Goal: Ask a question: Seek information or help from site administrators or community

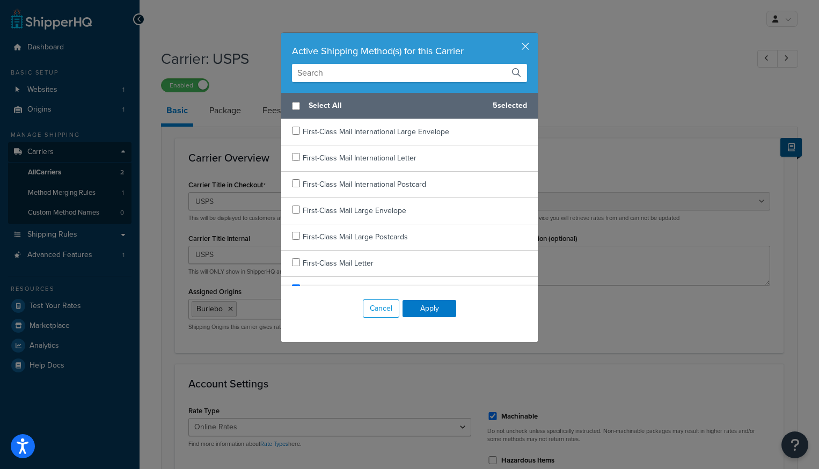
select select "usps"
select select "ONLINE"
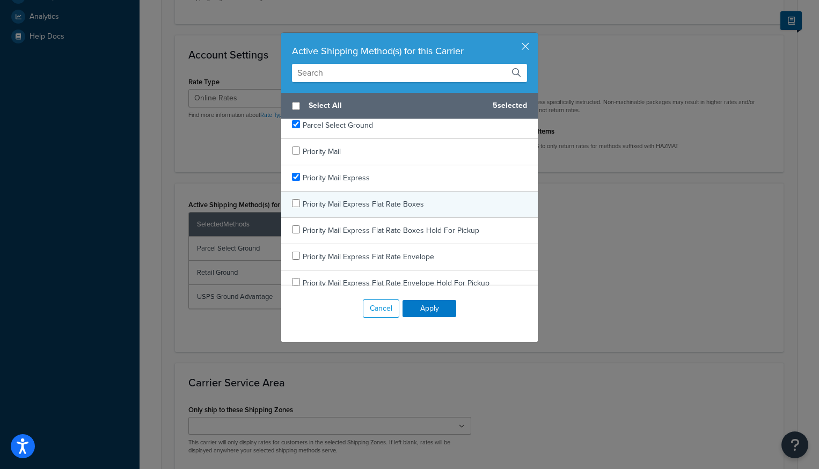
scroll to position [468, 0]
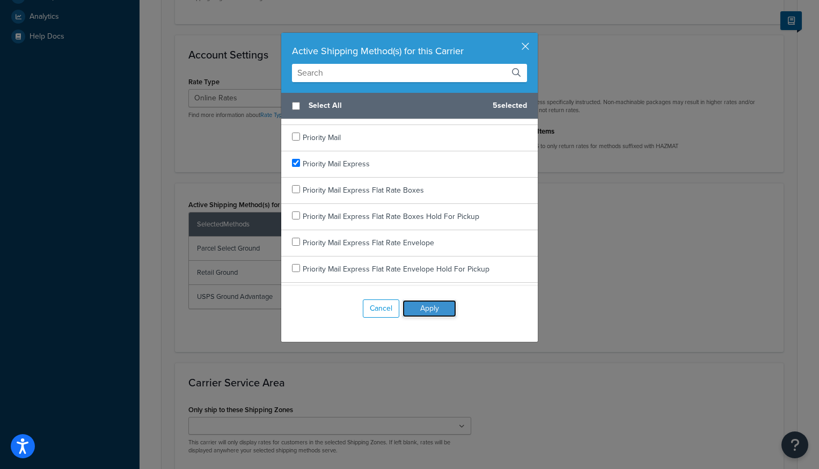
click at [441, 311] on button "Apply" at bounding box center [430, 308] width 54 height 17
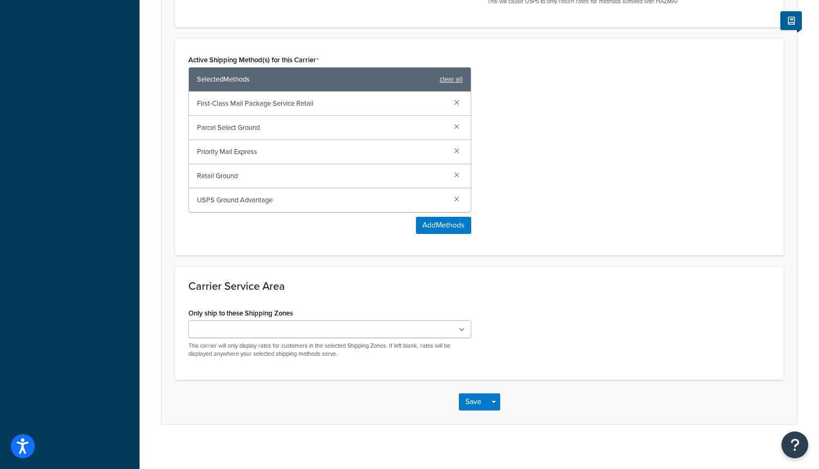
scroll to position [483, 0]
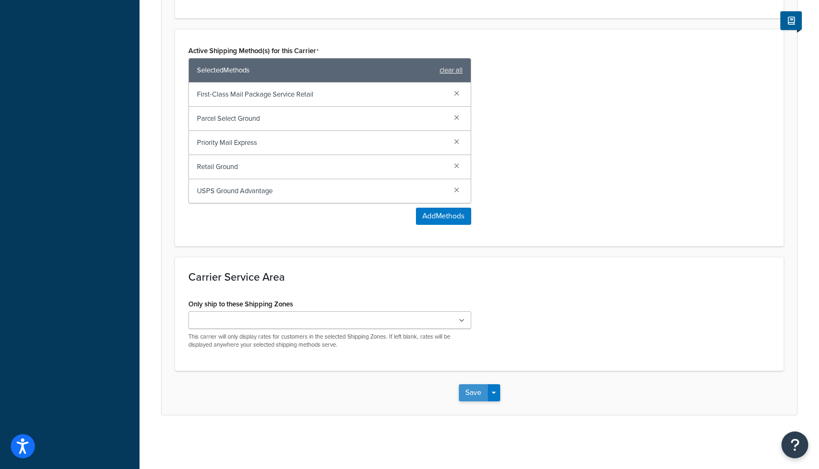
click at [470, 397] on button "Save" at bounding box center [473, 392] width 29 height 17
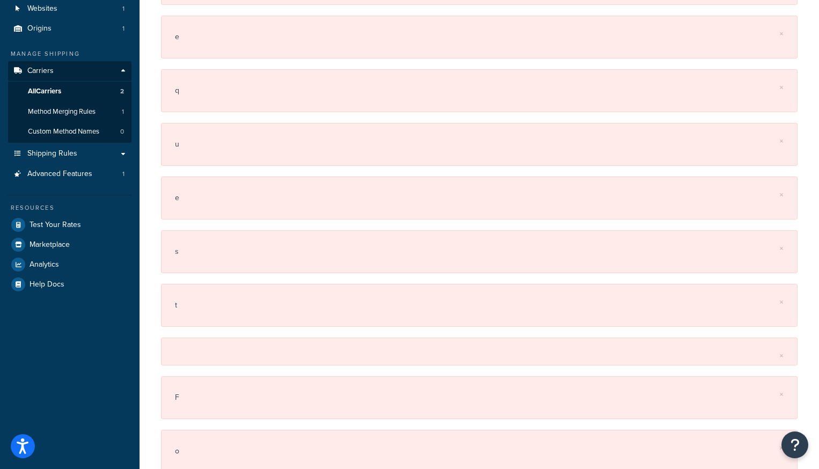
scroll to position [0, 0]
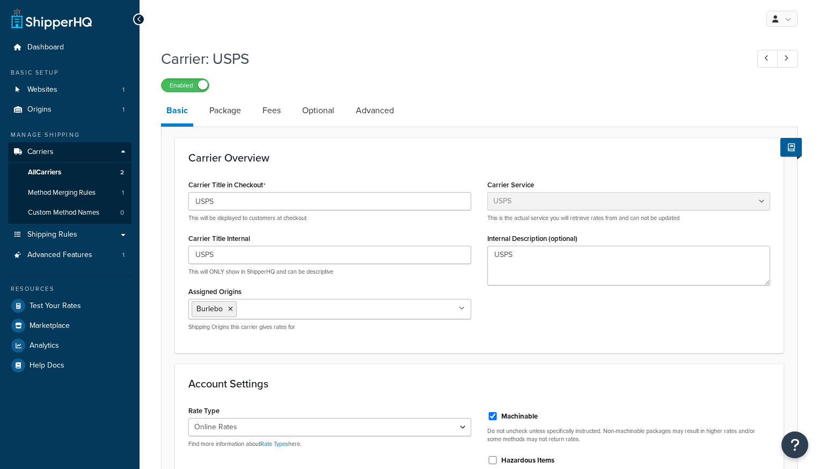
select select "usps"
select select "ONLINE"
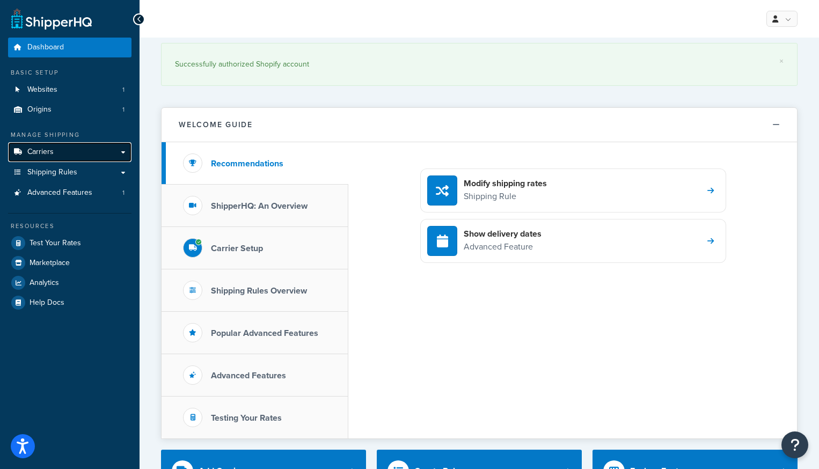
click at [33, 154] on span "Carriers" at bounding box center [40, 152] width 26 height 9
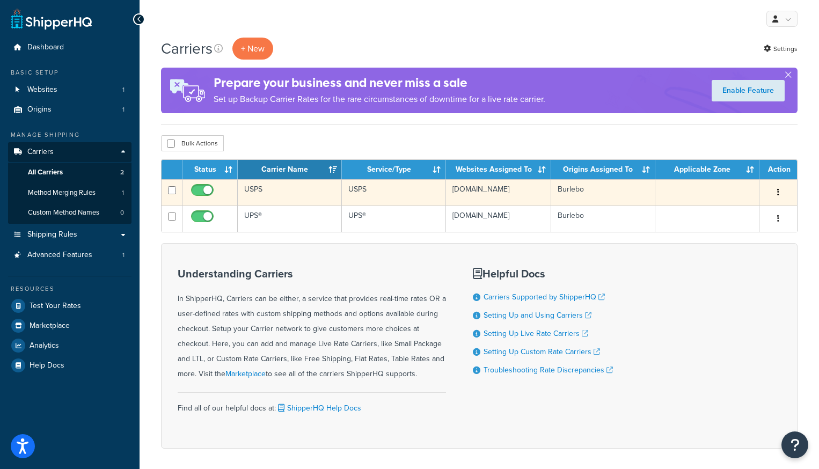
click at [252, 188] on td "USPS" at bounding box center [290, 192] width 104 height 26
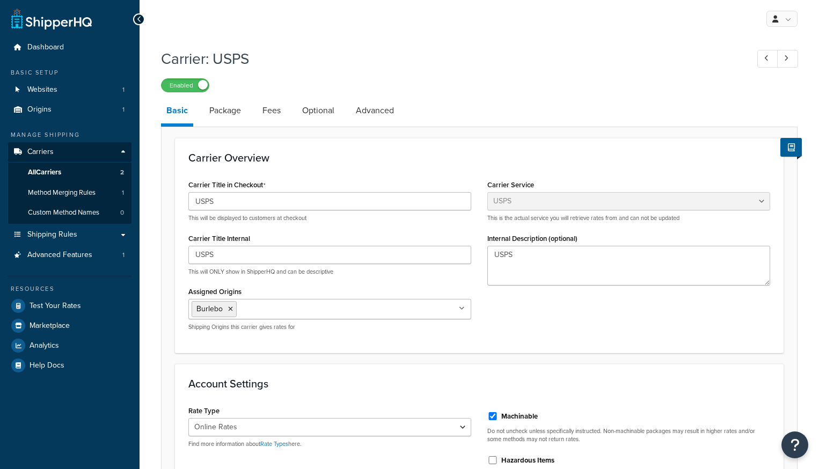
select select "usps"
select select "ONLINE"
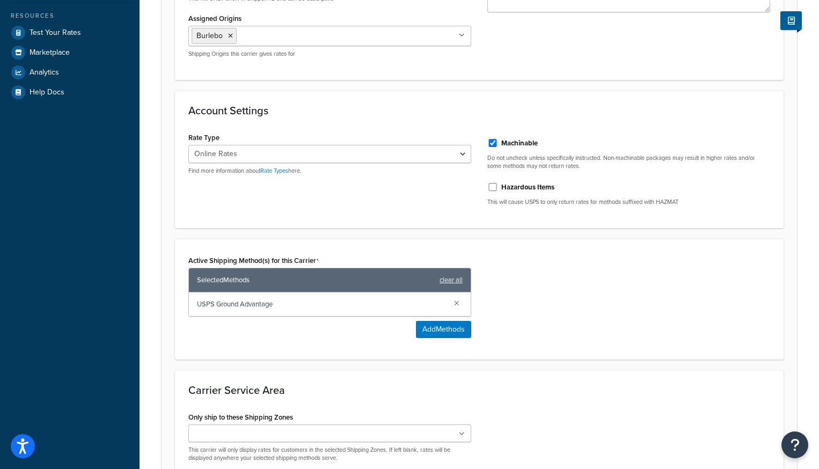
scroll to position [387, 0]
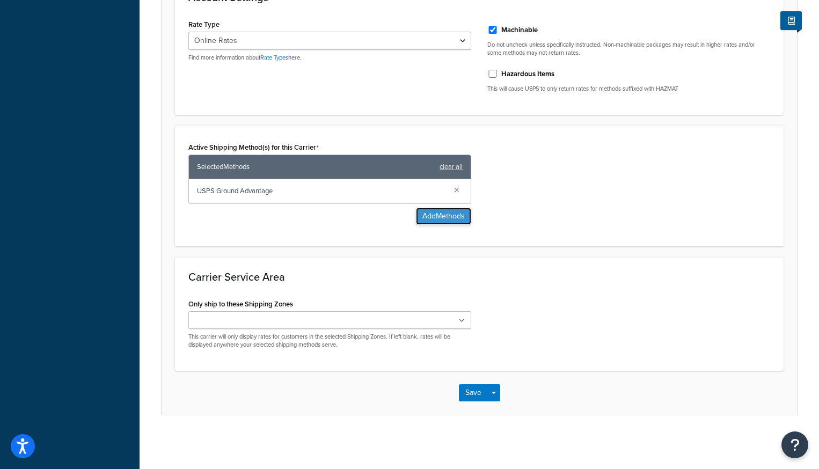
click at [447, 217] on button "Add Methods" at bounding box center [443, 216] width 55 height 17
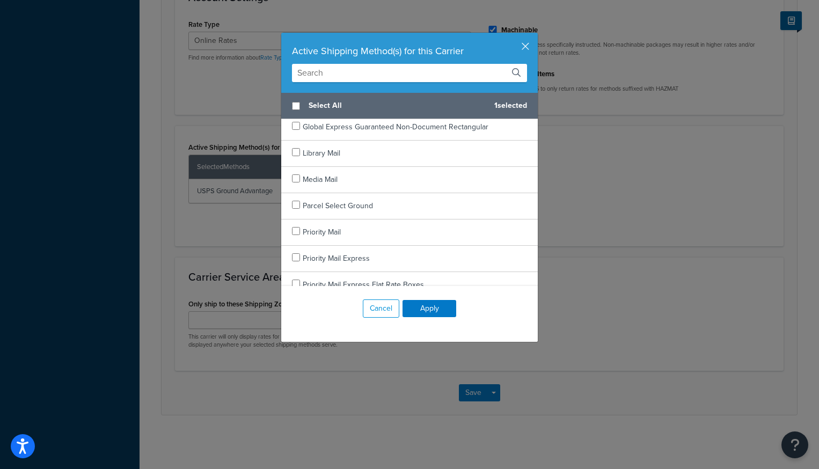
scroll to position [380, 0]
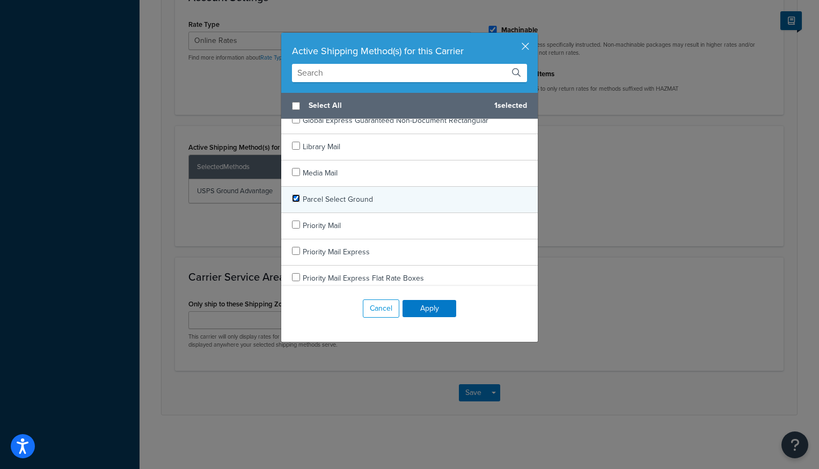
click at [296, 200] on input "checkbox" at bounding box center [296, 198] width 8 height 8
checkbox input "true"
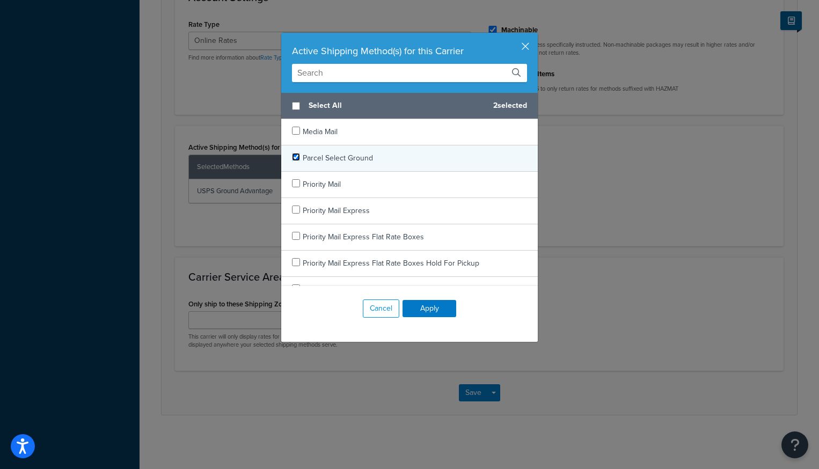
scroll to position [426, 0]
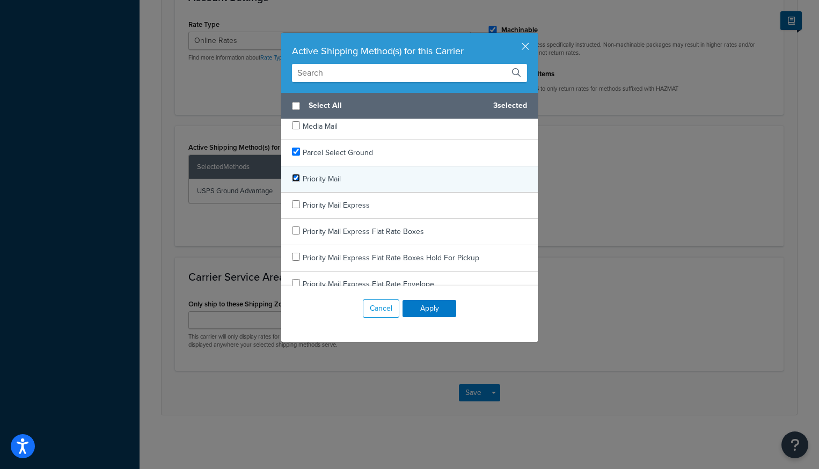
click at [299, 178] on input "checkbox" at bounding box center [296, 178] width 8 height 8
checkbox input "true"
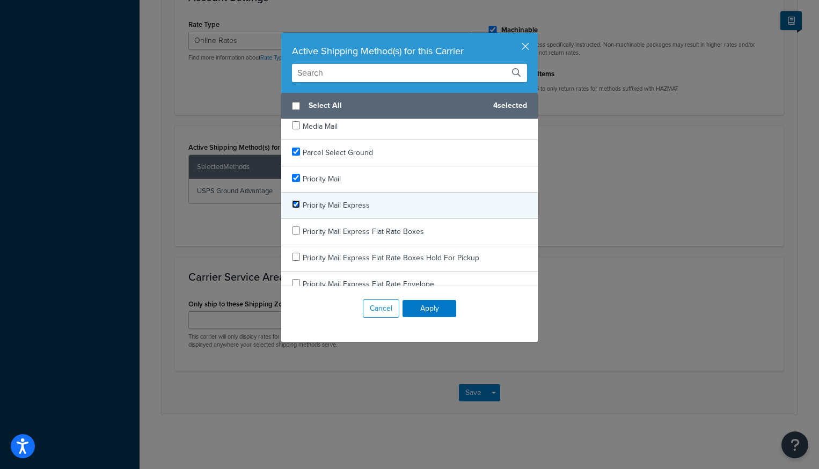
click at [297, 204] on input "checkbox" at bounding box center [296, 204] width 8 height 8
checkbox input "true"
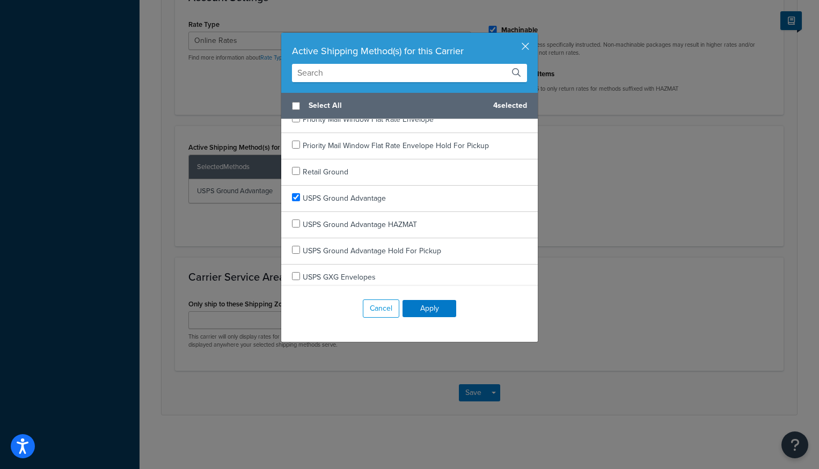
scroll to position [2046, 0]
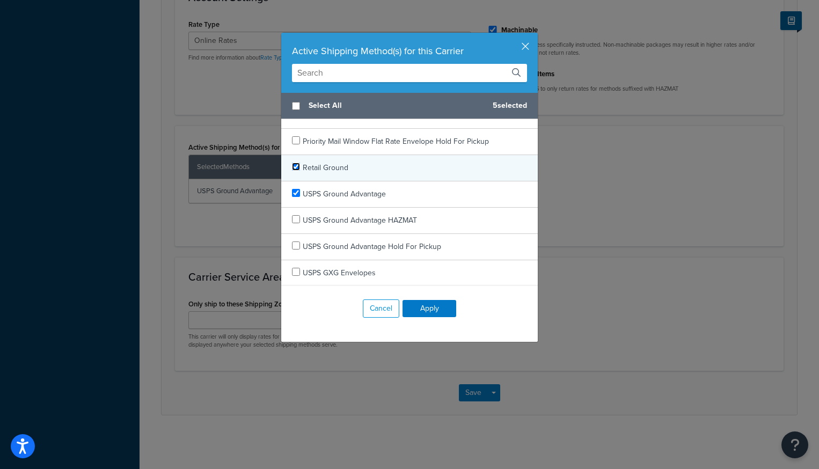
click at [295, 166] on input "checkbox" at bounding box center [296, 167] width 8 height 8
checkbox input "true"
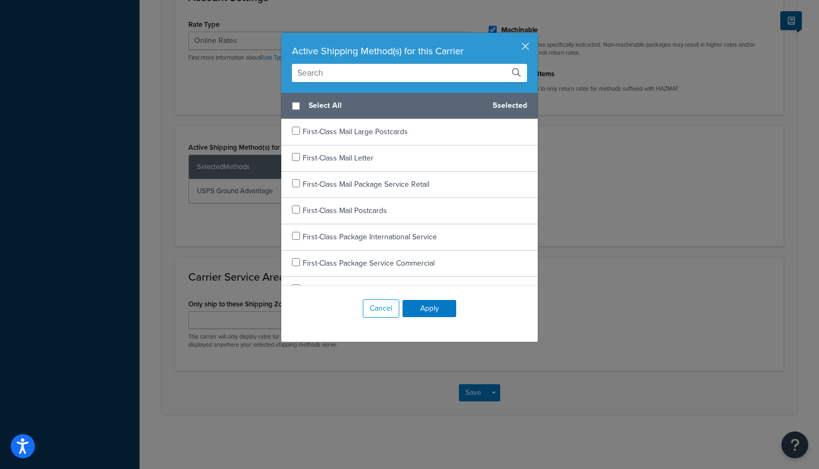
scroll to position [115, 0]
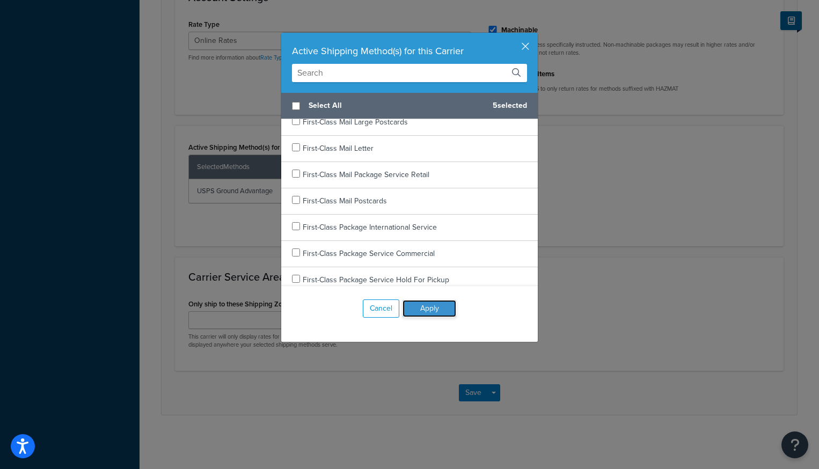
click at [426, 308] on button "Apply" at bounding box center [430, 308] width 54 height 17
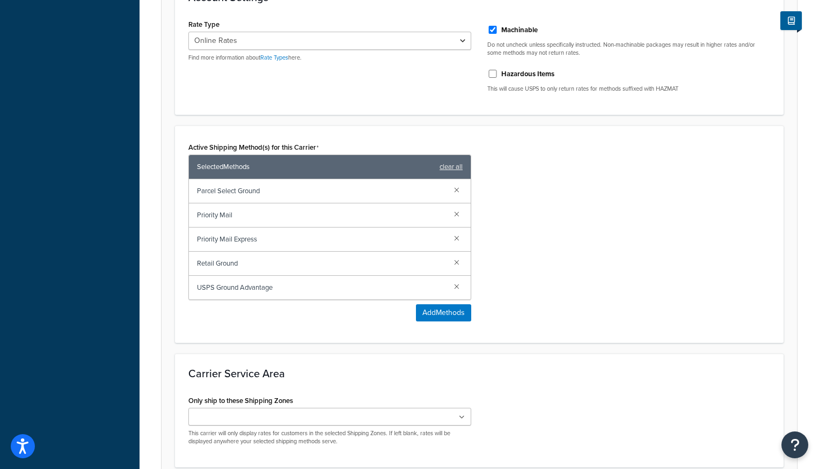
scroll to position [483, 0]
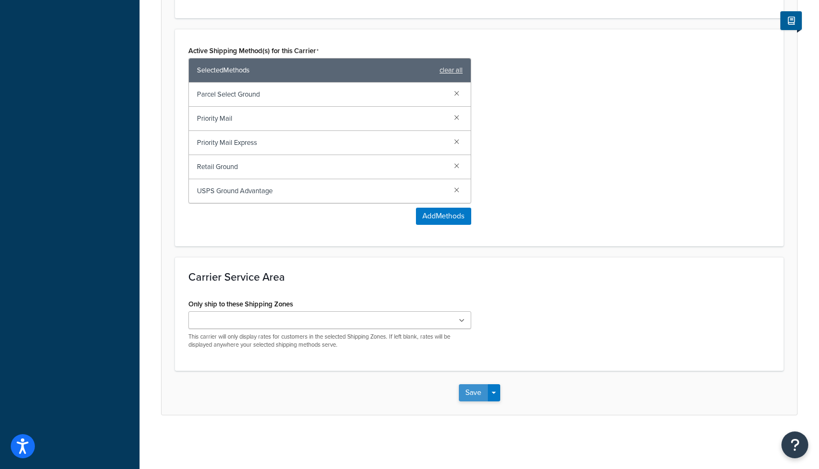
click at [473, 389] on button "Save" at bounding box center [473, 392] width 29 height 17
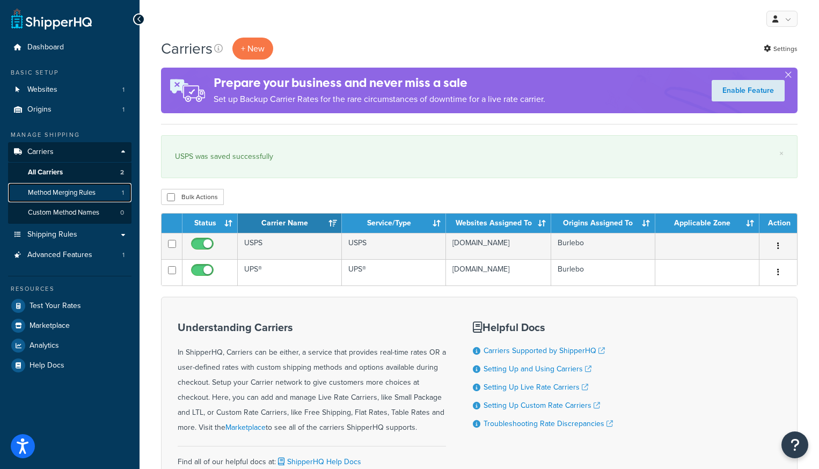
click at [66, 196] on span "Method Merging Rules" at bounding box center [62, 192] width 68 height 9
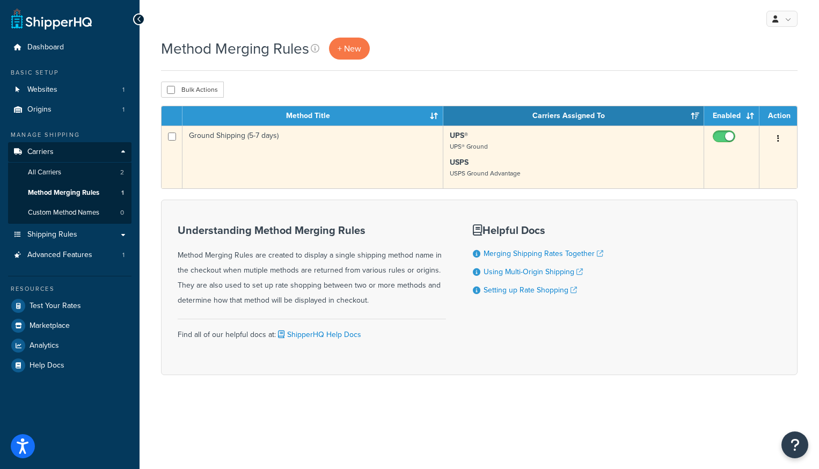
click at [534, 152] on p "UPS® UPS® Ground" at bounding box center [574, 140] width 248 height 21
click at [252, 133] on td "Ground Shipping (5-7 days)" at bounding box center [313, 157] width 261 height 63
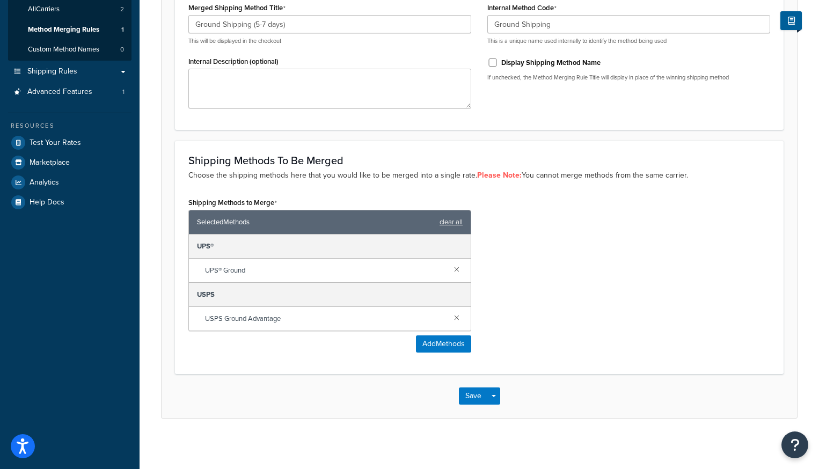
scroll to position [166, 0]
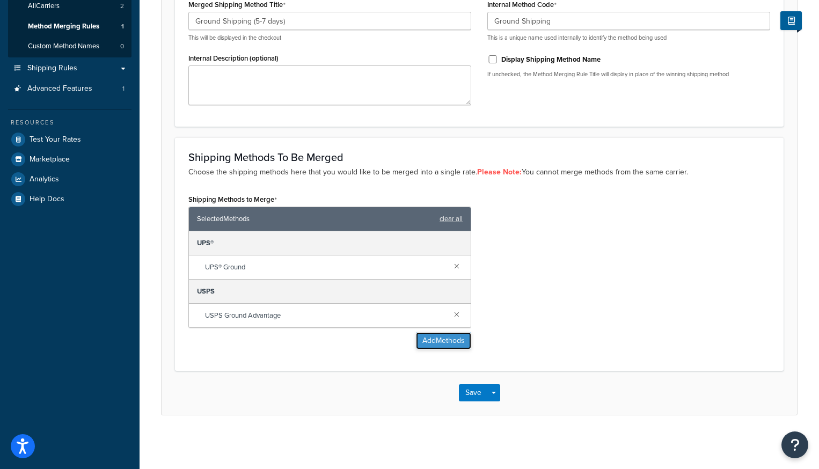
click at [441, 343] on button "Add Methods" at bounding box center [443, 340] width 55 height 17
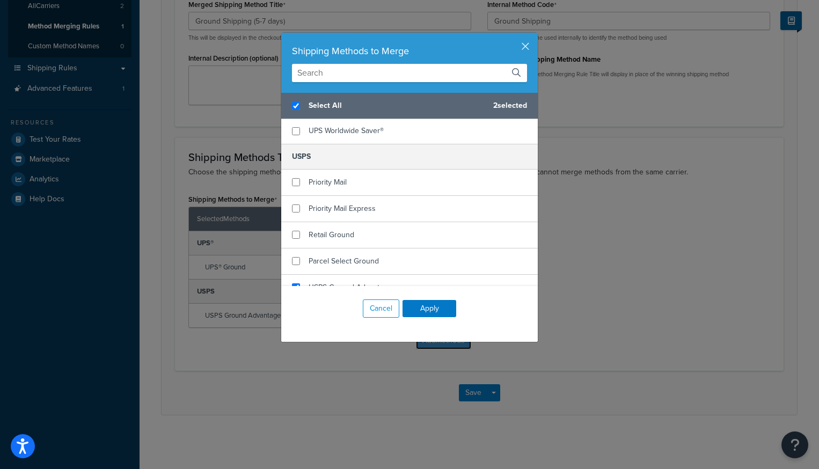
scroll to position [146, 0]
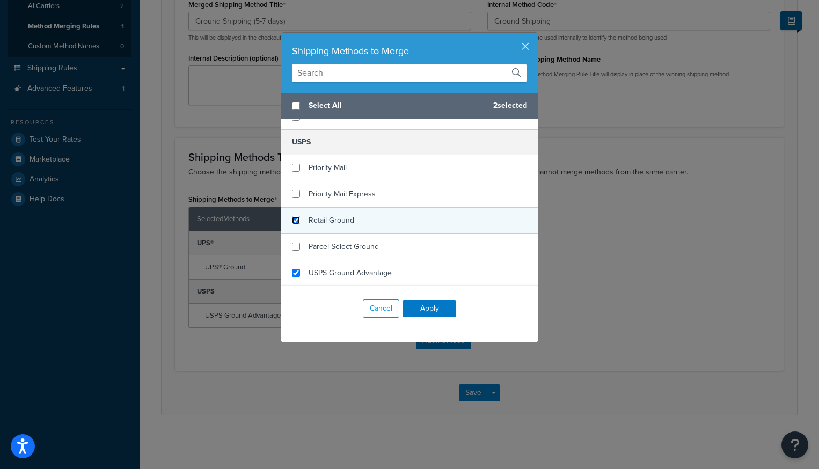
checkbox input "false"
click at [296, 220] on input "checkbox" at bounding box center [296, 220] width 8 height 8
checkbox input "true"
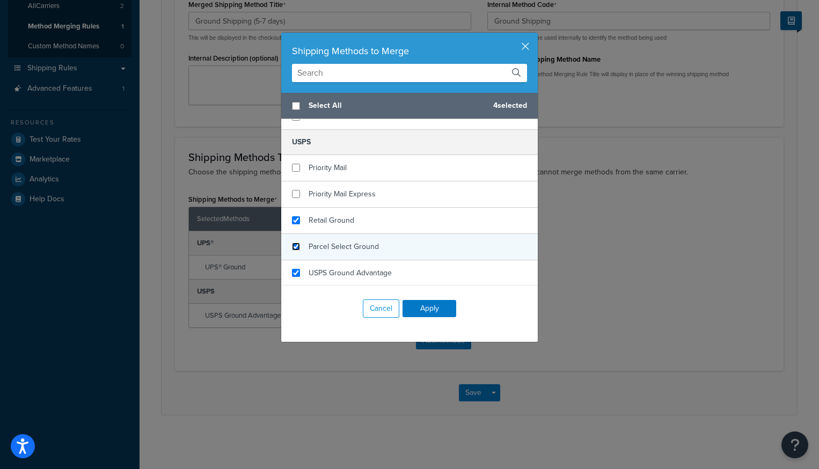
click at [296, 245] on input "checkbox" at bounding box center [296, 247] width 8 height 8
checkbox input "true"
click at [427, 308] on button "Apply" at bounding box center [430, 308] width 54 height 17
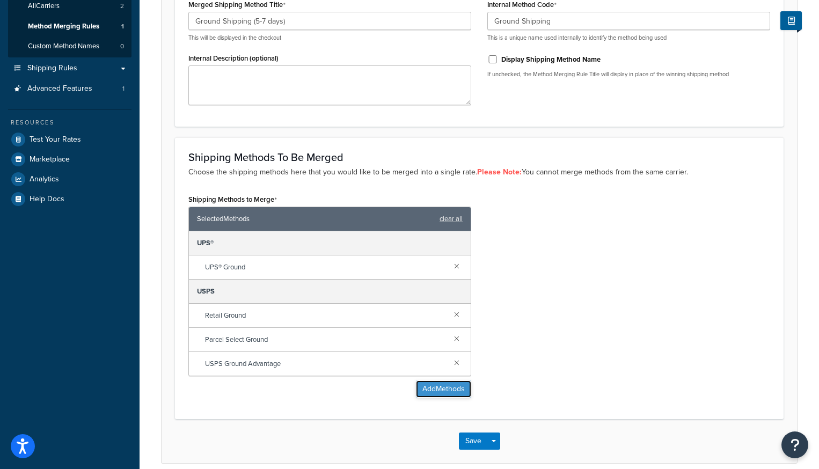
click at [440, 386] on button "Add Methods" at bounding box center [443, 389] width 55 height 17
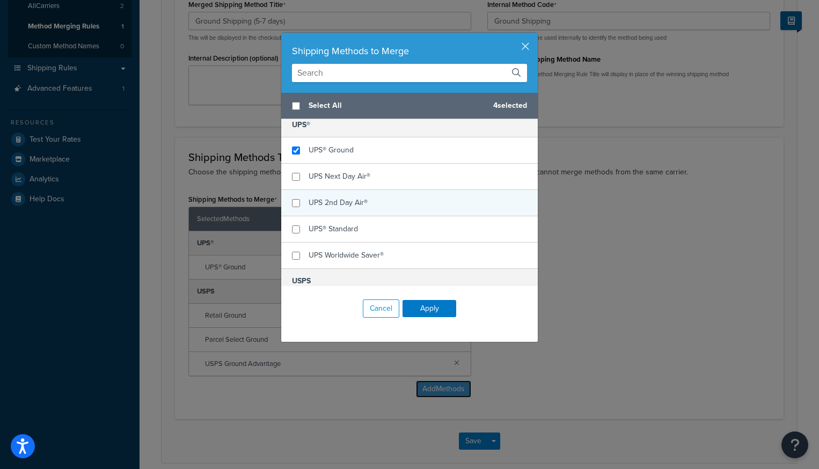
scroll to position [0, 0]
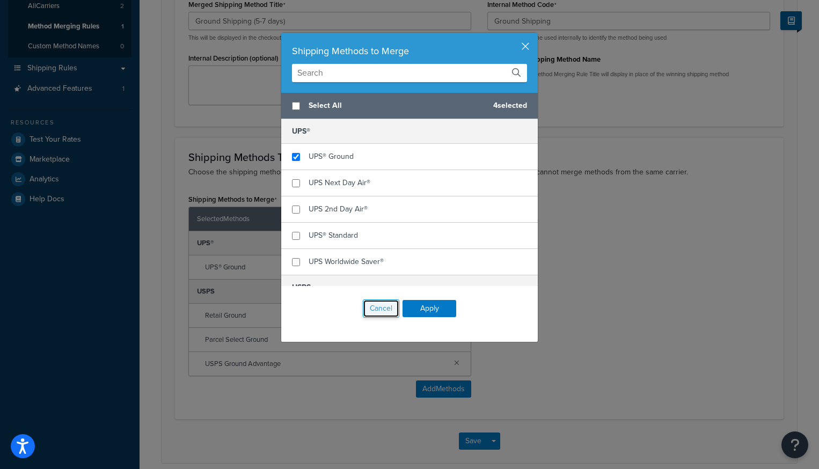
click at [376, 315] on button "Cancel" at bounding box center [381, 309] width 37 height 18
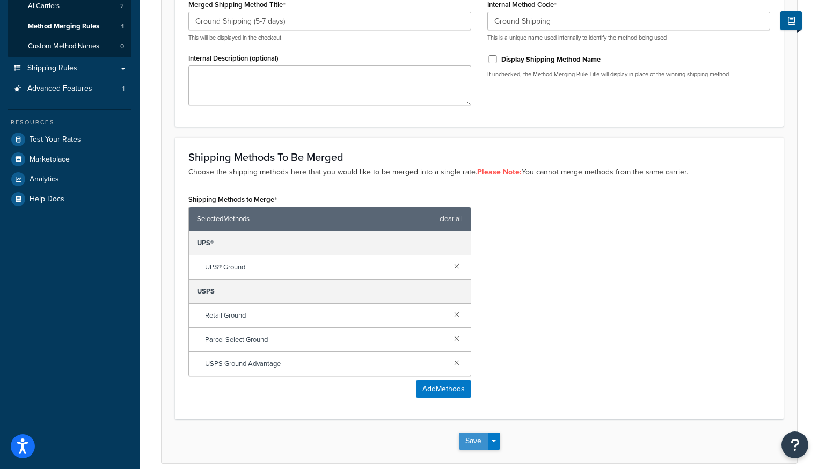
click at [474, 438] on button "Save" at bounding box center [473, 441] width 29 height 17
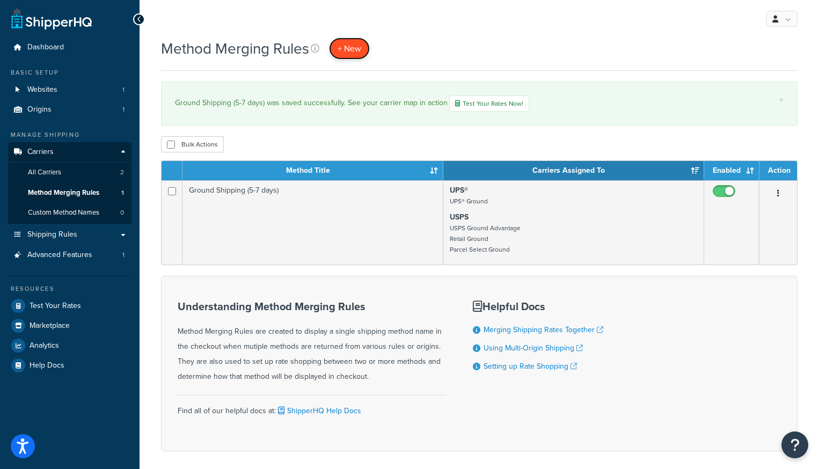
click at [358, 51] on span "+ New" at bounding box center [350, 48] width 24 height 12
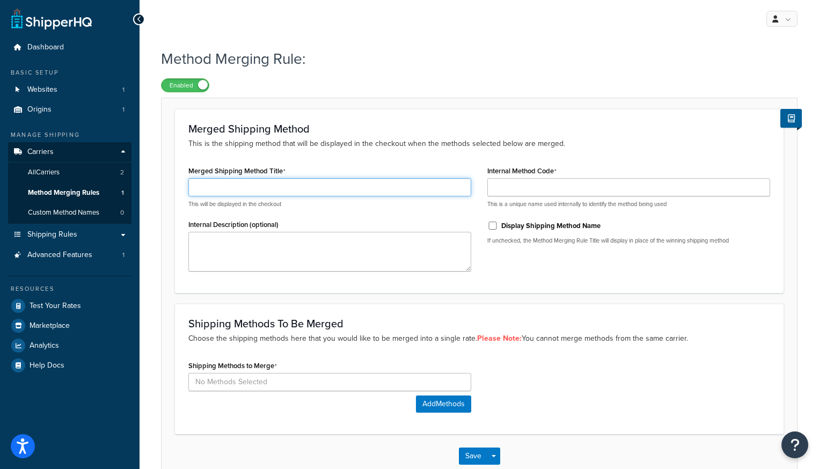
click at [293, 185] on input "Merged Shipping Method Title" at bounding box center [329, 187] width 283 height 18
type input "Standard Shipping (3-5 days)"
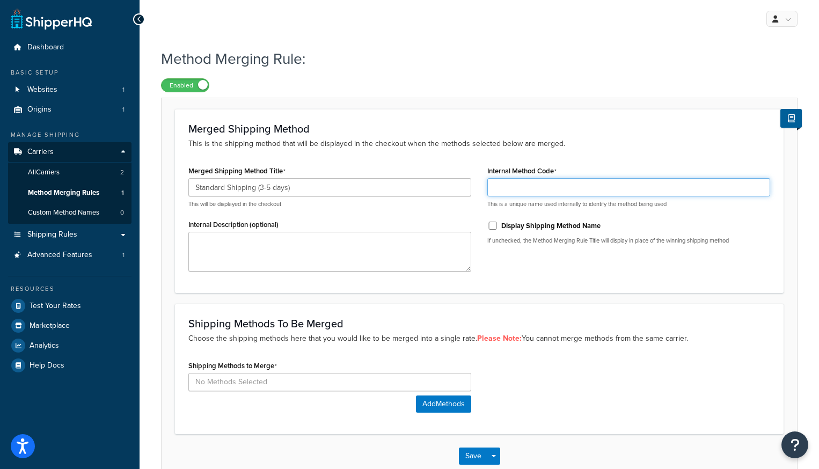
click at [606, 186] on input "Internal Method Code" at bounding box center [629, 187] width 283 height 18
type input "Standard Shipping"
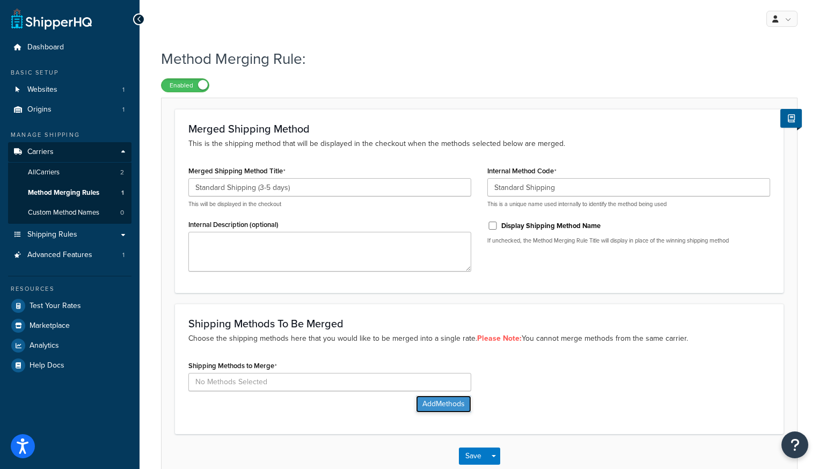
click at [454, 408] on button "Add Methods" at bounding box center [443, 404] width 55 height 17
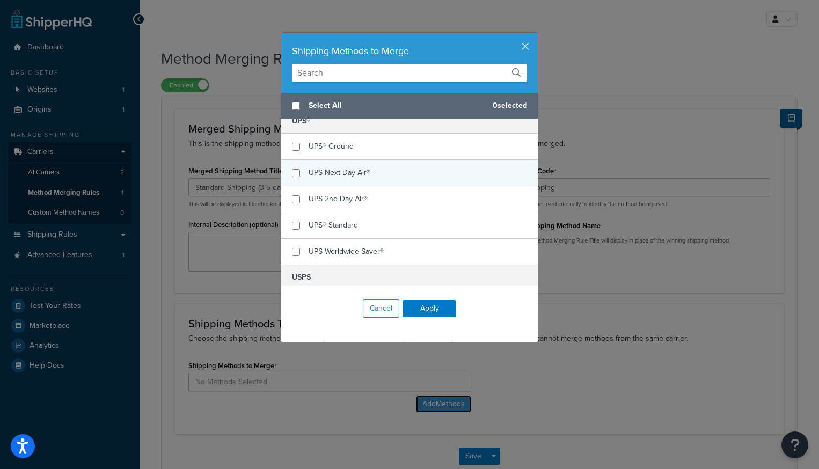
scroll to position [26, 0]
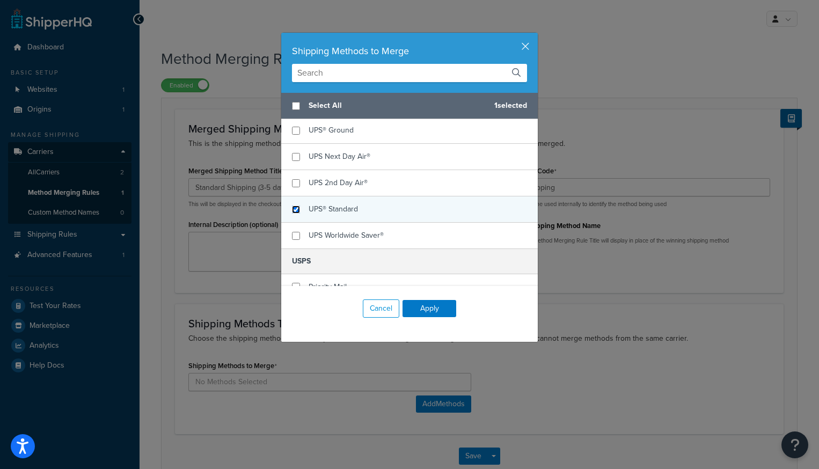
click at [299, 208] on input "checkbox" at bounding box center [296, 210] width 8 height 8
checkbox input "true"
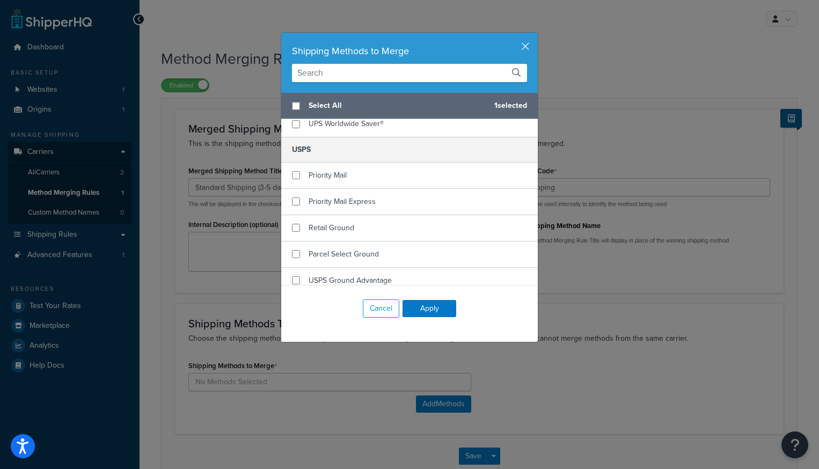
scroll to position [146, 0]
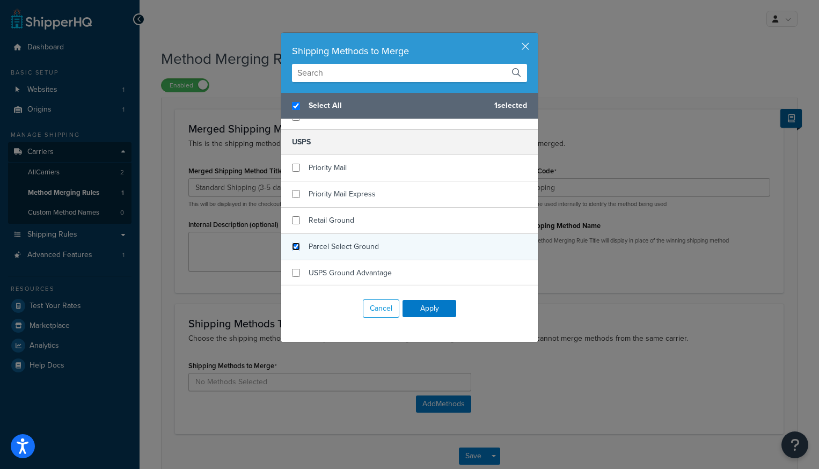
checkbox input "true"
click at [299, 246] on input "checkbox" at bounding box center [296, 247] width 8 height 8
checkbox input "true"
click at [378, 307] on button "Cancel" at bounding box center [381, 309] width 37 height 18
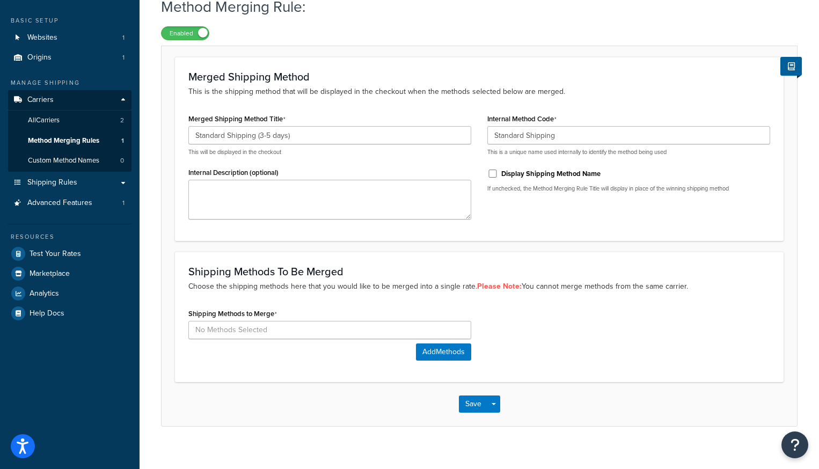
scroll to position [63, 0]
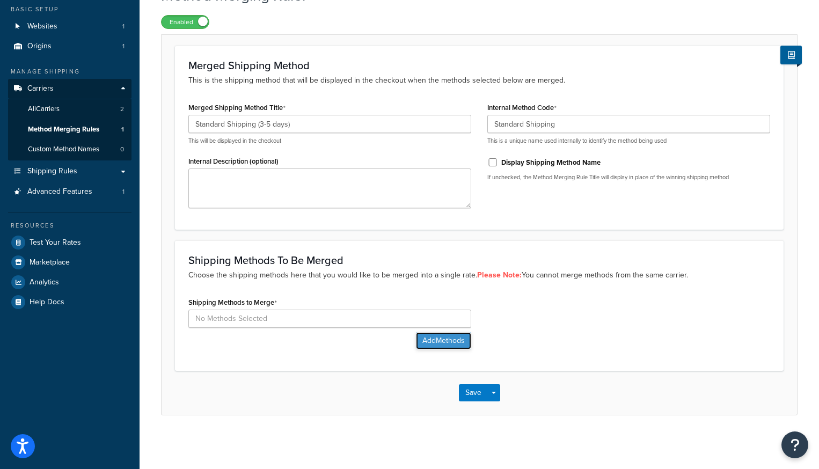
click at [448, 340] on button "Add Methods" at bounding box center [443, 340] width 55 height 17
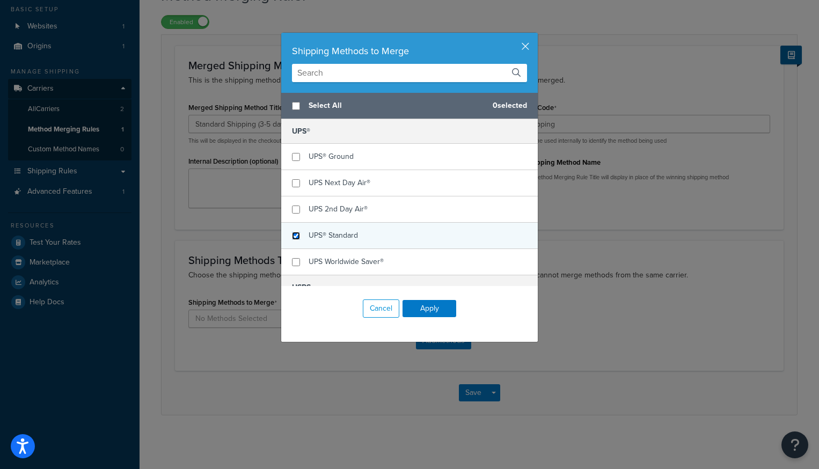
click at [294, 236] on input "checkbox" at bounding box center [296, 236] width 8 height 8
checkbox input "true"
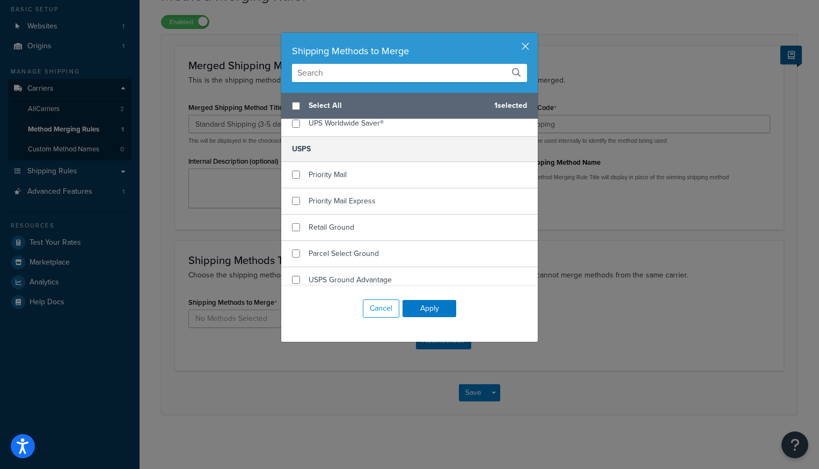
scroll to position [146, 0]
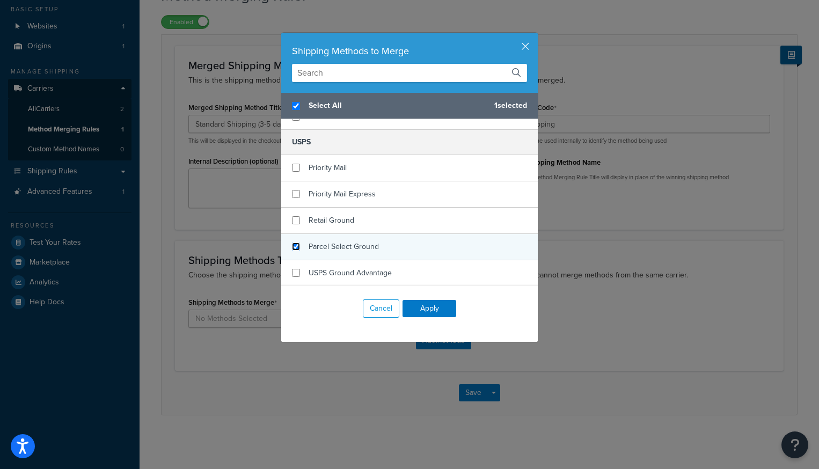
checkbox input "true"
click at [297, 246] on input "checkbox" at bounding box center [296, 247] width 8 height 8
checkbox input "true"
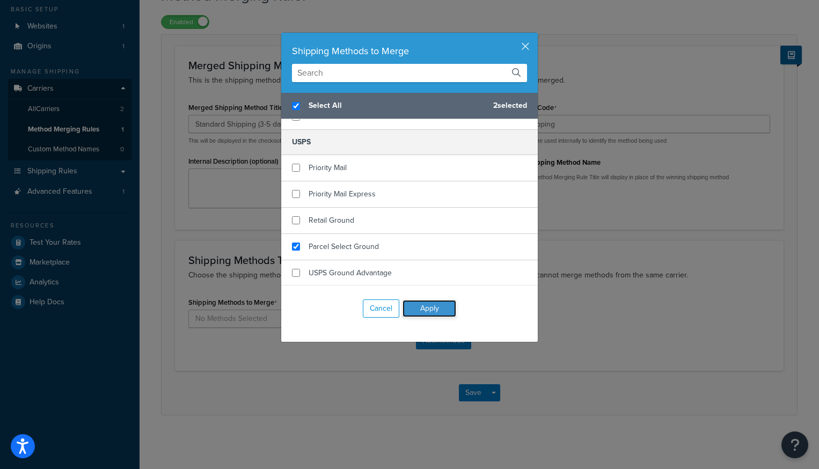
click at [429, 313] on button "Apply" at bounding box center [430, 308] width 54 height 17
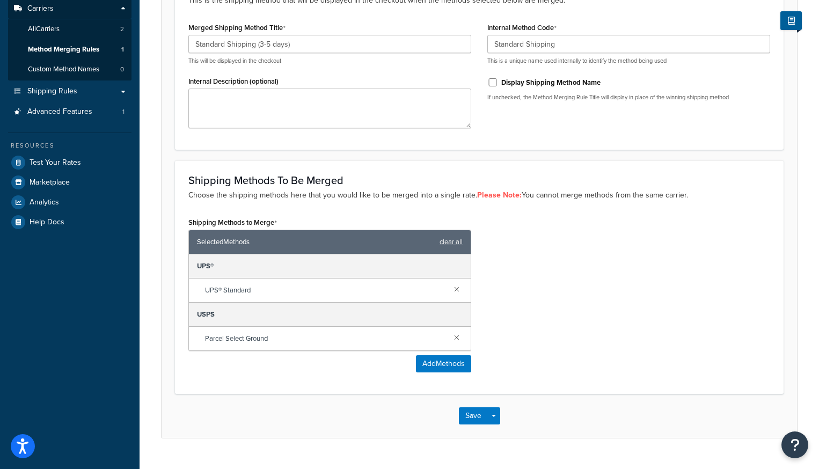
scroll to position [166, 0]
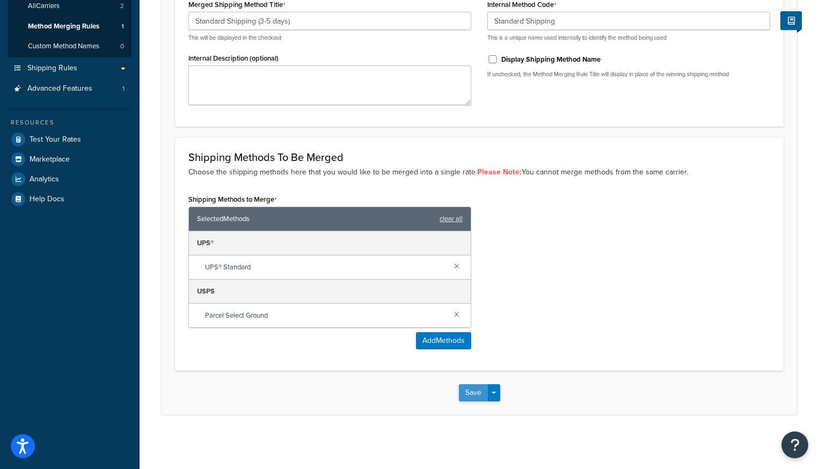
click at [467, 395] on button "Save" at bounding box center [473, 392] width 29 height 17
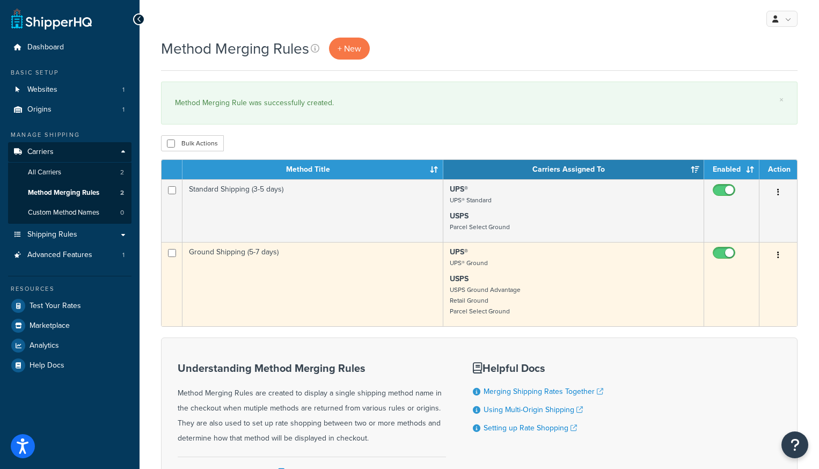
click at [268, 269] on td "Ground Shipping (5-7 days)" at bounding box center [313, 284] width 261 height 84
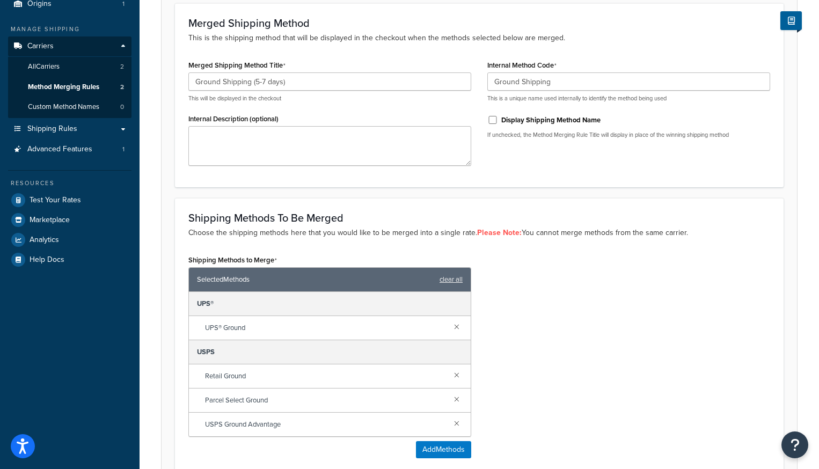
scroll to position [184, 0]
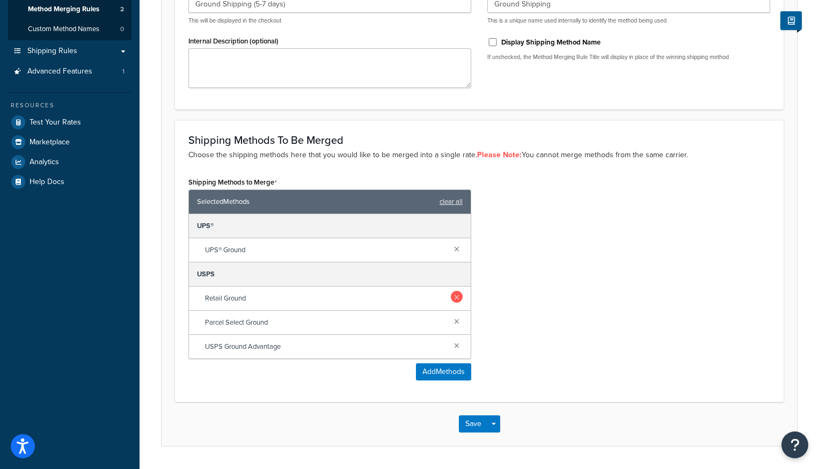
click at [457, 296] on link at bounding box center [457, 297] width 12 height 12
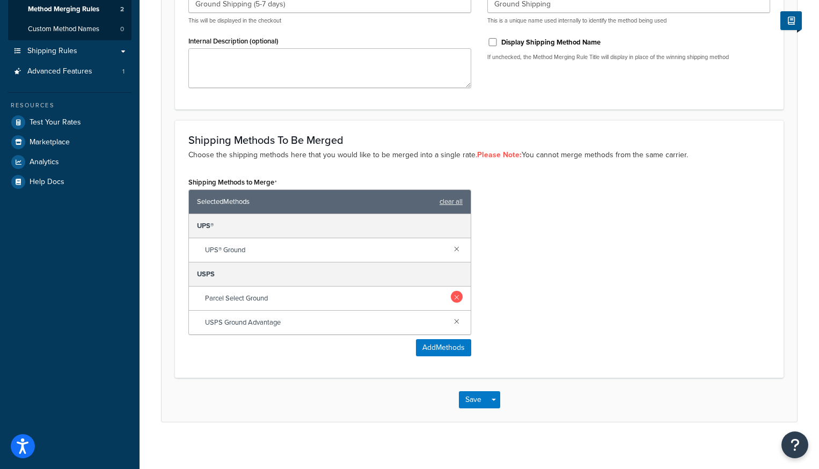
click at [457, 297] on link at bounding box center [457, 297] width 12 height 12
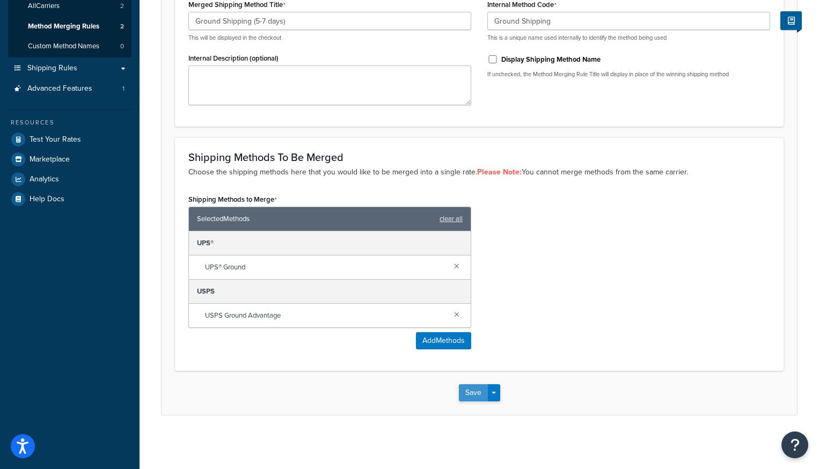
click at [466, 395] on button "Save" at bounding box center [473, 392] width 29 height 17
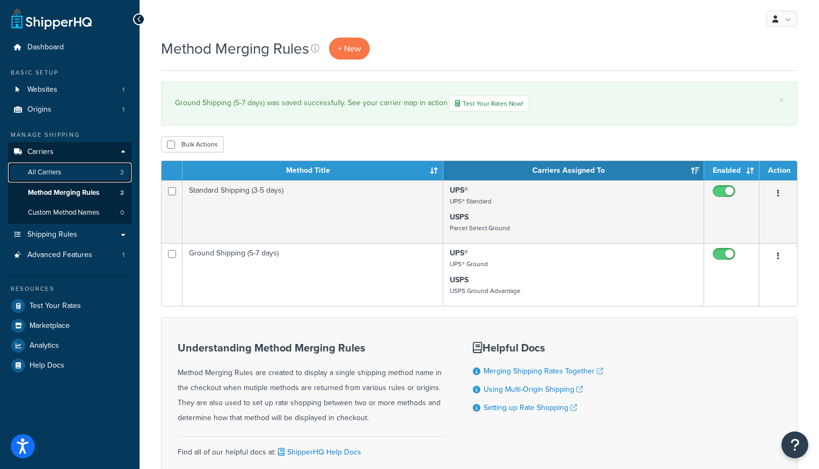
click at [45, 176] on span "All Carriers" at bounding box center [44, 172] width 33 height 9
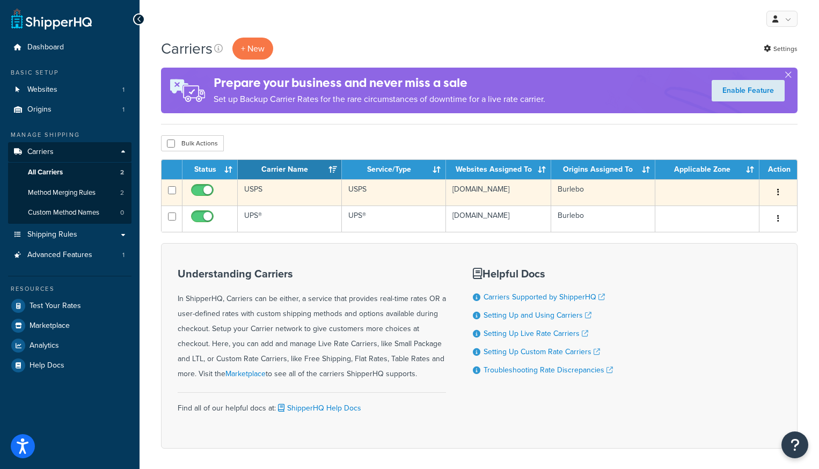
click at [280, 187] on td "USPS" at bounding box center [290, 192] width 104 height 26
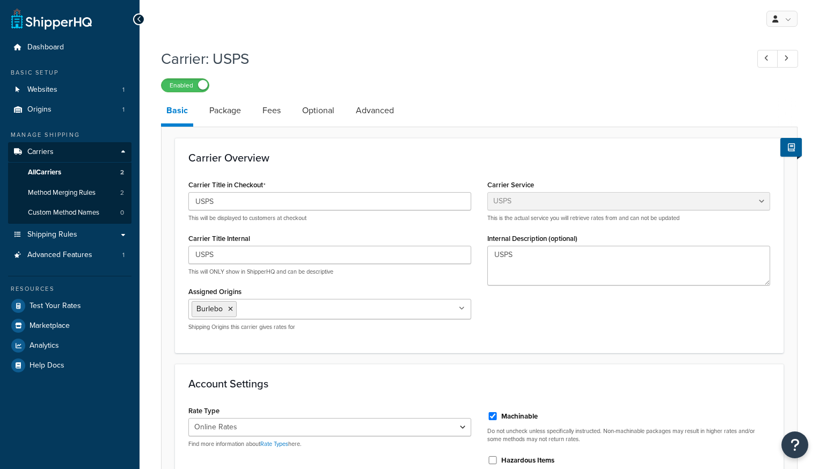
select select "usps"
select select "ONLINE"
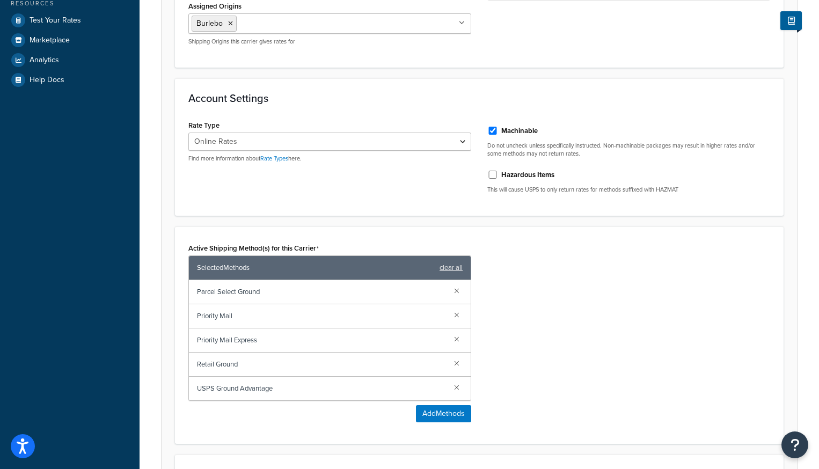
scroll to position [304, 0]
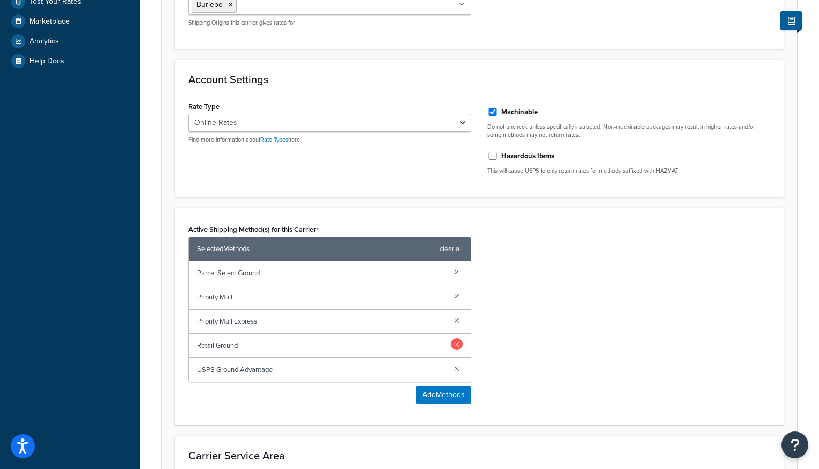
click at [456, 343] on link at bounding box center [457, 344] width 12 height 12
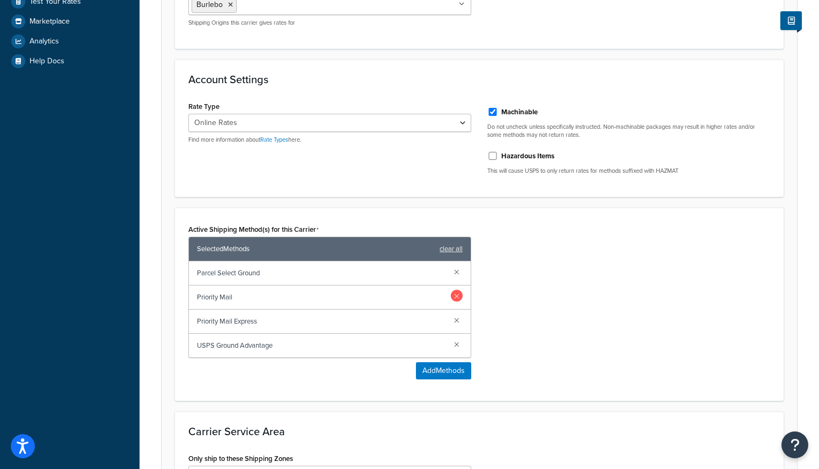
click at [460, 295] on link at bounding box center [457, 296] width 12 height 12
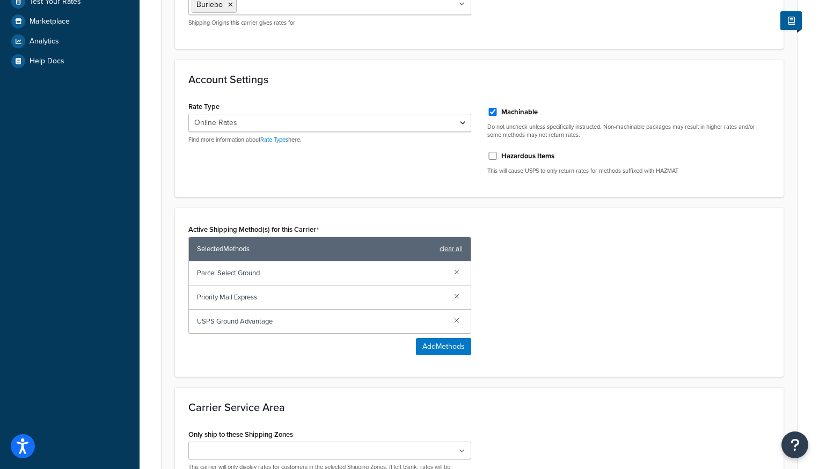
scroll to position [435, 0]
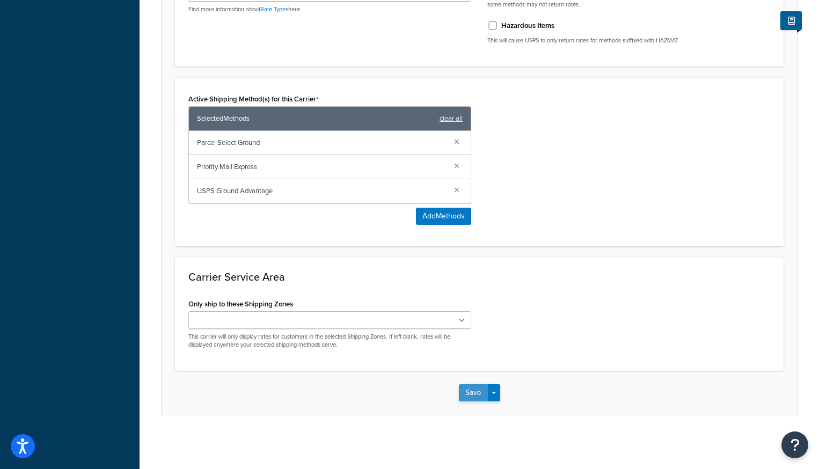
click at [470, 391] on button "Save" at bounding box center [473, 392] width 29 height 17
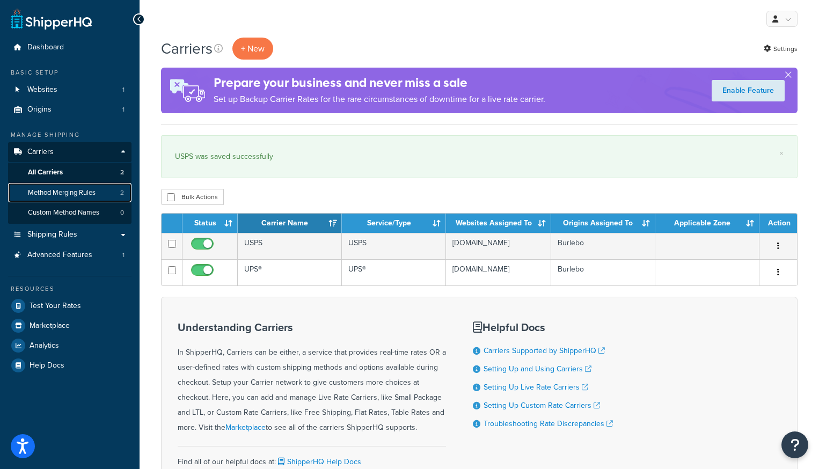
click at [46, 190] on span "Method Merging Rules" at bounding box center [62, 192] width 68 height 9
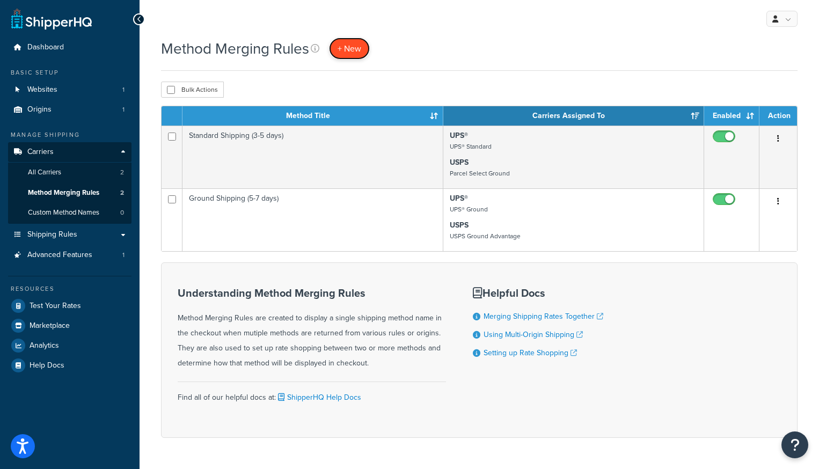
click at [347, 48] on span "+ New" at bounding box center [350, 48] width 24 height 12
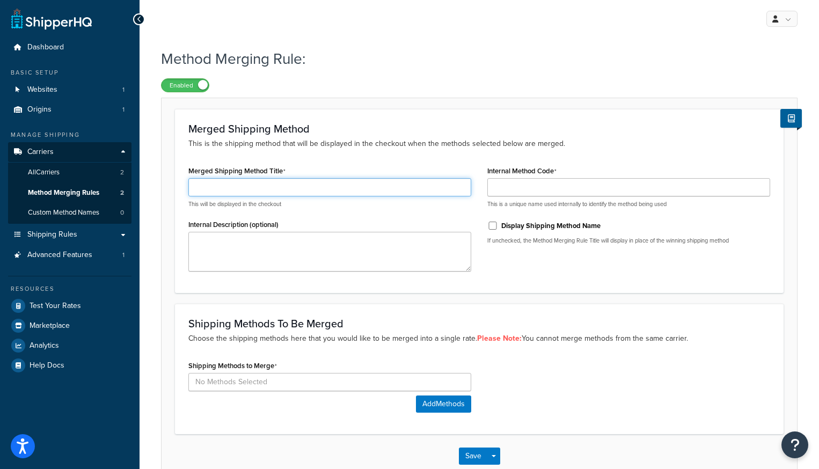
click at [222, 190] on input "Merged Shipping Method Title" at bounding box center [329, 187] width 283 height 18
type input "Express Shipping (1-2 days)"
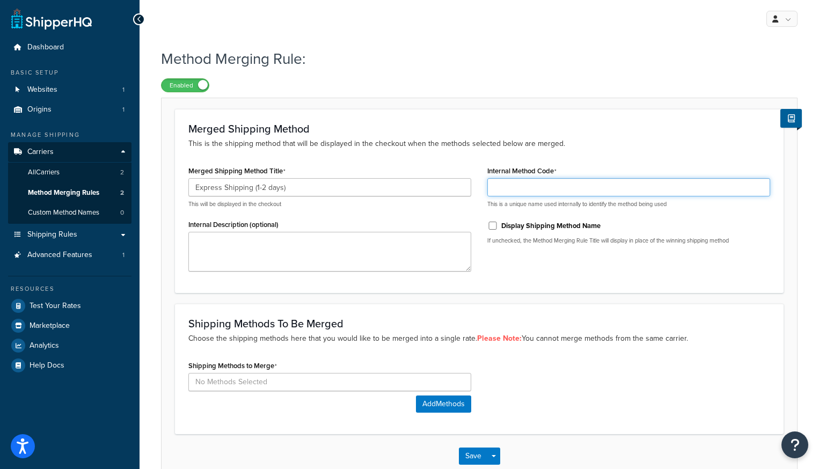
click at [520, 192] on input "Internal Method Code" at bounding box center [629, 187] width 283 height 18
type input "Express Shipping"
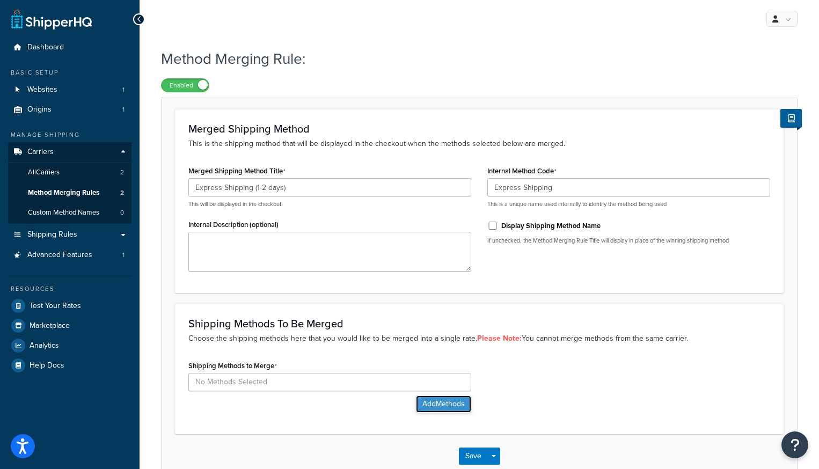
click at [438, 409] on button "Add Methods" at bounding box center [443, 404] width 55 height 17
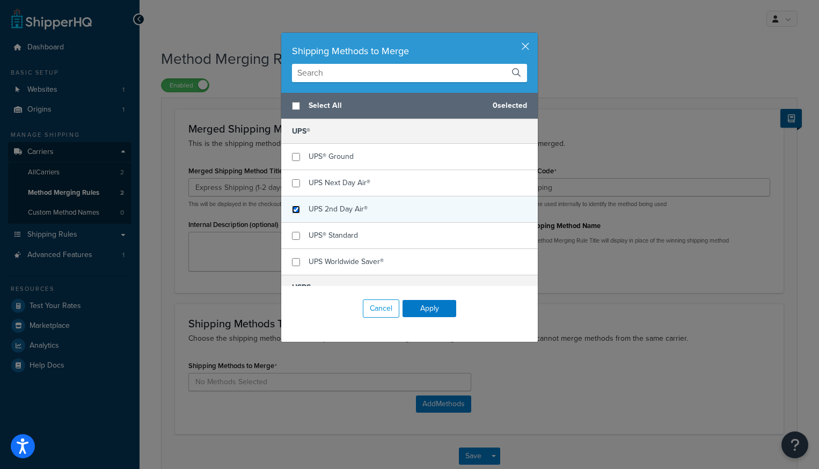
click at [295, 212] on input "checkbox" at bounding box center [296, 210] width 8 height 8
checkbox input "true"
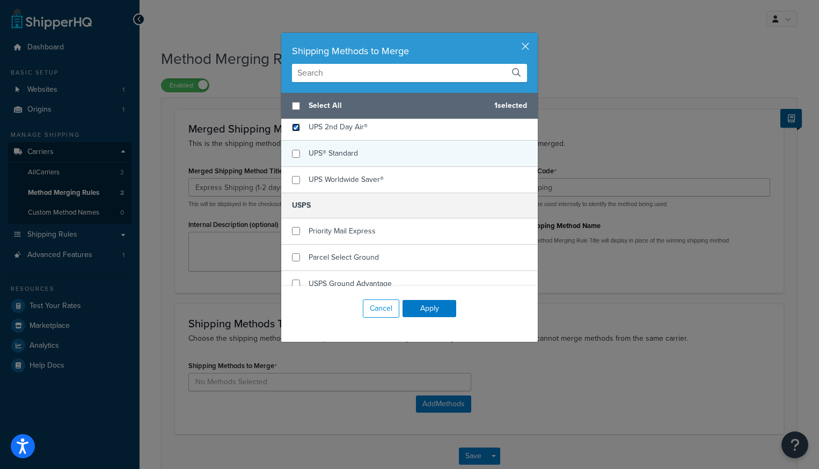
scroll to position [93, 0]
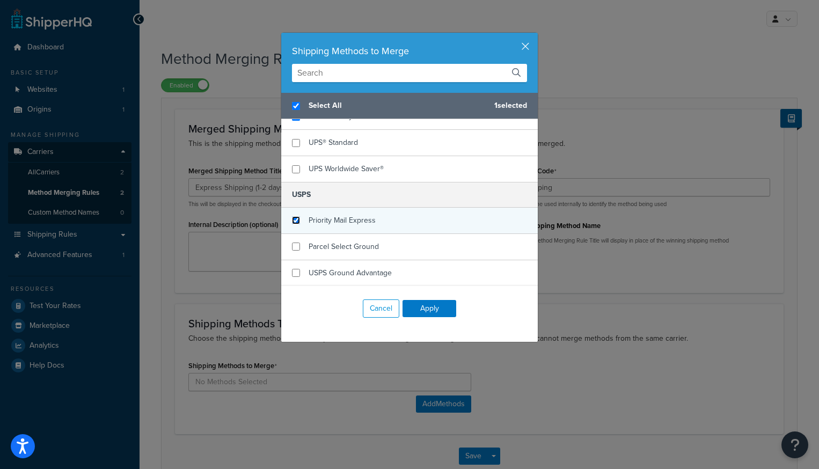
checkbox input "true"
click at [297, 222] on input "checkbox" at bounding box center [296, 220] width 8 height 8
checkbox input "true"
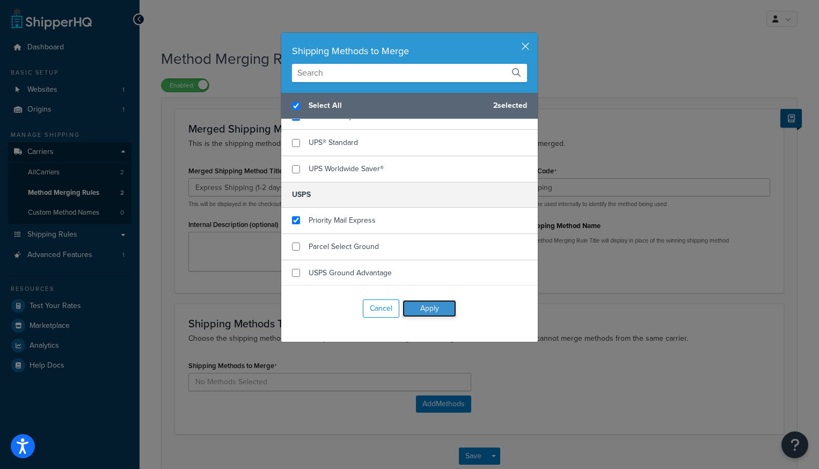
click at [427, 303] on button "Apply" at bounding box center [430, 308] width 54 height 17
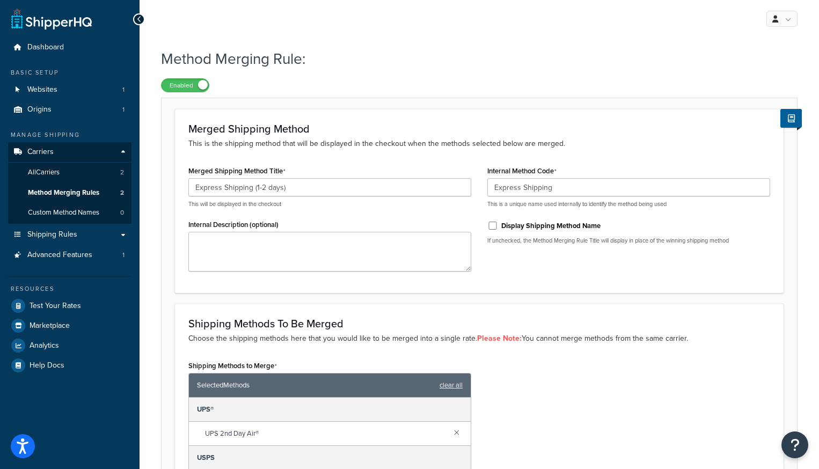
scroll to position [166, 0]
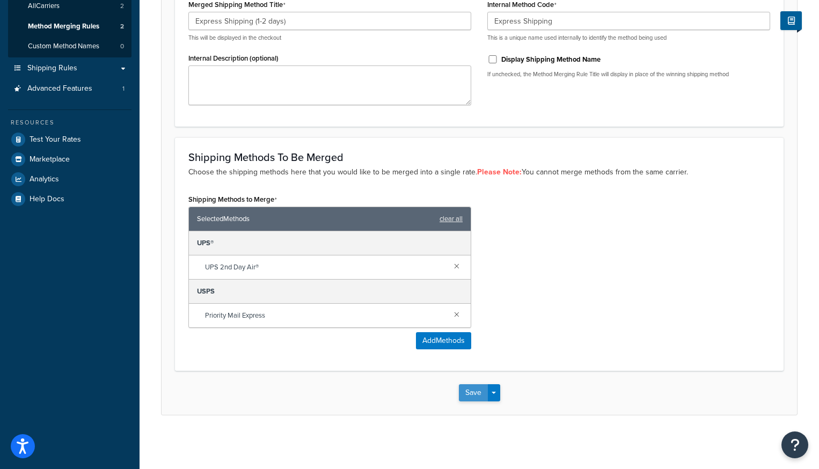
click at [474, 399] on button "Save" at bounding box center [473, 392] width 29 height 17
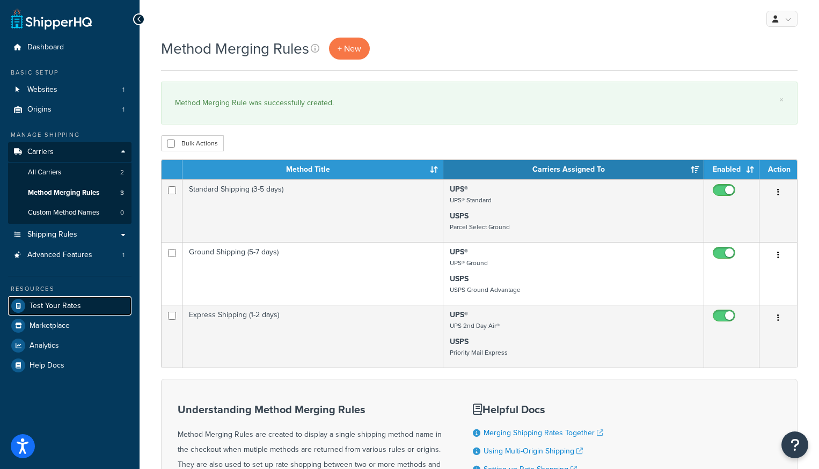
click at [51, 308] on span "Test Your Rates" at bounding box center [56, 306] width 52 height 9
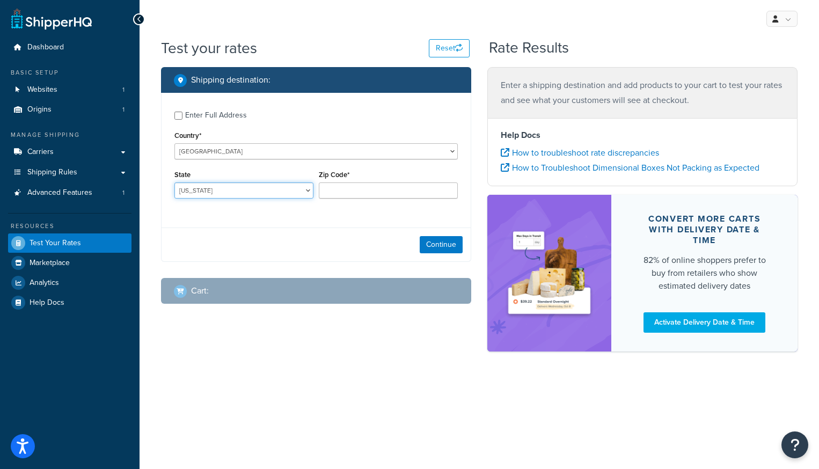
click at [257, 190] on select "Alabama Alaska American Samoa Arizona Arkansas Armed Forces Americas Armed Forc…" at bounding box center [244, 191] width 139 height 16
select select "TX"
click at [175, 183] on select "Alabama Alaska American Samoa Arizona Arkansas Armed Forces Americas Armed Forc…" at bounding box center [244, 191] width 139 height 16
click at [361, 197] on input "Zip Code*" at bounding box center [388, 191] width 139 height 16
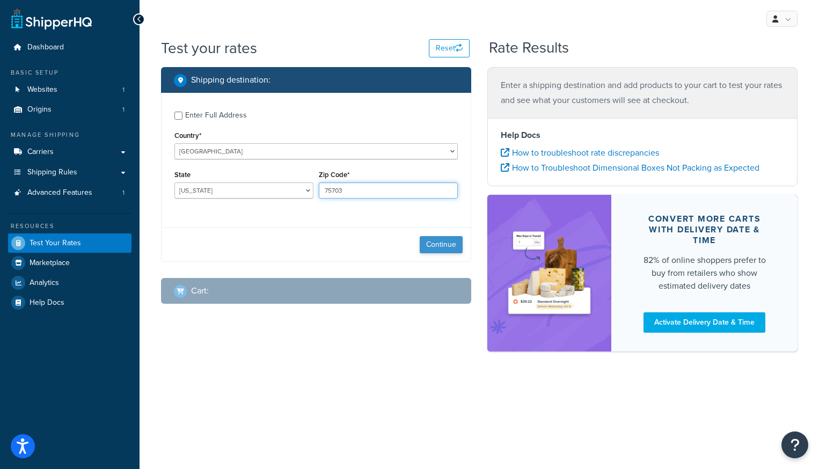
type input "75703"
click at [440, 243] on button "Continue" at bounding box center [441, 244] width 43 height 17
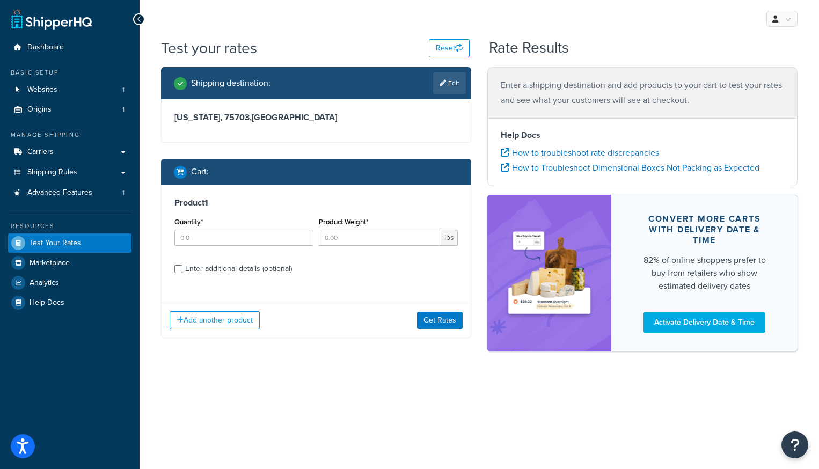
click at [236, 266] on div "Enter additional details (optional)" at bounding box center [238, 269] width 107 height 15
click at [183, 266] on input "Enter additional details (optional)" at bounding box center [179, 269] width 8 height 8
checkbox input "true"
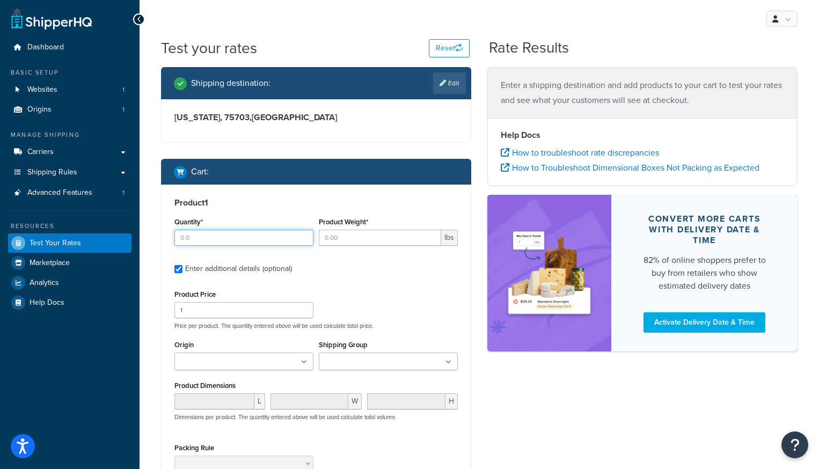
click at [242, 237] on input "Quantity*" at bounding box center [244, 238] width 139 height 16
type input "2"
click at [342, 243] on input "Product Weight*" at bounding box center [380, 238] width 122 height 16
type input "2"
click at [241, 311] on input "1" at bounding box center [244, 310] width 139 height 16
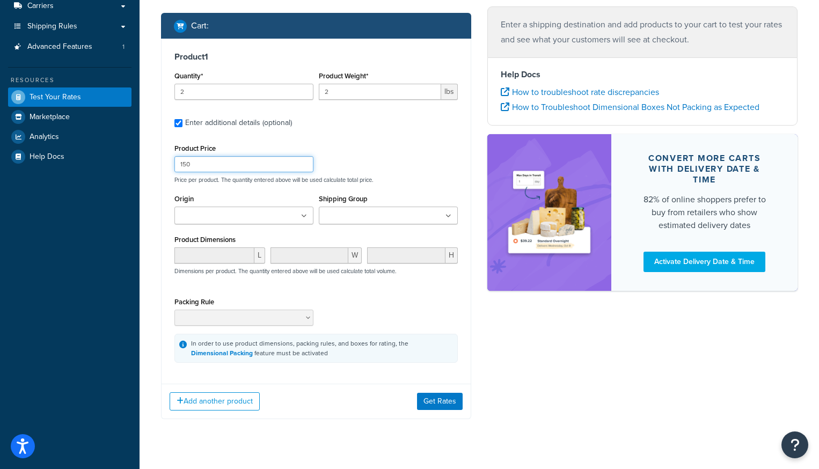
scroll to position [166, 0]
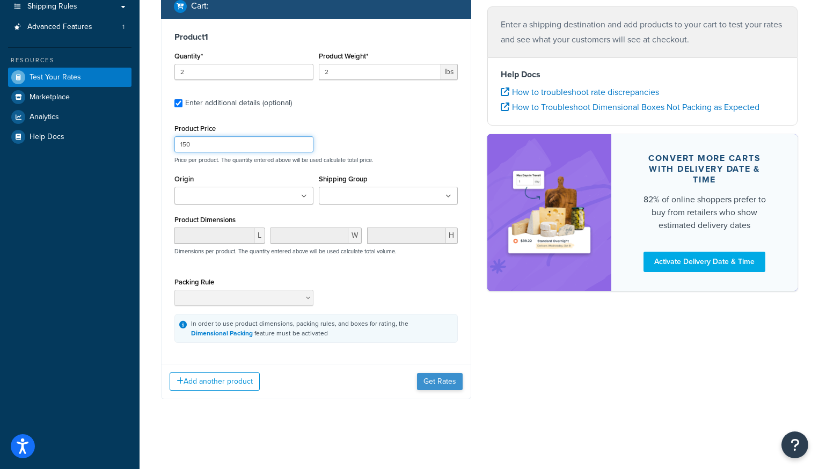
type input "150"
click at [440, 381] on button "Get Rates" at bounding box center [440, 381] width 46 height 17
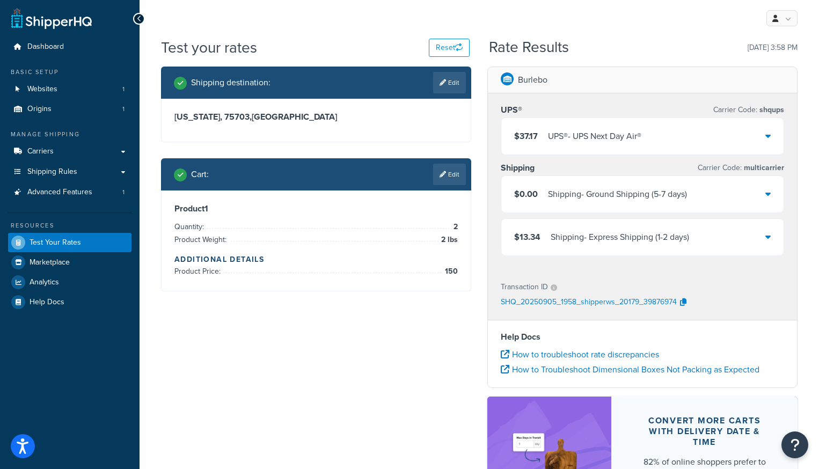
scroll to position [0, 0]
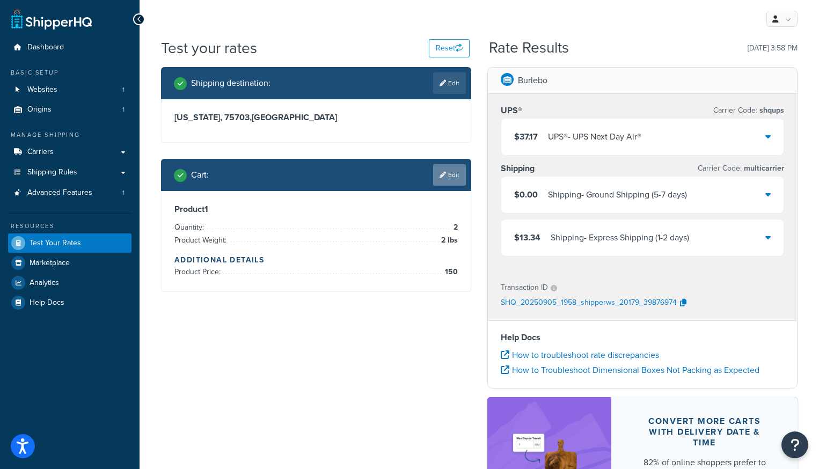
click at [443, 169] on link "Edit" at bounding box center [449, 174] width 33 height 21
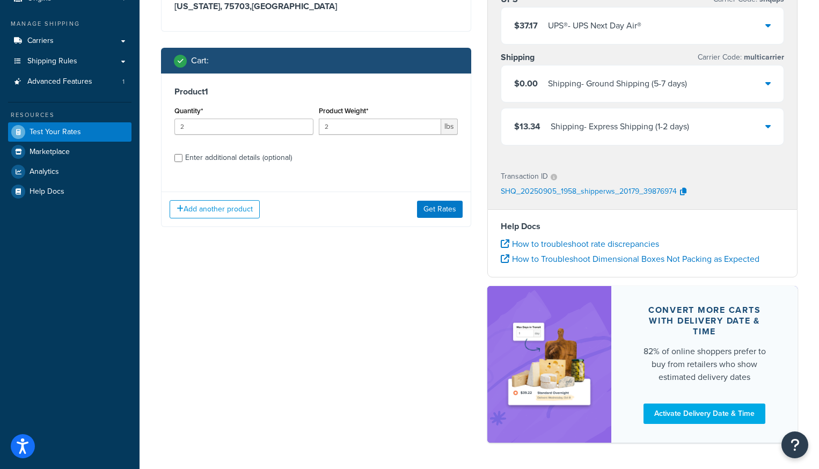
scroll to position [91, 0]
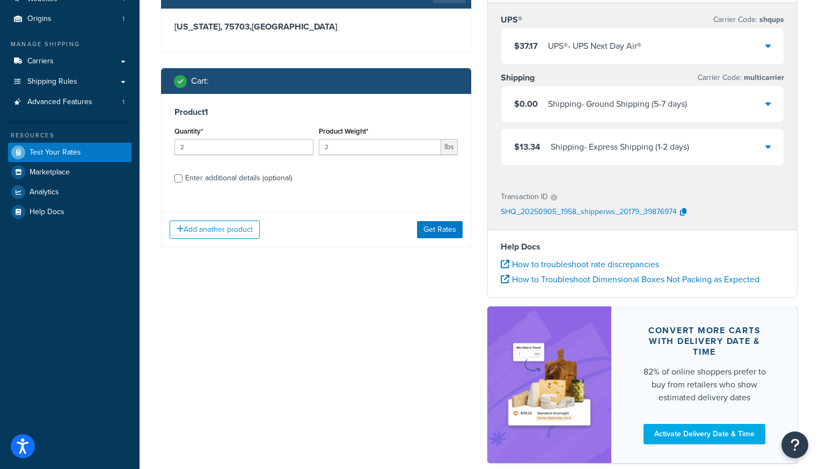
click at [224, 186] on div "Product 1 Quantity* 2 Product Weight* 2 lbs Enter additional details (optional)" at bounding box center [316, 149] width 309 height 110
click at [237, 176] on div "Enter additional details (optional)" at bounding box center [238, 178] width 107 height 15
click at [183, 176] on input "Enter additional details (optional)" at bounding box center [179, 179] width 8 height 8
checkbox input "true"
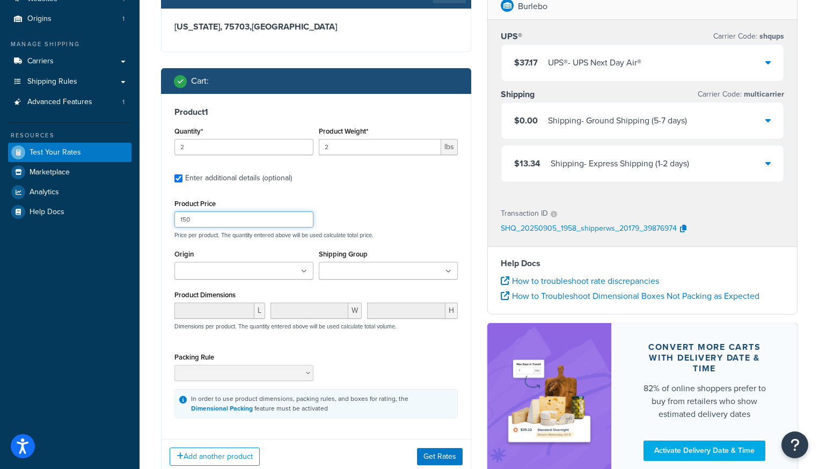
click at [202, 222] on input "150" at bounding box center [244, 220] width 139 height 16
type input "15"
click at [433, 459] on button "Get Rates" at bounding box center [440, 456] width 46 height 17
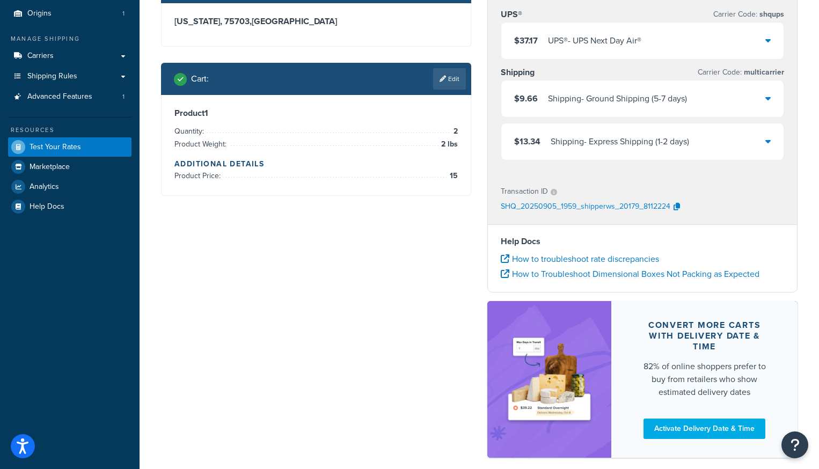
scroll to position [0, 0]
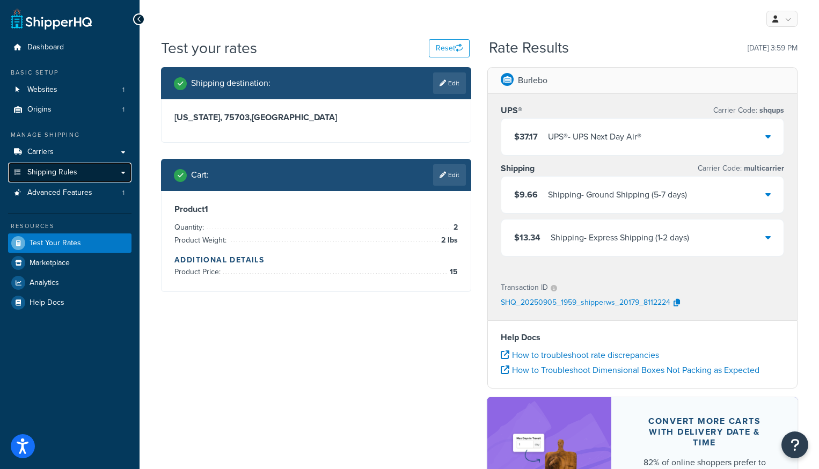
click at [53, 174] on span "Shipping Rules" at bounding box center [52, 172] width 50 height 9
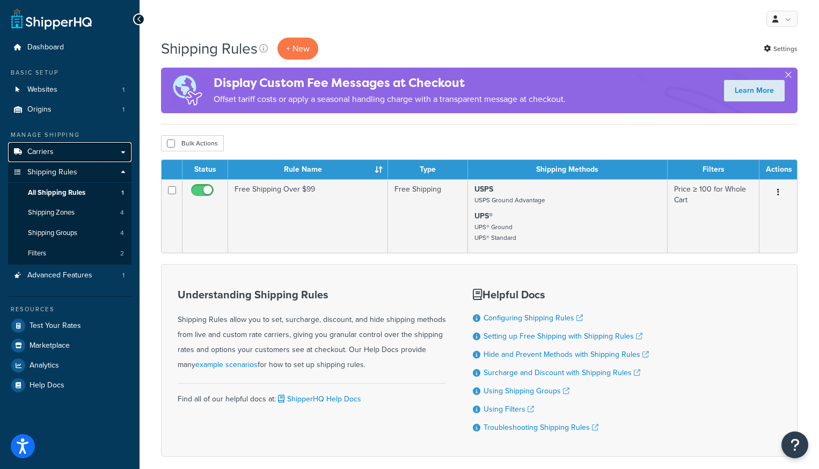
click at [82, 151] on link "Carriers" at bounding box center [70, 152] width 124 height 20
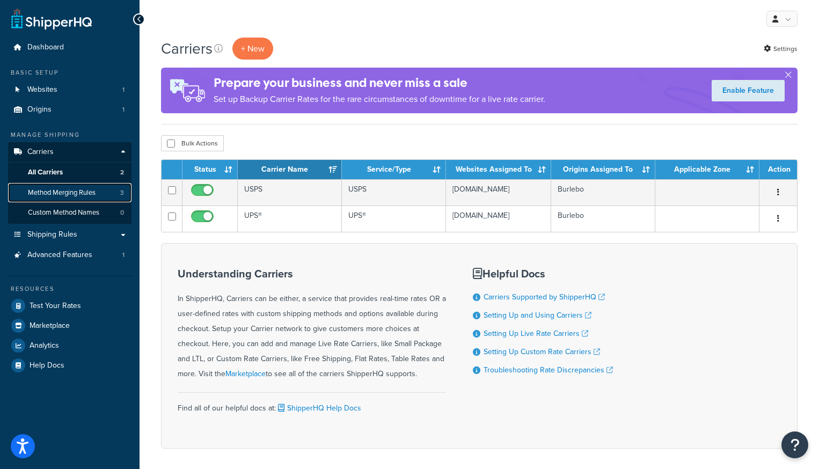
click at [53, 192] on span "Method Merging Rules" at bounding box center [62, 192] width 68 height 9
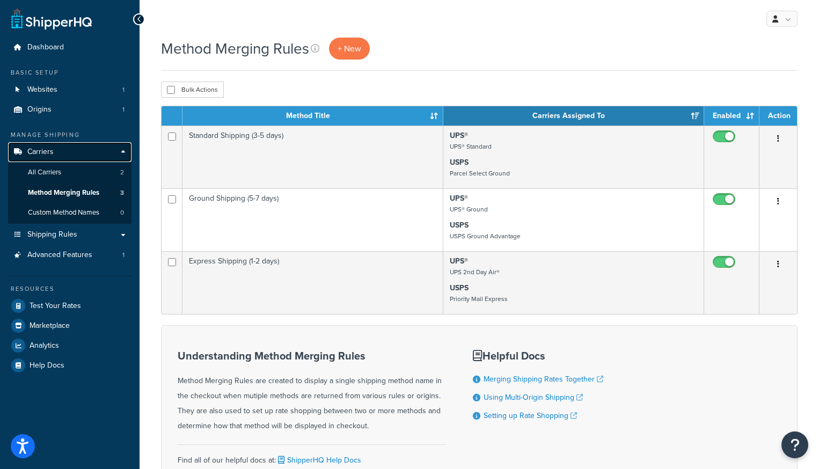
click at [47, 154] on span "Carriers" at bounding box center [40, 152] width 26 height 9
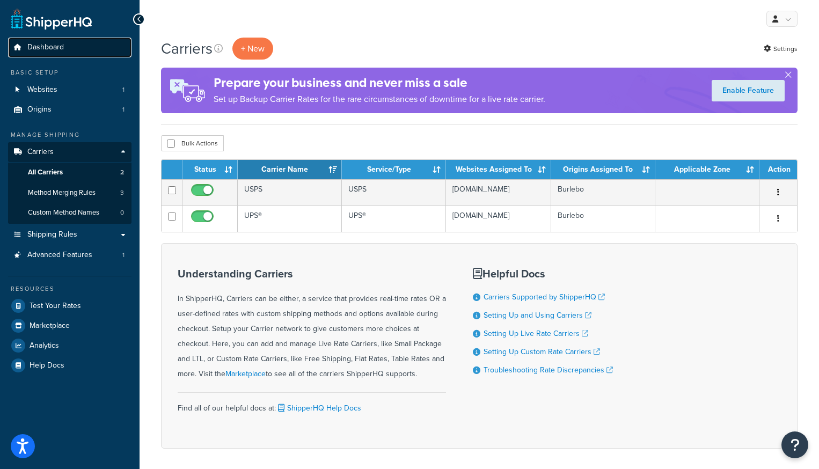
click at [53, 43] on span "Dashboard" at bounding box center [45, 47] width 37 height 9
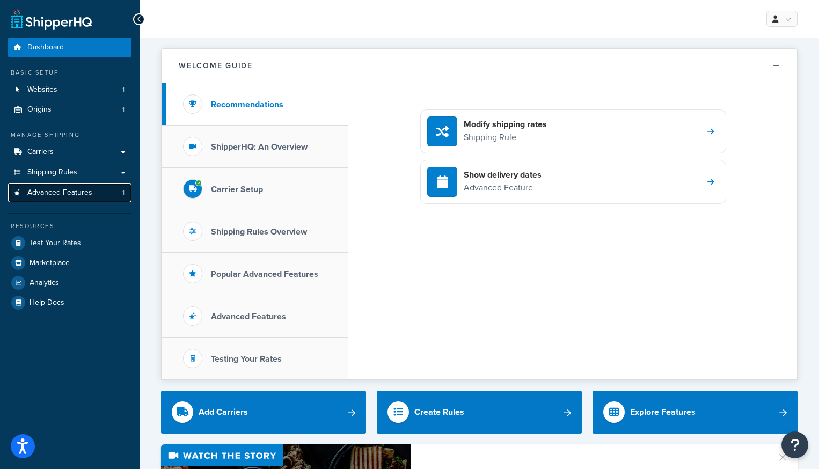
click at [52, 199] on link "Advanced Features 1" at bounding box center [70, 193] width 124 height 20
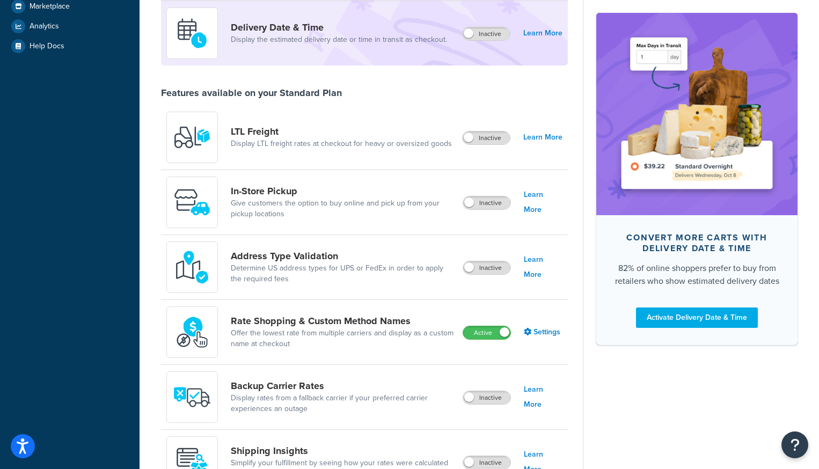
scroll to position [296, 0]
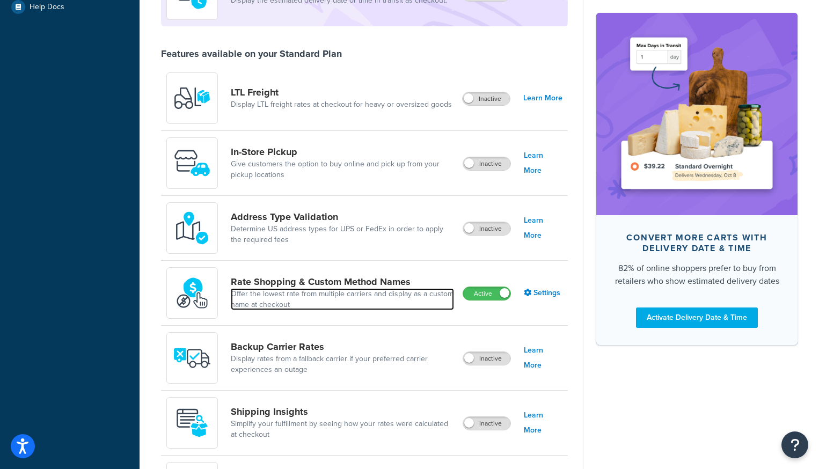
click at [308, 295] on link "Offer the lowest rate from multiple carriers and display as a custom name at ch…" at bounding box center [342, 299] width 223 height 21
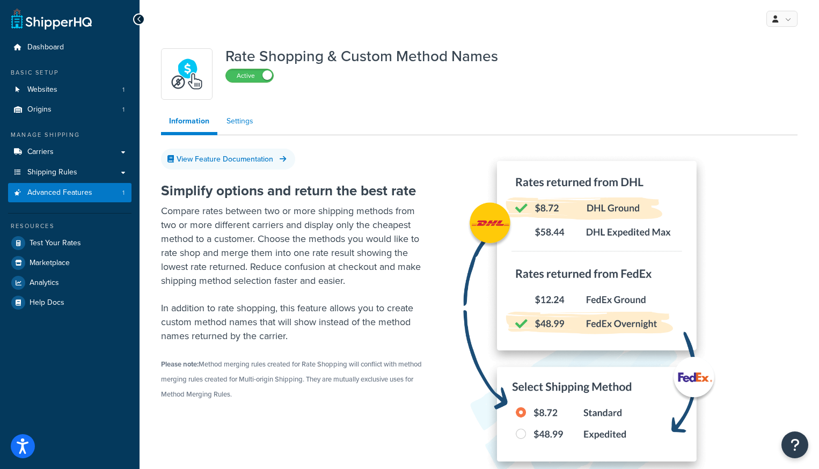
click at [244, 122] on link "Settings" at bounding box center [240, 121] width 43 height 21
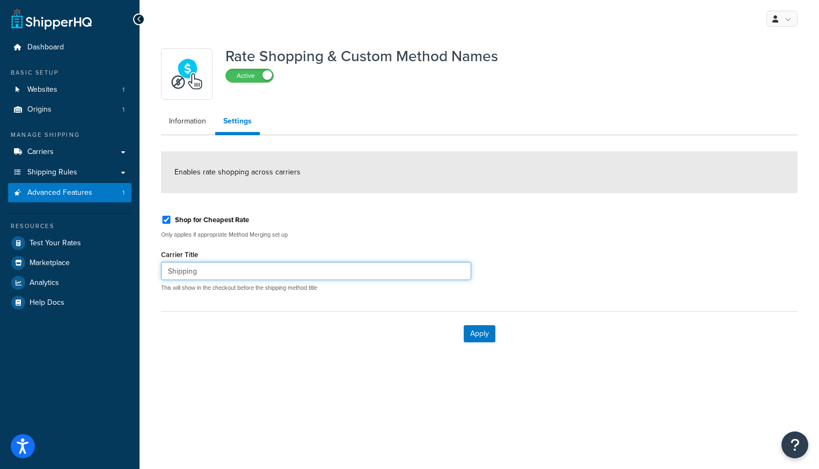
click at [227, 273] on input "Shipping" at bounding box center [316, 271] width 310 height 18
click at [475, 334] on button "Apply" at bounding box center [480, 333] width 32 height 17
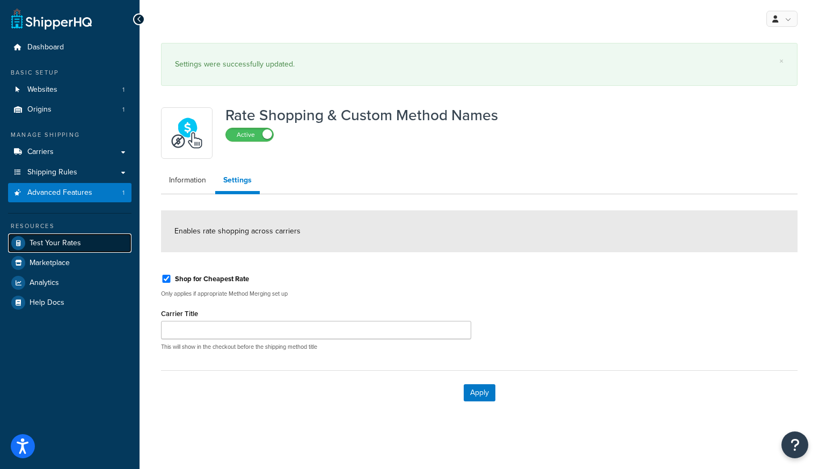
click at [48, 243] on span "Test Your Rates" at bounding box center [56, 243] width 52 height 9
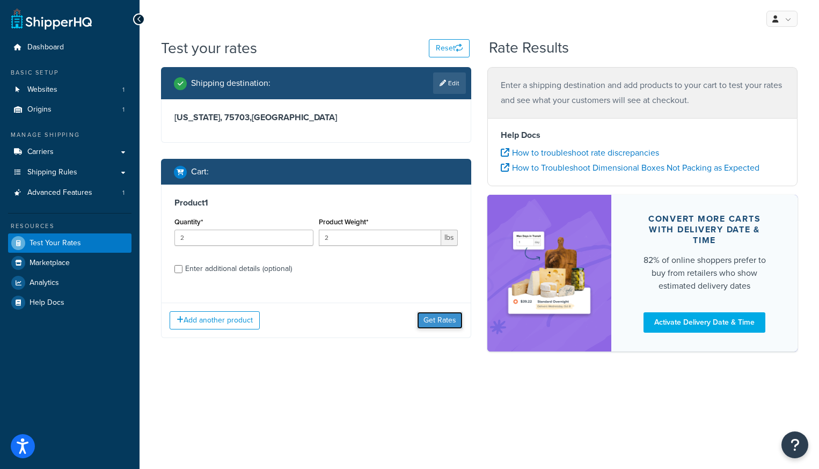
click at [458, 322] on button "Get Rates" at bounding box center [440, 320] width 46 height 17
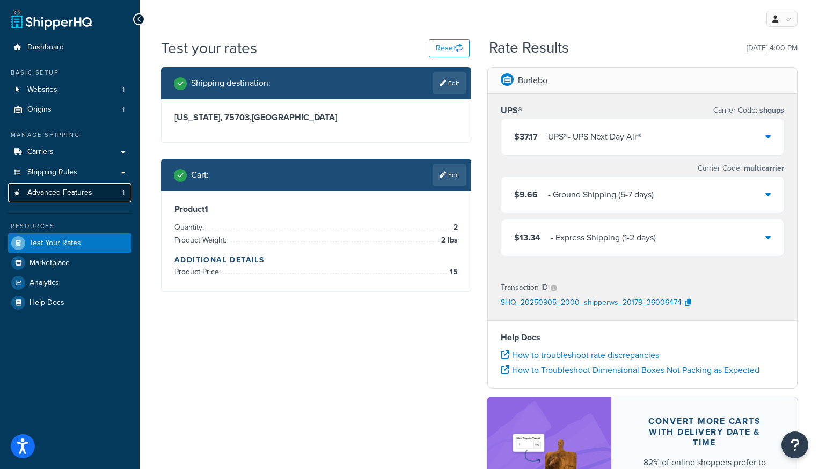
click at [49, 192] on span "Advanced Features" at bounding box center [59, 192] width 65 height 9
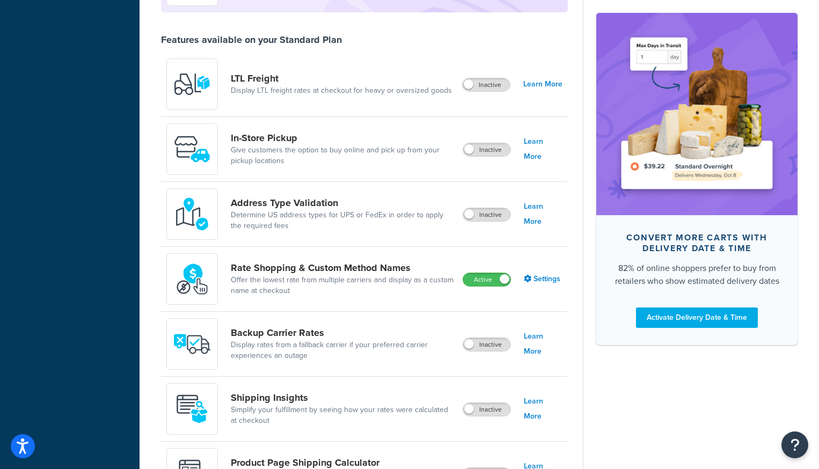
scroll to position [405, 0]
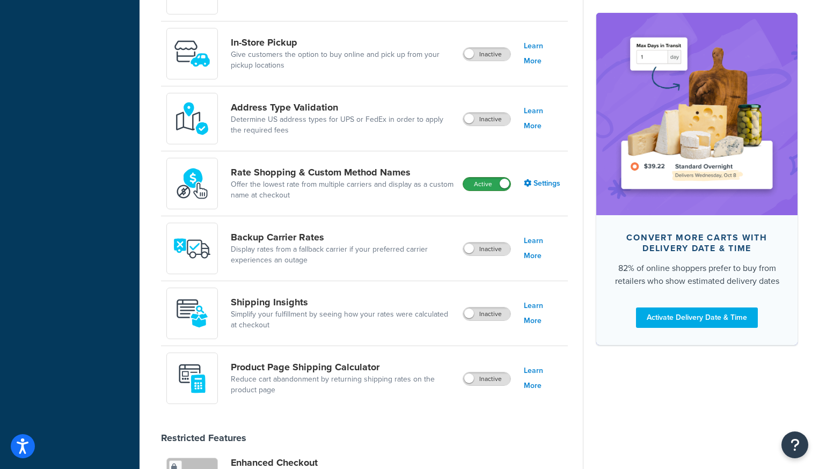
click at [498, 179] on label "Active" at bounding box center [486, 184] width 47 height 13
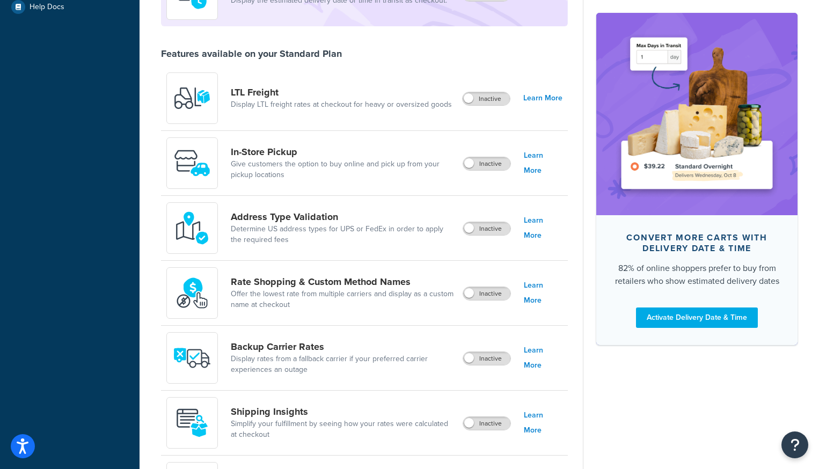
scroll to position [0, 0]
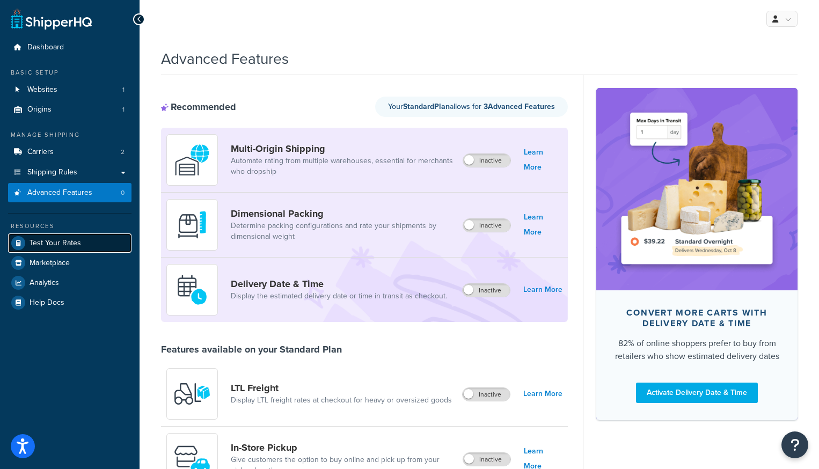
click at [40, 244] on span "Test Your Rates" at bounding box center [56, 243] width 52 height 9
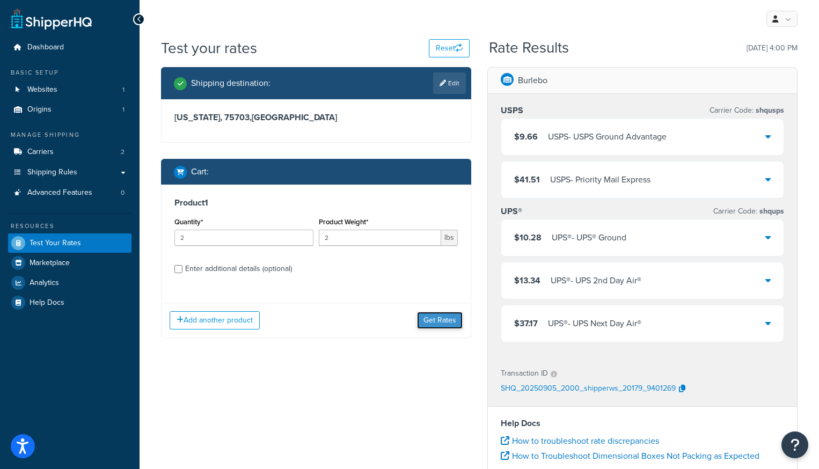
click at [444, 323] on button "Get Rates" at bounding box center [440, 320] width 46 height 17
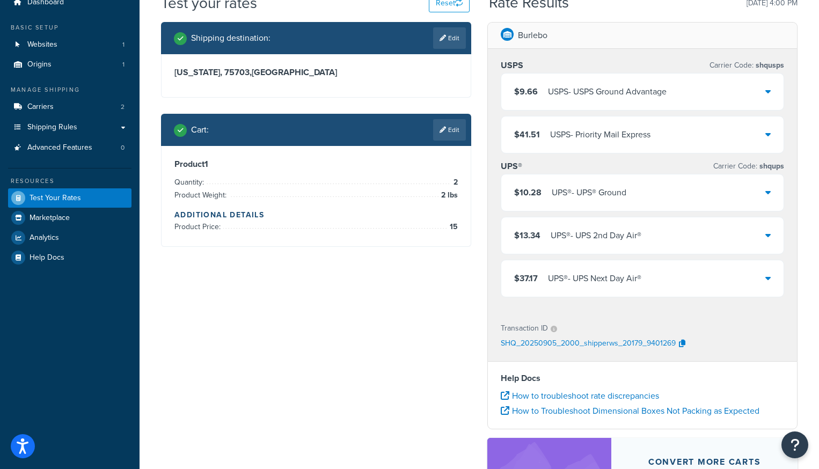
scroll to position [44, 0]
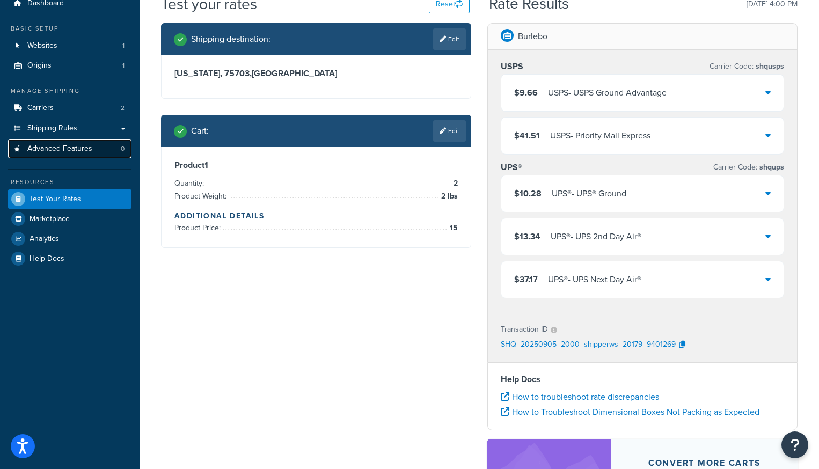
click at [50, 153] on span "Advanced Features" at bounding box center [59, 148] width 65 height 9
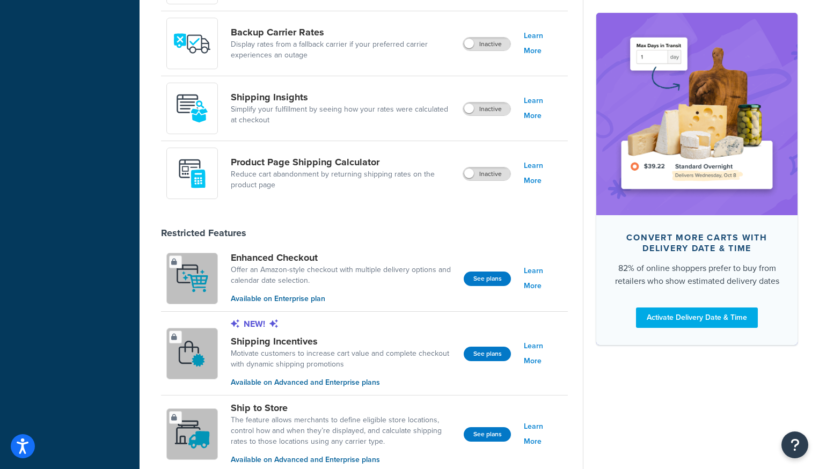
scroll to position [477, 0]
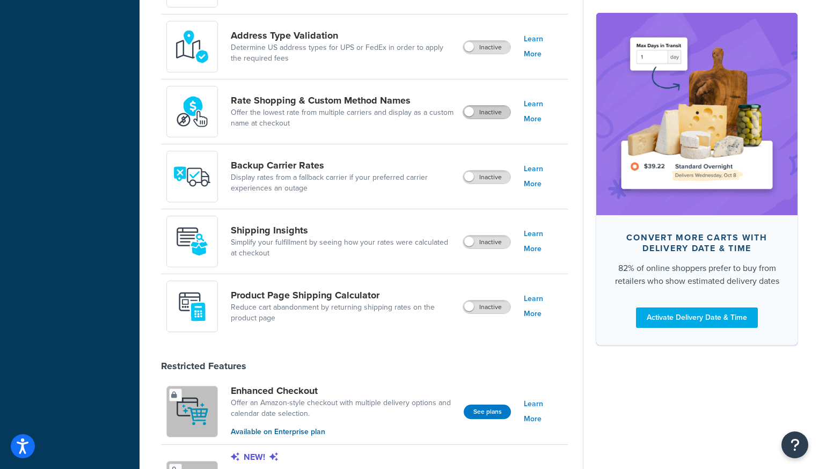
click at [480, 112] on label "Inactive" at bounding box center [486, 112] width 47 height 13
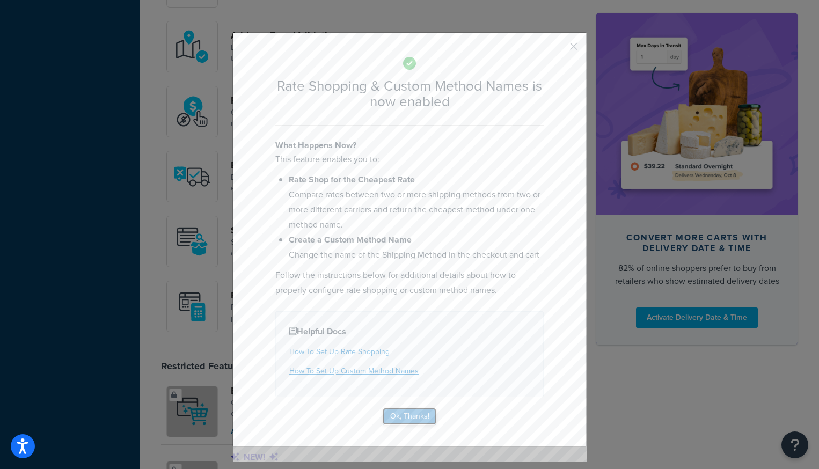
click at [397, 421] on button "Ok, Thanks!" at bounding box center [410, 416] width 54 height 17
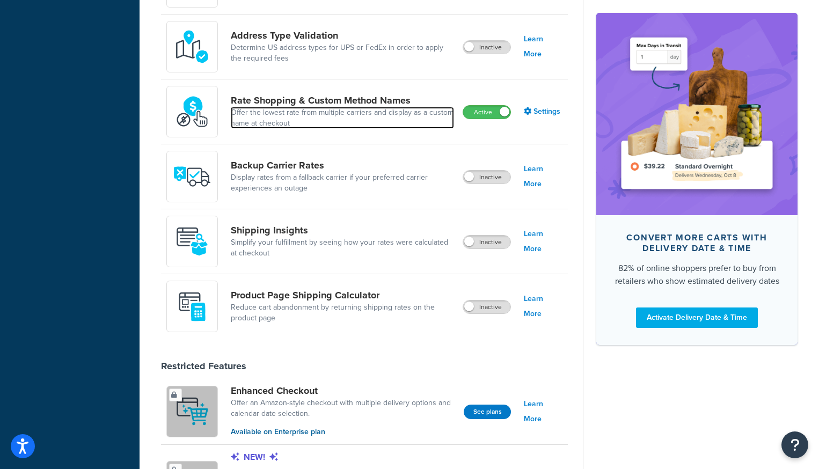
click at [344, 126] on link "Offer the lowest rate from multiple carriers and display as a custom name at ch…" at bounding box center [342, 117] width 223 height 21
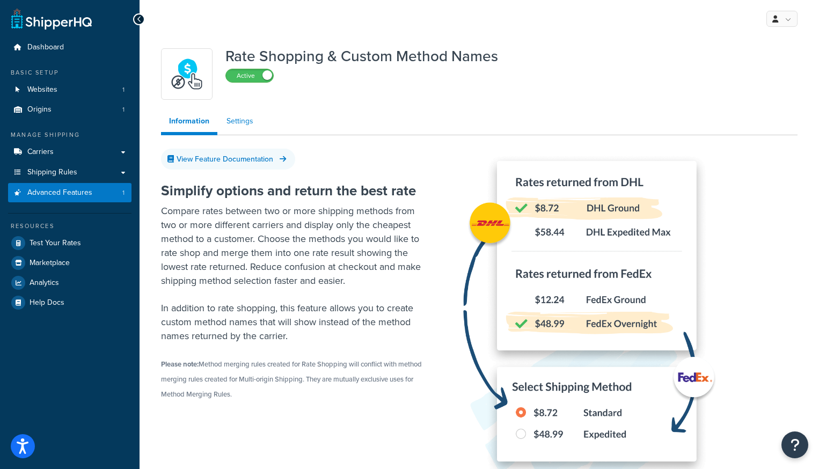
click at [249, 127] on link "Settings" at bounding box center [240, 121] width 43 height 21
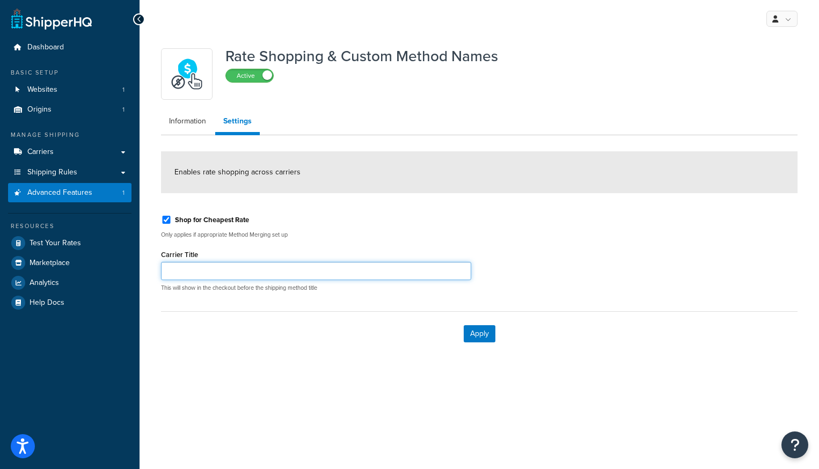
click at [260, 265] on input "Carrier Title" at bounding box center [316, 271] width 310 height 18
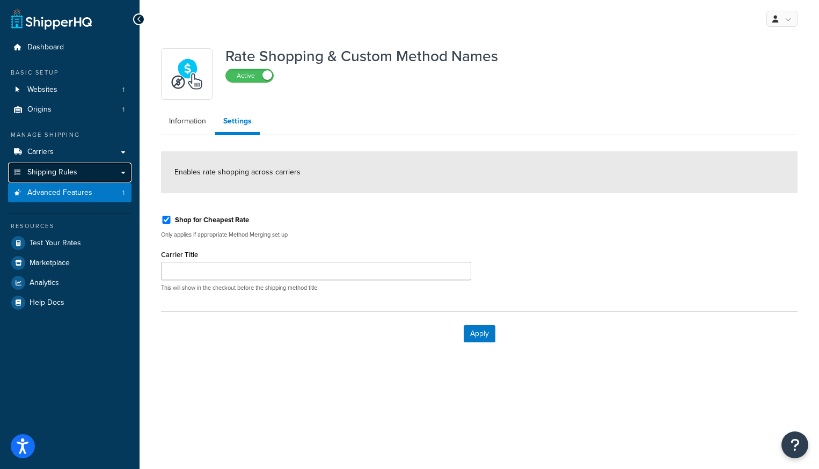
click at [46, 171] on span "Shipping Rules" at bounding box center [52, 172] width 50 height 9
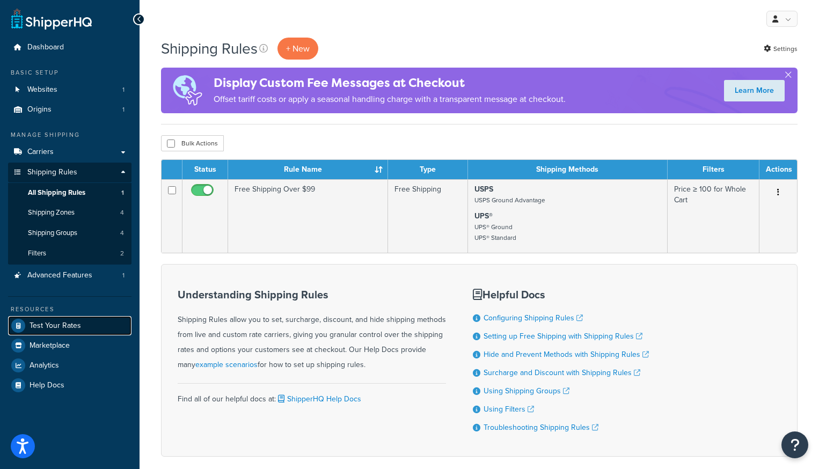
click at [53, 325] on span "Test Your Rates" at bounding box center [56, 326] width 52 height 9
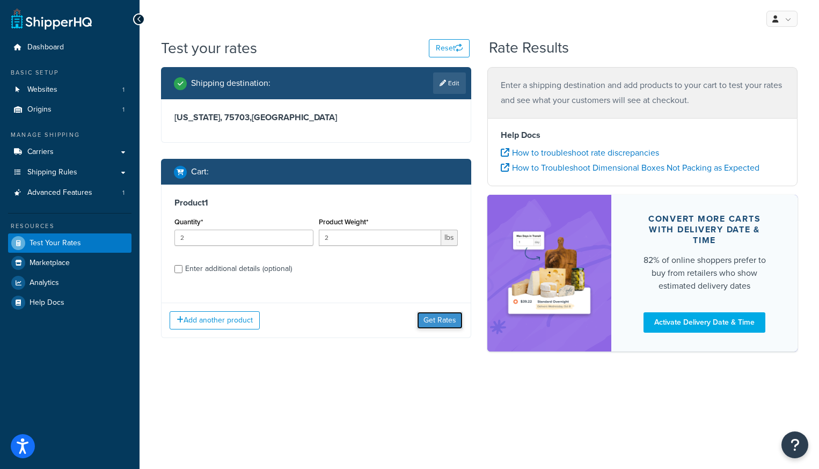
click at [442, 316] on button "Get Rates" at bounding box center [440, 320] width 46 height 17
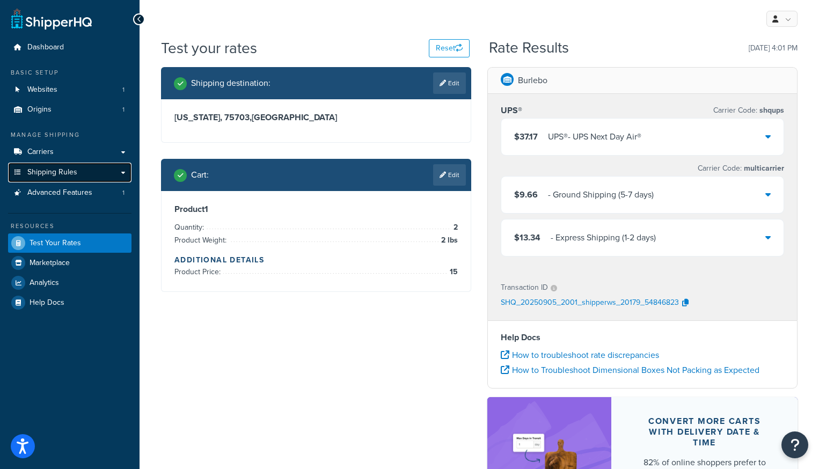
click at [62, 175] on span "Shipping Rules" at bounding box center [52, 172] width 50 height 9
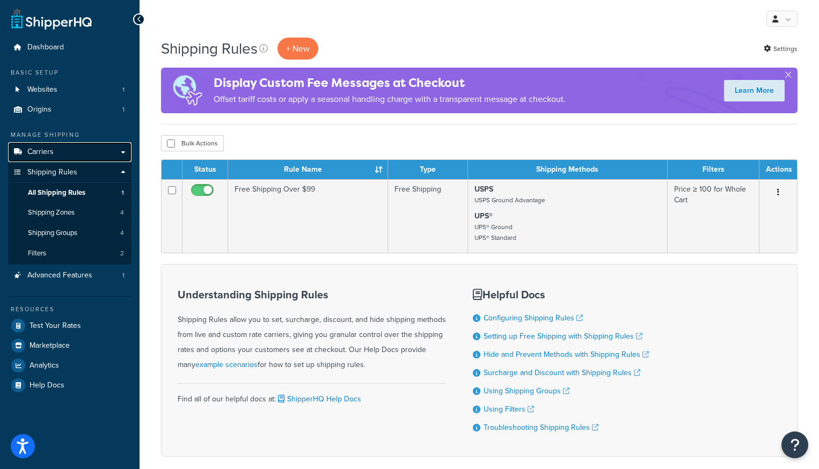
click at [70, 158] on link "Carriers" at bounding box center [70, 152] width 124 height 20
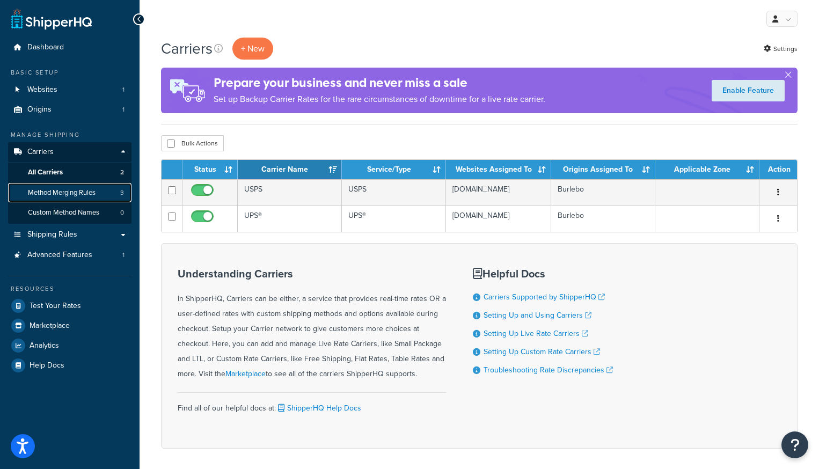
click at [67, 191] on span "Method Merging Rules" at bounding box center [62, 192] width 68 height 9
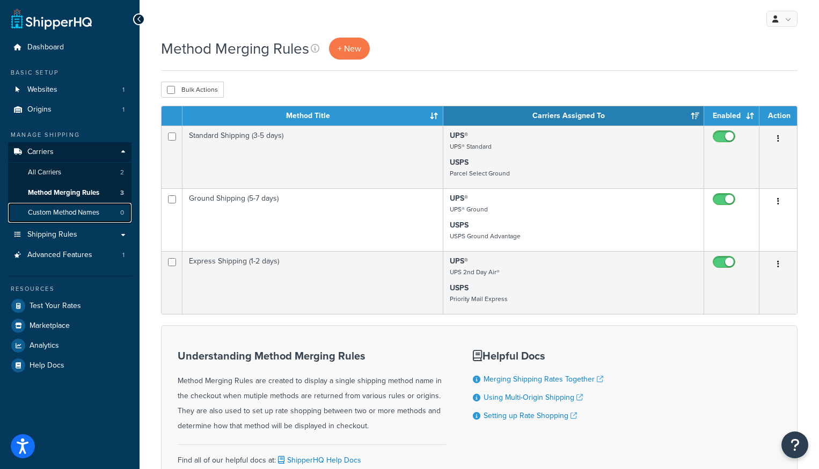
click at [67, 213] on span "Custom Method Names" at bounding box center [63, 212] width 71 height 9
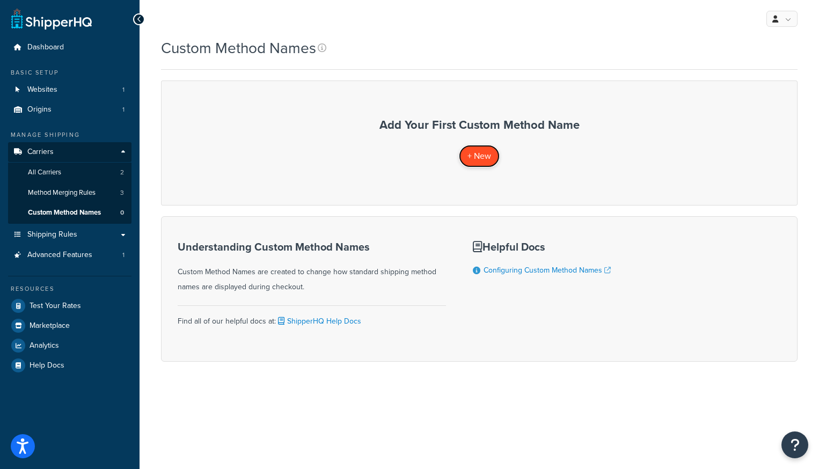
click at [475, 162] on span "+ New" at bounding box center [480, 156] width 24 height 12
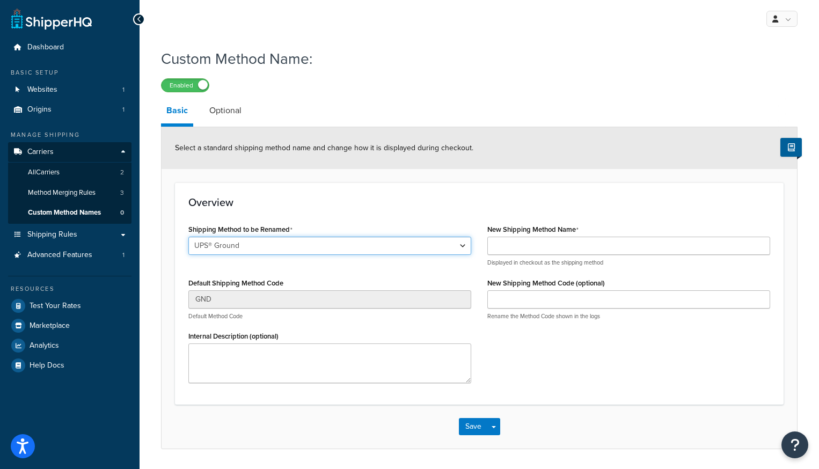
click at [399, 250] on select "UPS® Ground UPS Next Day Air® UPS 2nd Day Air® UPS® Standard UPS Worldwide Save…" at bounding box center [329, 246] width 283 height 18
click at [394, 247] on select "UPS® Ground UPS Next Day Air® UPS 2nd Day Air® UPS® Standard UPS Worldwide Save…" at bounding box center [329, 246] width 283 height 18
click at [227, 109] on link "Optional" at bounding box center [225, 111] width 43 height 26
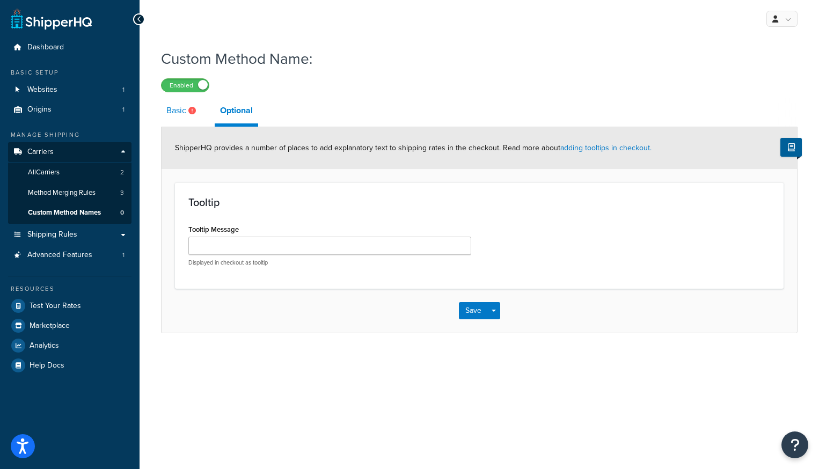
click at [184, 111] on link "Basic" at bounding box center [182, 111] width 43 height 26
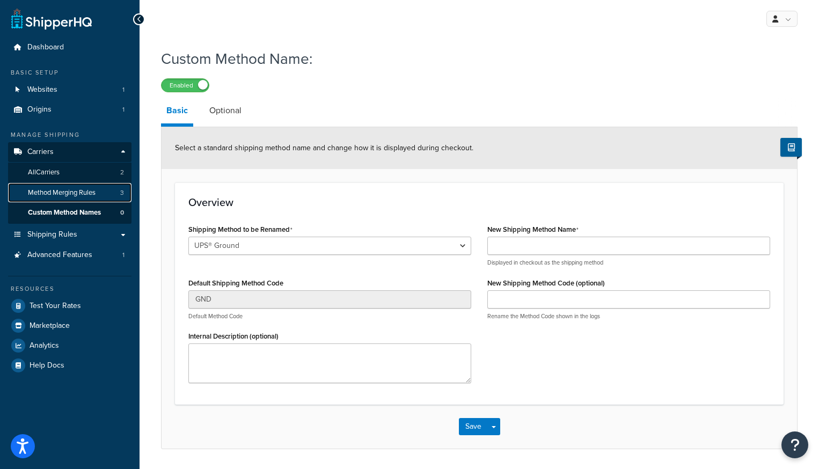
click at [77, 192] on span "Method Merging Rules" at bounding box center [62, 192] width 68 height 9
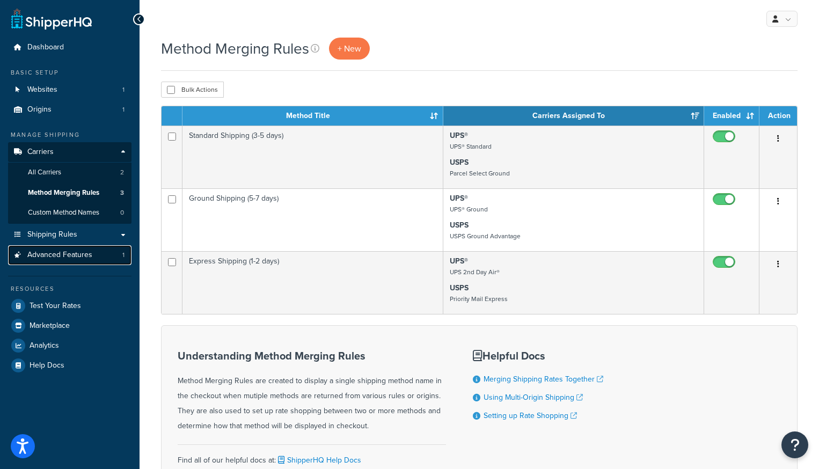
click at [40, 263] on link "Advanced Features 1" at bounding box center [70, 255] width 124 height 20
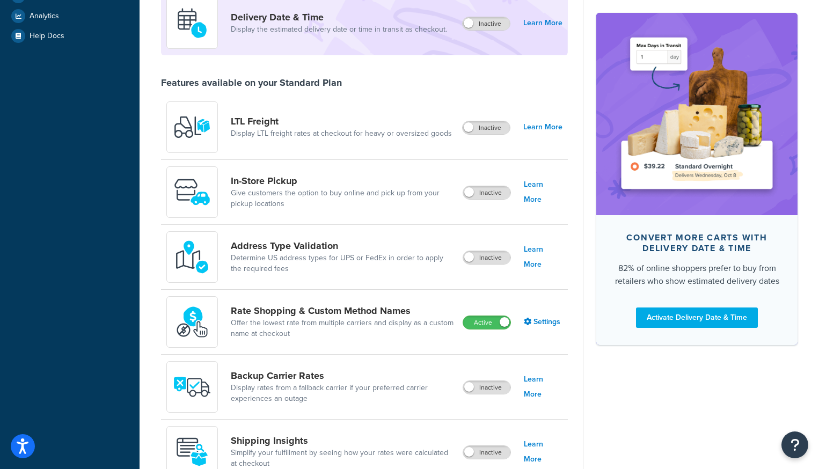
scroll to position [455, 0]
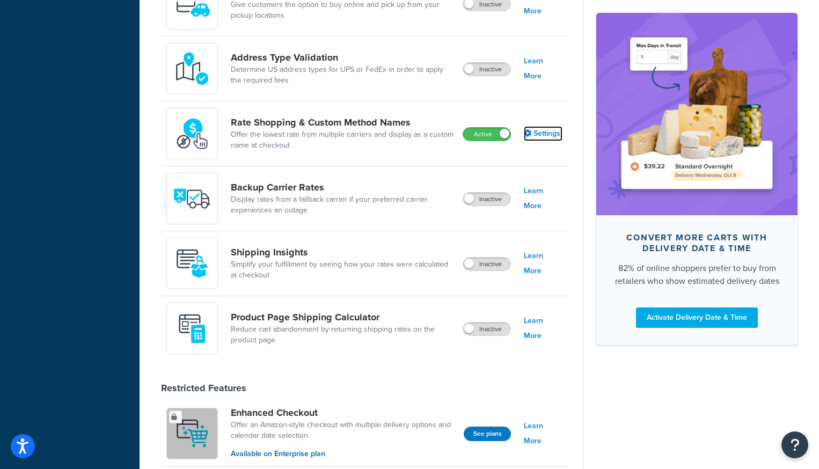
click at [545, 133] on link "Settings" at bounding box center [543, 133] width 39 height 15
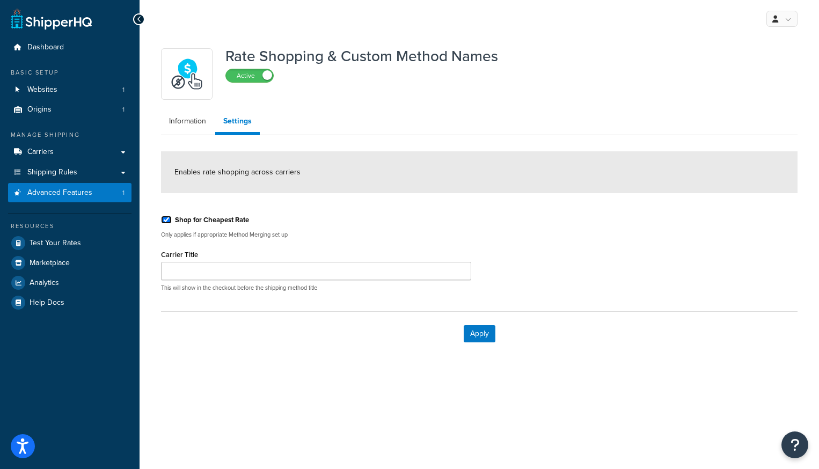
click at [166, 221] on input "Shop for Cheapest Rate" at bounding box center [166, 220] width 11 height 8
click at [165, 219] on input "Shop for Cheapest Rate" at bounding box center [166, 220] width 11 height 8
checkbox input "true"
click at [187, 120] on link "Information" at bounding box center [187, 121] width 53 height 21
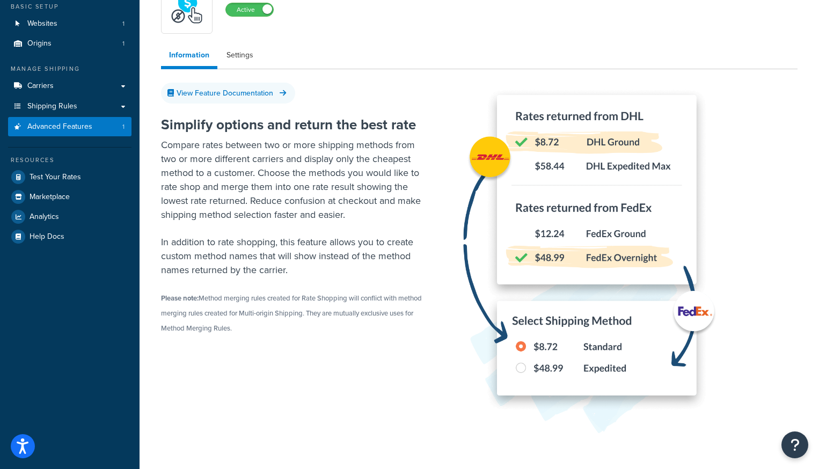
scroll to position [65, 0]
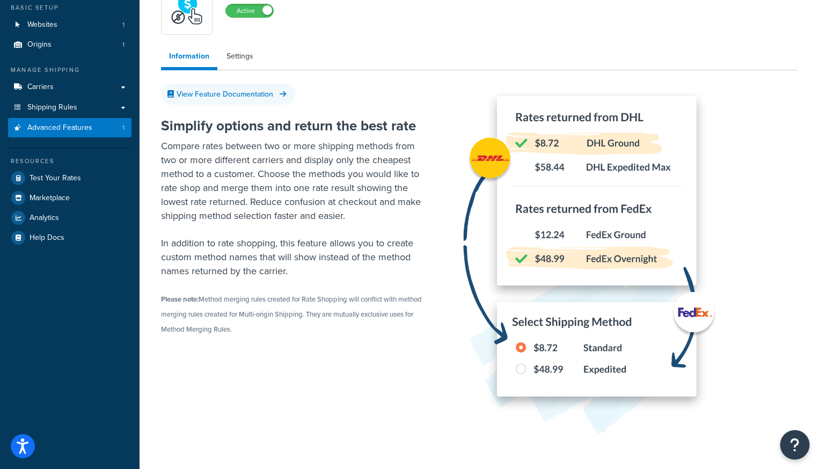
click at [793, 437] on button "Open Resource Center" at bounding box center [796, 446] width 30 height 30
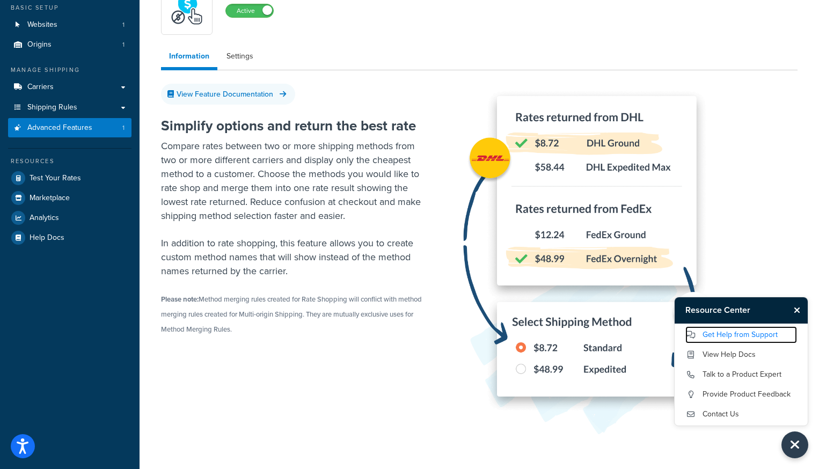
click at [702, 333] on link "Get Help from Support" at bounding box center [742, 334] width 112 height 17
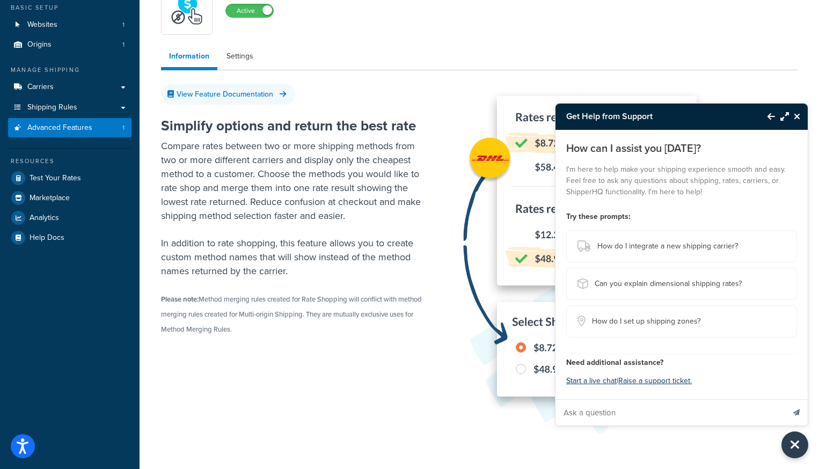
click at [633, 408] on input "Ask a question" at bounding box center [670, 413] width 229 height 26
type input "Can I get help with setting up custom names on merged shipping methods"
click at [786, 400] on button "Send message" at bounding box center [797, 413] width 23 height 26
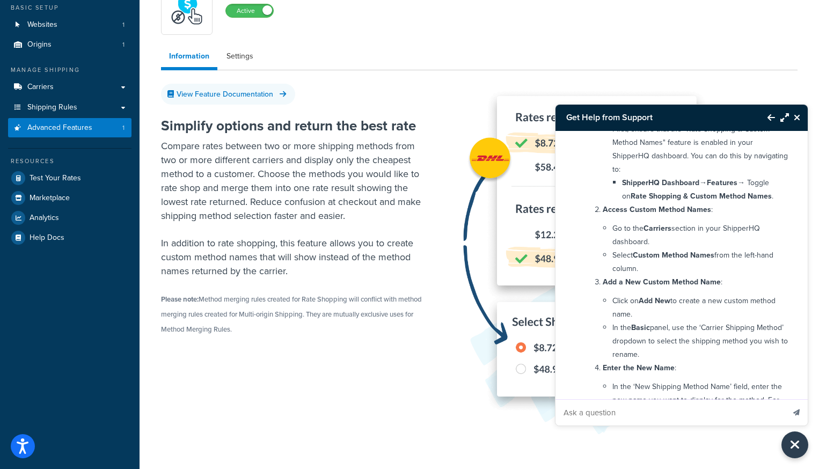
scroll to position [200, 0]
click at [754, 270] on li "Select Custom Method Names from the left-hand column." at bounding box center [701, 261] width 177 height 27
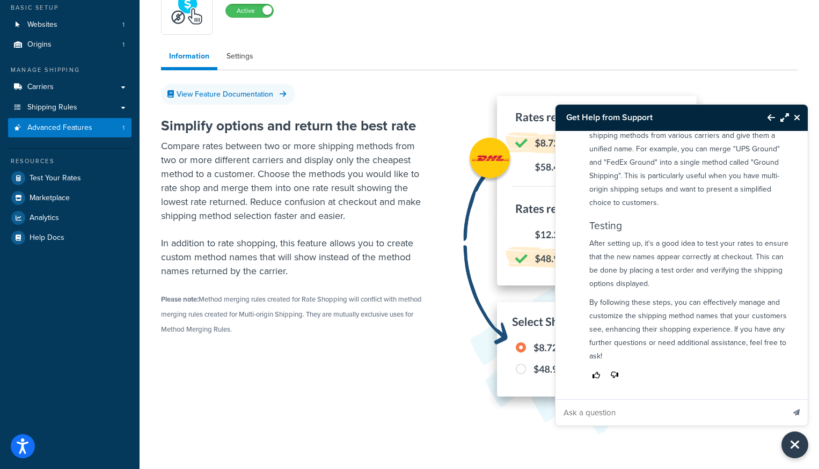
scroll to position [664, 0]
click at [679, 420] on input "Ask a question" at bounding box center [670, 413] width 229 height 26
type input "can I talk to a person"
click at [786, 400] on button "Send message" at bounding box center [797, 413] width 23 height 26
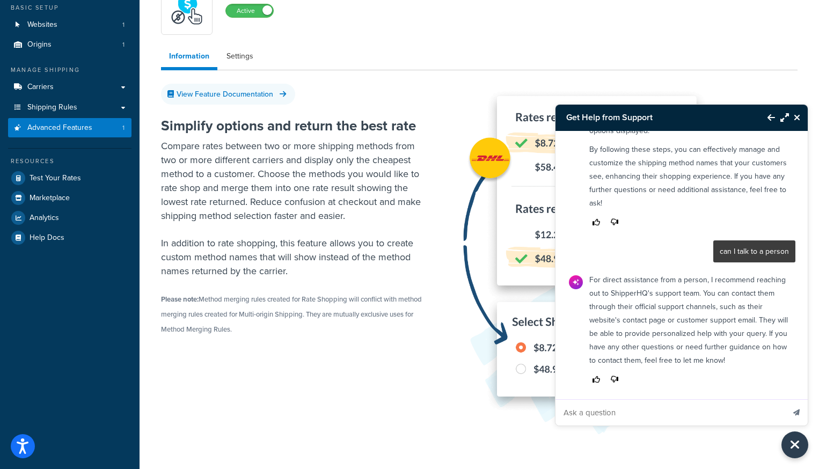
scroll to position [822, 0]
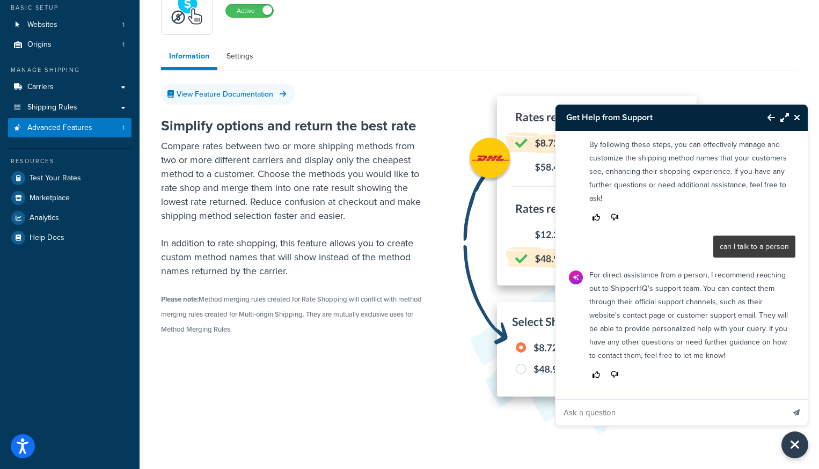
click at [799, 118] on icon "Close Resource Center" at bounding box center [797, 117] width 6 height 9
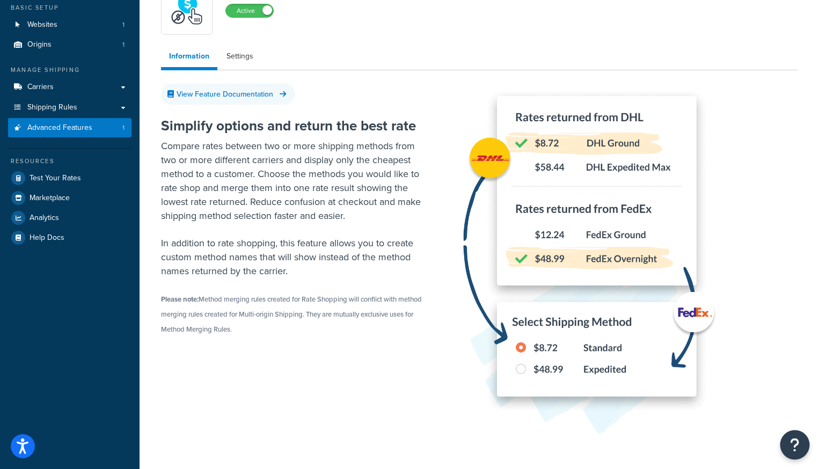
click at [799, 447] on icon "Open Resource Center" at bounding box center [795, 445] width 10 height 15
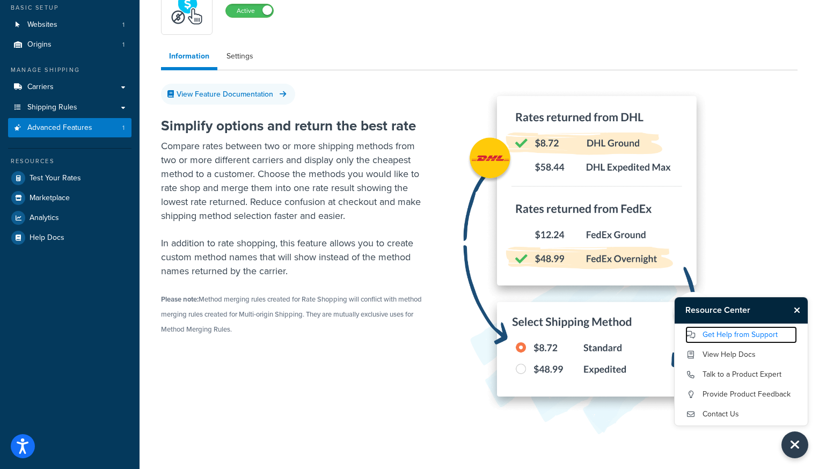
click at [709, 335] on link "Get Help from Support" at bounding box center [742, 334] width 112 height 17
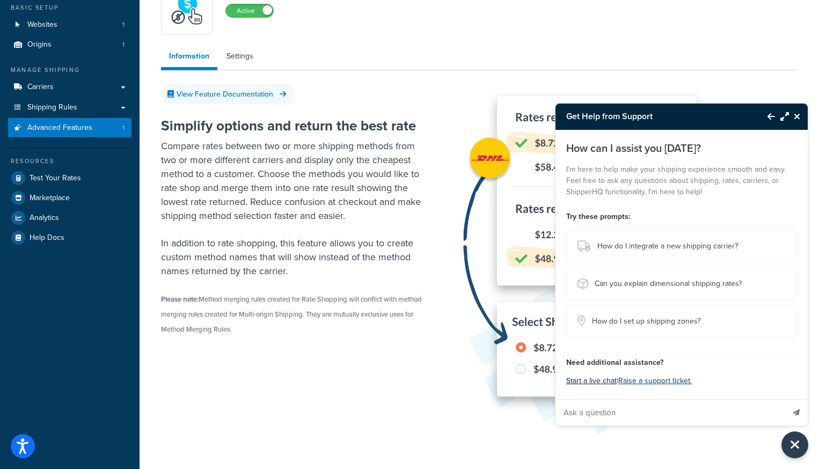
click at [583, 383] on button "Start a live chat" at bounding box center [592, 381] width 50 height 15
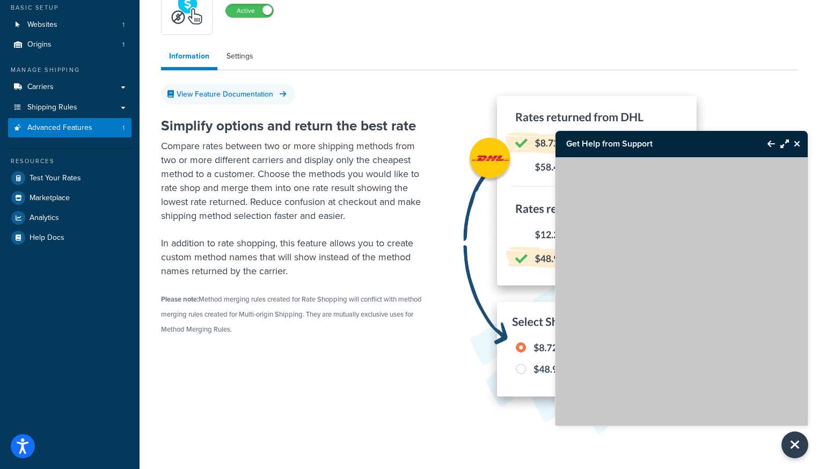
scroll to position [107, 0]
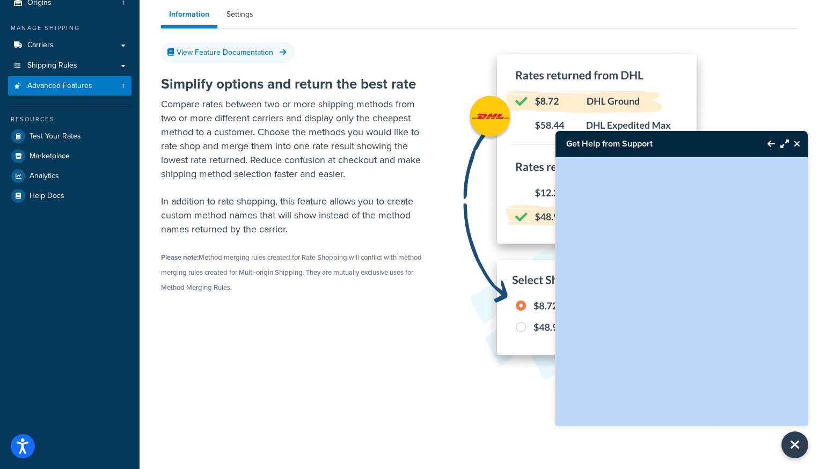
click at [773, 142] on icon "Back to Resource Center" at bounding box center [772, 144] width 8 height 9
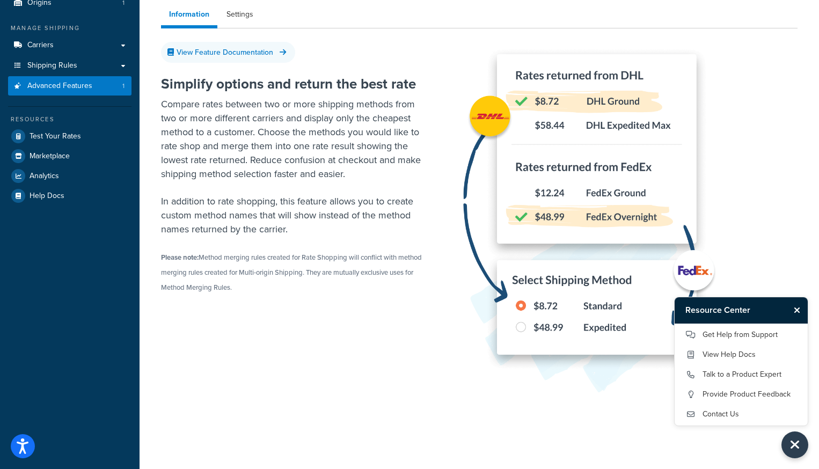
click at [794, 345] on ul "Get Help from Support View Help Docs Talk to a Product Expert Provide Product F…" at bounding box center [742, 374] width 112 height 97
click at [742, 335] on link "Get Help from Support" at bounding box center [742, 334] width 112 height 17
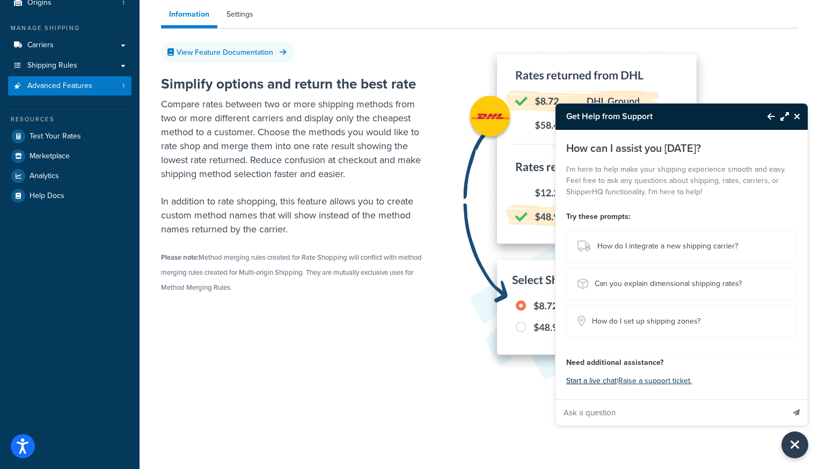
click at [599, 384] on button "Start a live chat" at bounding box center [592, 381] width 50 height 15
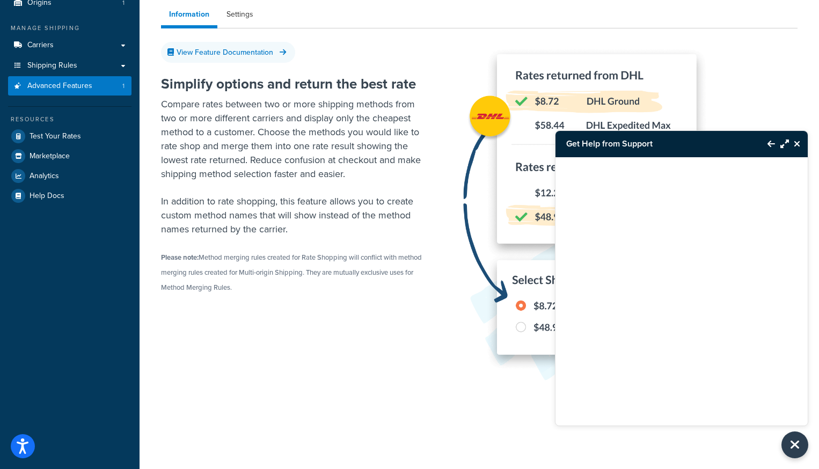
click at [729, 94] on div at bounding box center [630, 219] width 336 height 350
click at [796, 438] on icon "Close Resource Center" at bounding box center [795, 445] width 12 height 15
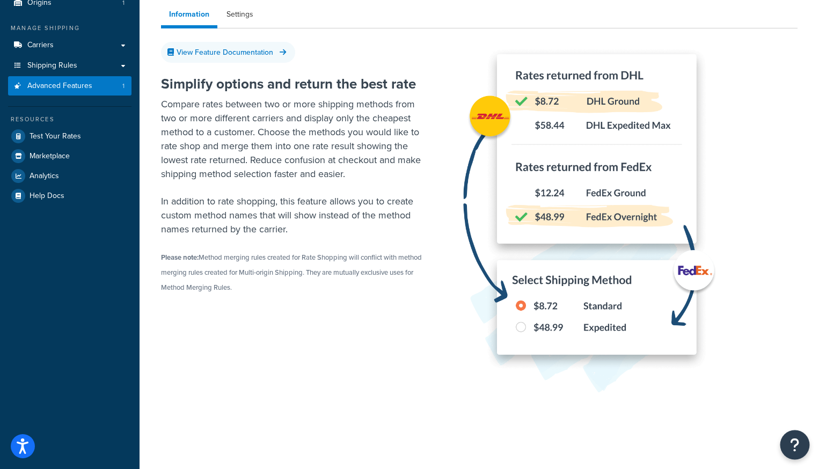
click at [796, 442] on icon "Open Resource Center" at bounding box center [795, 445] width 10 height 15
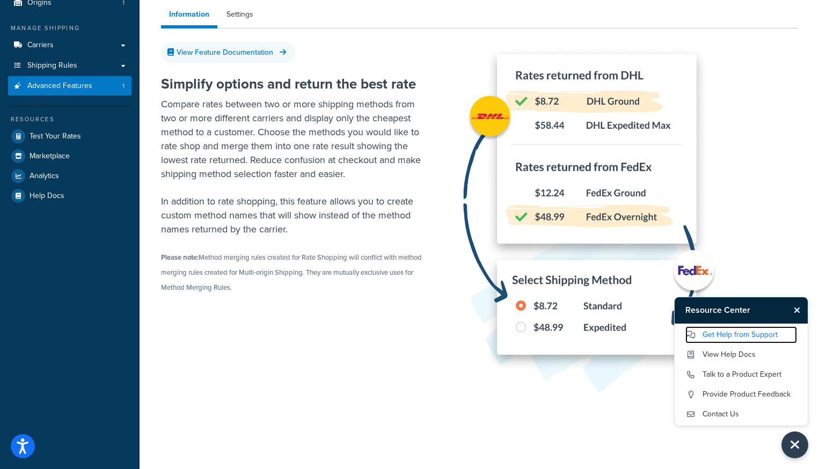
click at [701, 335] on link "Get Help from Support" at bounding box center [742, 334] width 112 height 17
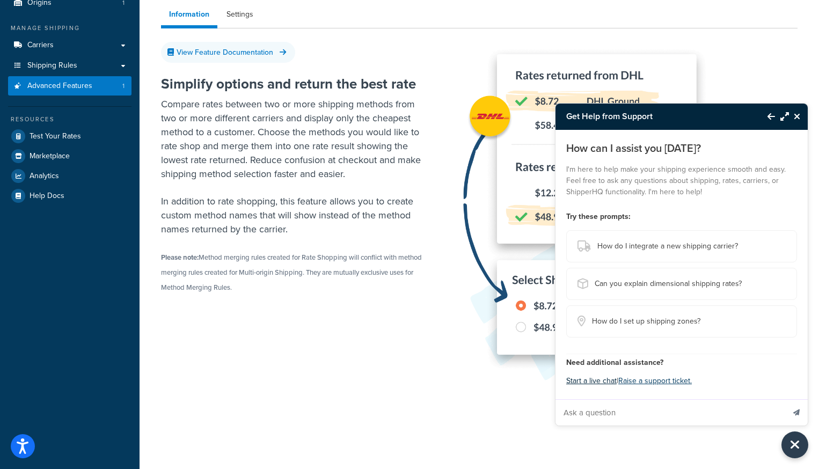
click at [591, 381] on button "Start a live chat" at bounding box center [592, 381] width 50 height 15
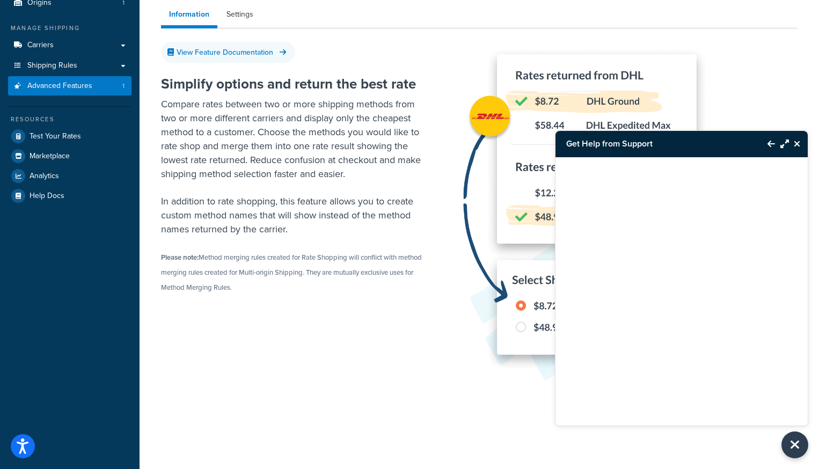
click at [799, 143] on icon "Close Resource Center" at bounding box center [797, 144] width 6 height 9
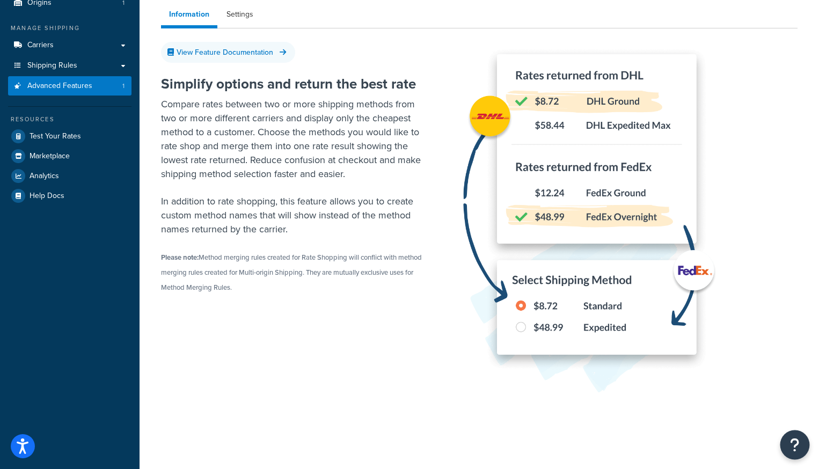
click at [794, 442] on icon "Open Resource Center" at bounding box center [795, 445] width 10 height 15
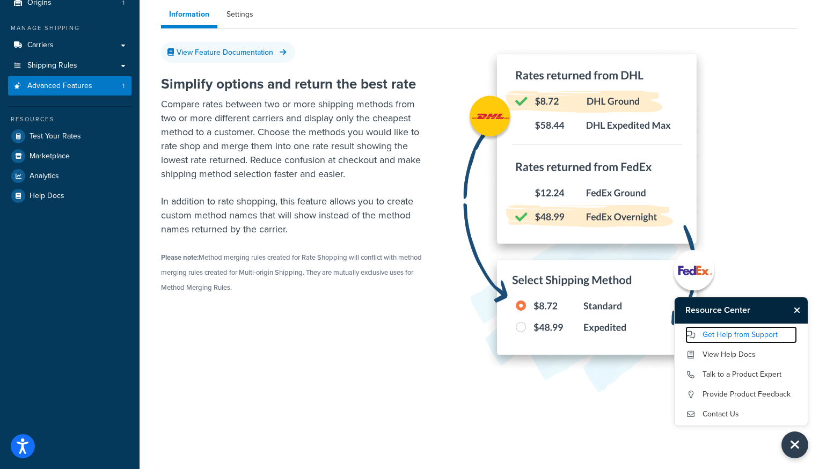
click at [713, 338] on link "Get Help from Support" at bounding box center [742, 334] width 112 height 17
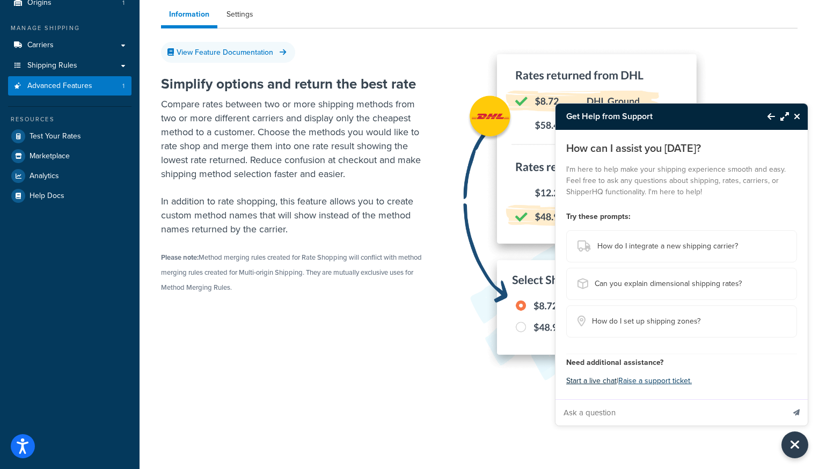
click at [582, 383] on button "Start a live chat" at bounding box center [592, 381] width 50 height 15
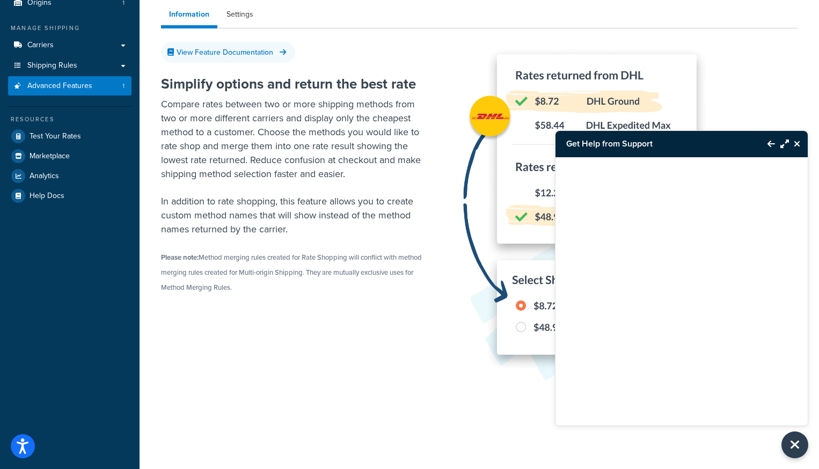
click at [785, 143] on icon "Maximize Resource Center" at bounding box center [785, 144] width 9 height 9
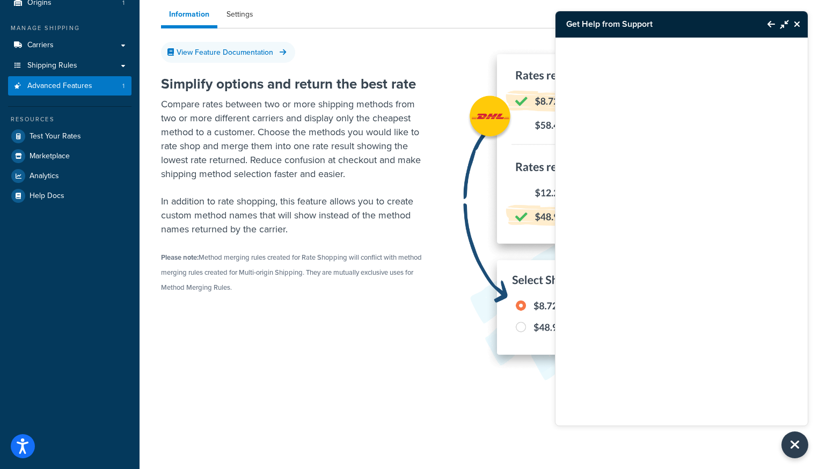
click at [785, 24] on icon "Minimize Resource Center" at bounding box center [785, 24] width 9 height 9
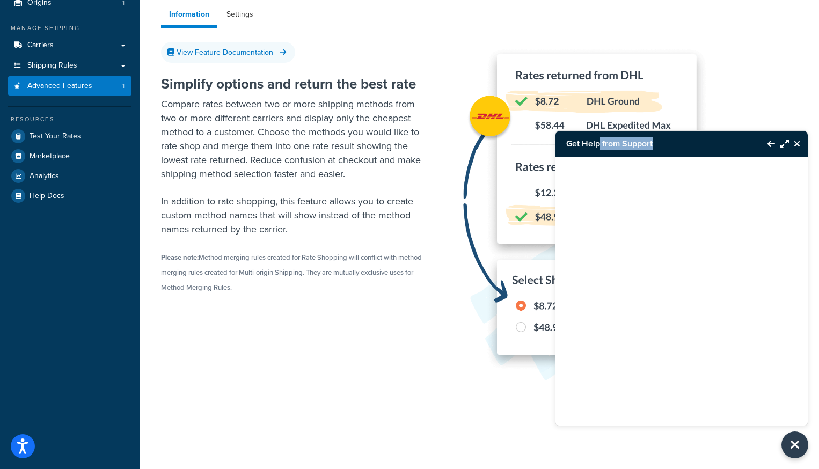
drag, startPoint x: 701, startPoint y: 144, endPoint x: 601, endPoint y: 147, distance: 99.9
click at [601, 147] on h3 "Get Help from Support" at bounding box center [656, 144] width 201 height 26
click at [354, 340] on div "Simplify options and return the best rate Compare rates between two or more shi…" at bounding box center [479, 235] width 637 height 350
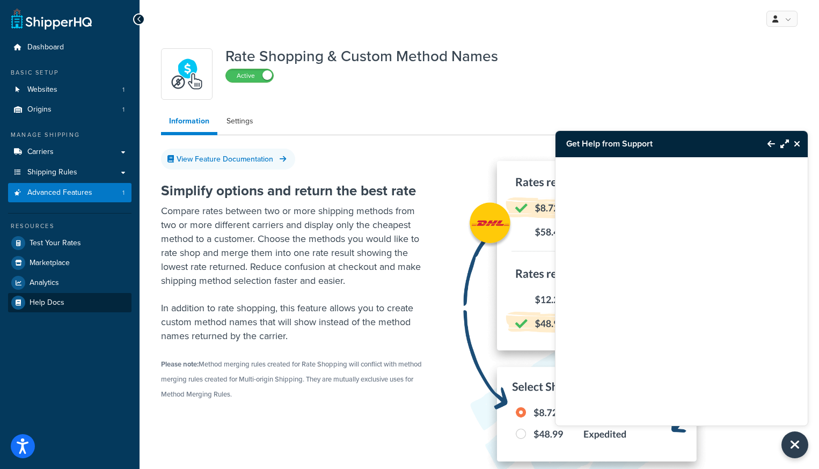
scroll to position [1, 0]
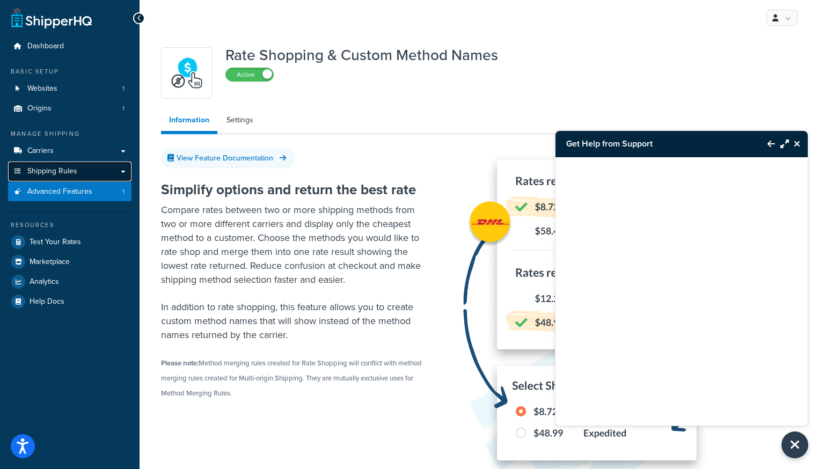
click at [122, 178] on link "Shipping Rules" at bounding box center [70, 172] width 124 height 20
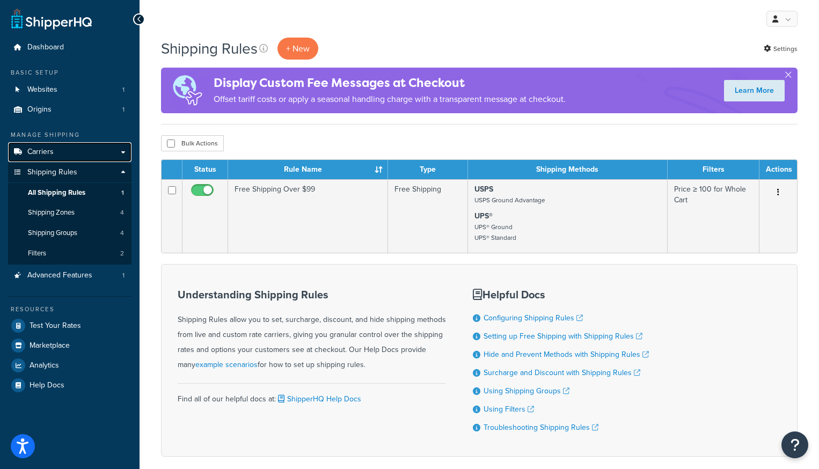
click at [86, 154] on link "Carriers" at bounding box center [70, 152] width 124 height 20
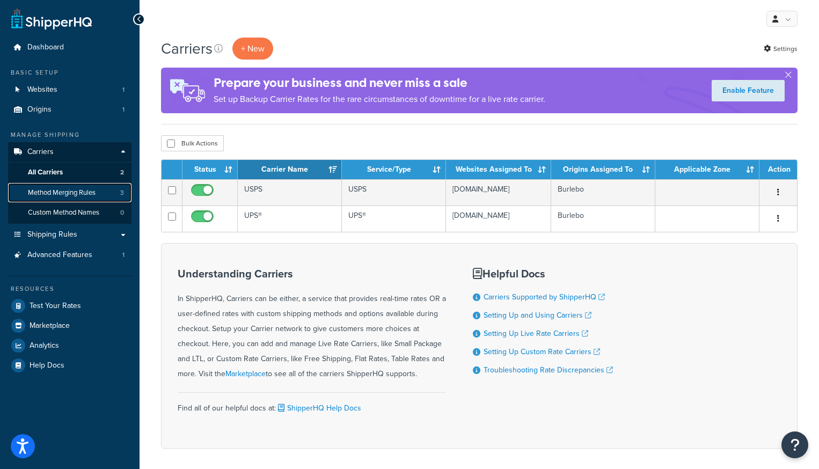
click at [70, 196] on span "Method Merging Rules" at bounding box center [62, 192] width 68 height 9
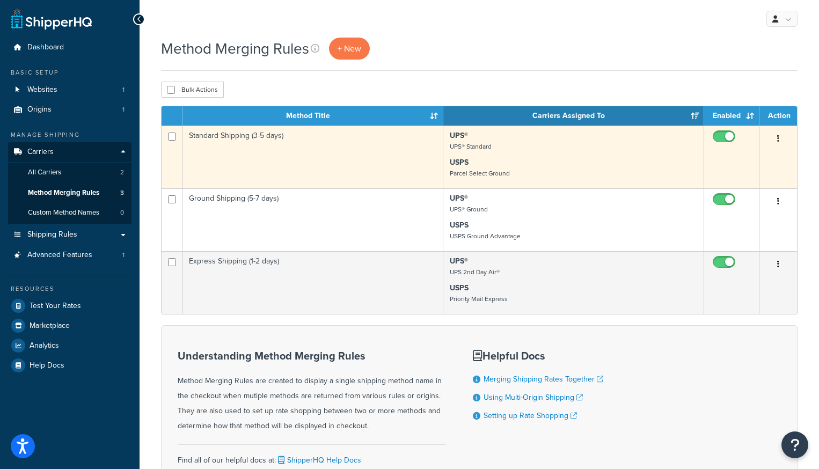
click at [778, 140] on icon "button" at bounding box center [779, 139] width 2 height 8
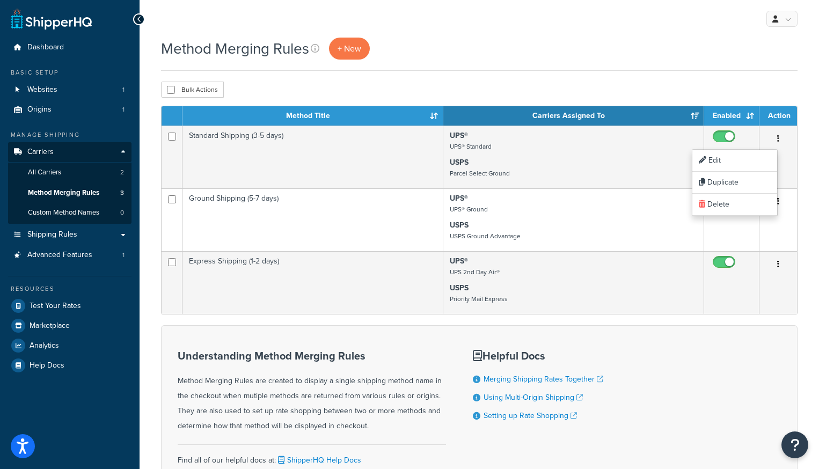
click at [638, 47] on div "Method Merging Rules + New" at bounding box center [479, 49] width 637 height 22
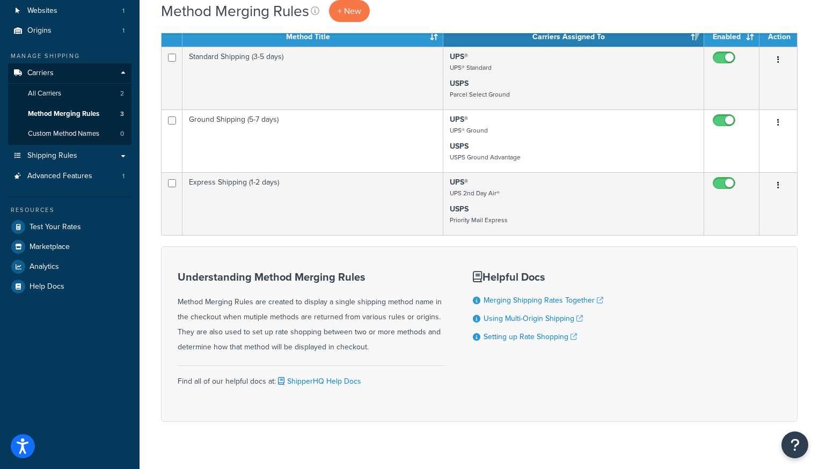
scroll to position [77, 0]
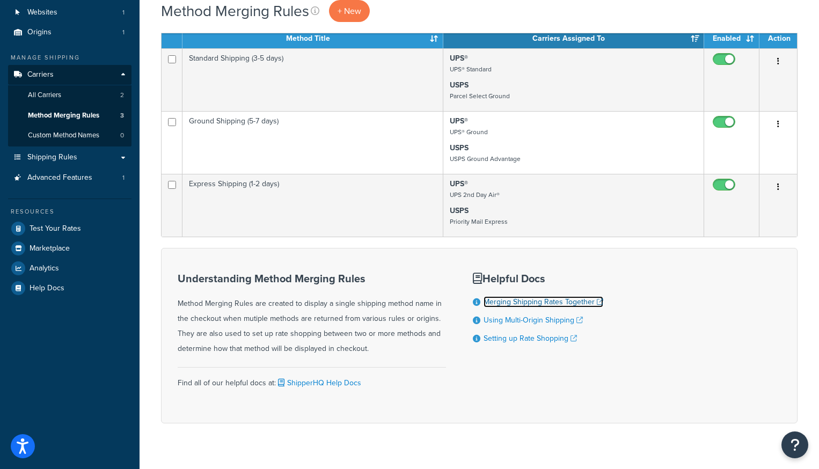
click at [535, 304] on link "Merging Shipping Rates Together" at bounding box center [544, 301] width 120 height 11
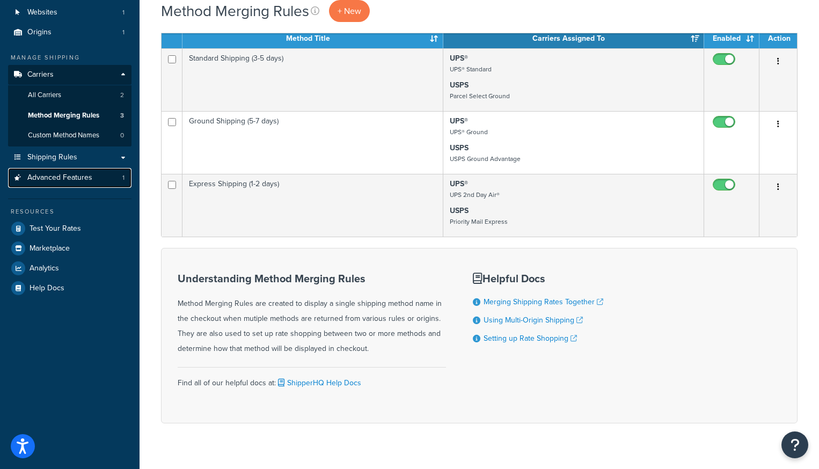
click at [70, 182] on span "Advanced Features" at bounding box center [59, 177] width 65 height 9
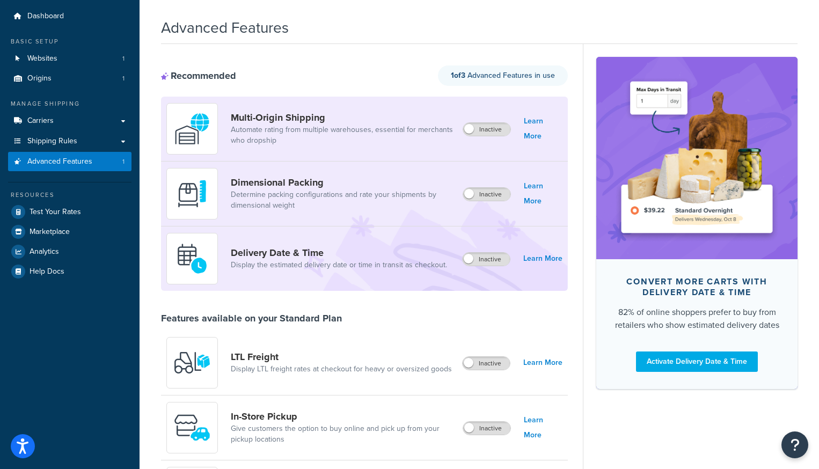
scroll to position [33, 0]
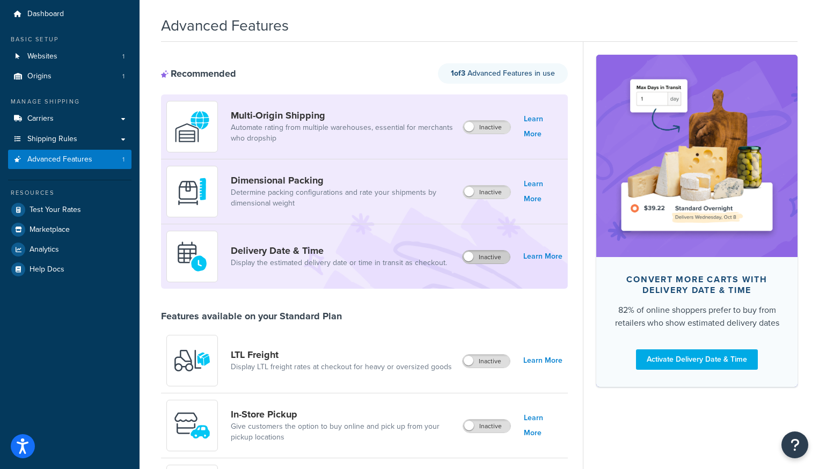
click at [477, 256] on label "Inactive" at bounding box center [486, 257] width 47 height 13
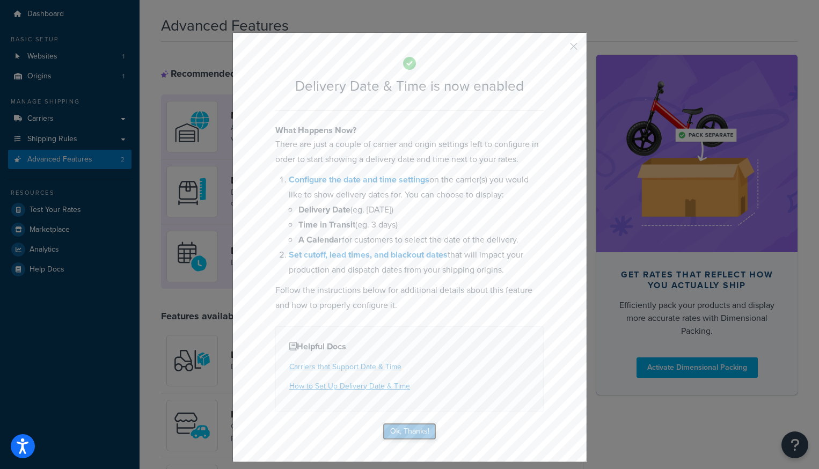
click at [397, 425] on button "Ok, Thanks!" at bounding box center [410, 431] width 54 height 17
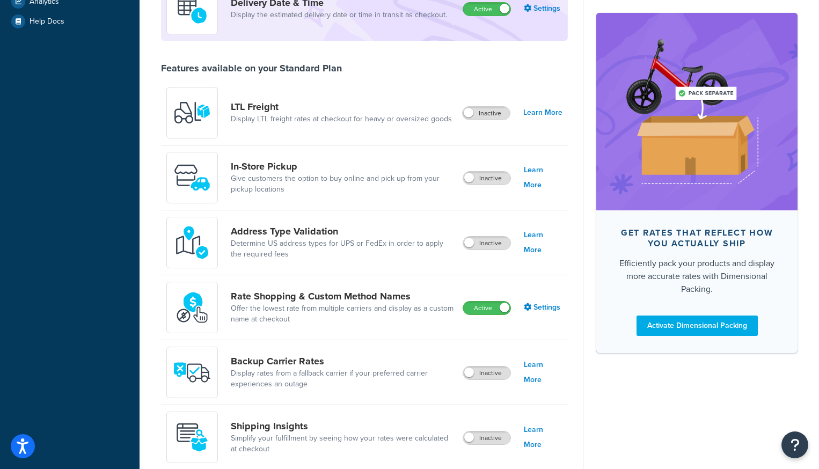
scroll to position [0, 0]
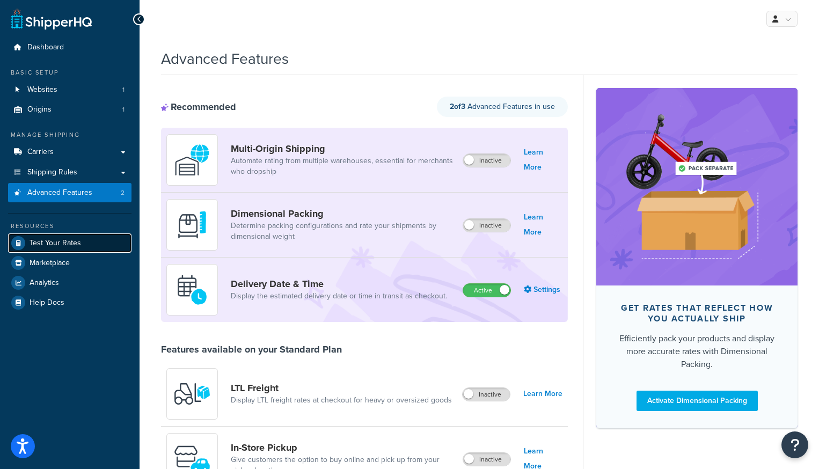
click at [55, 242] on span "Test Your Rates" at bounding box center [56, 243] width 52 height 9
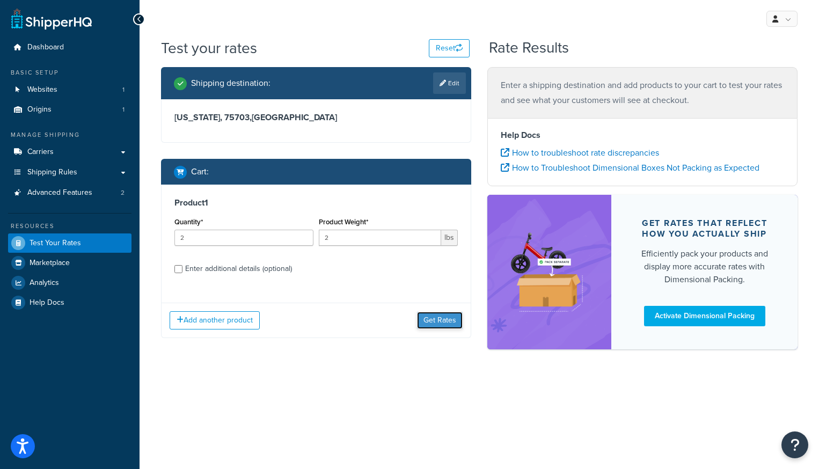
click at [439, 317] on button "Get Rates" at bounding box center [440, 320] width 46 height 17
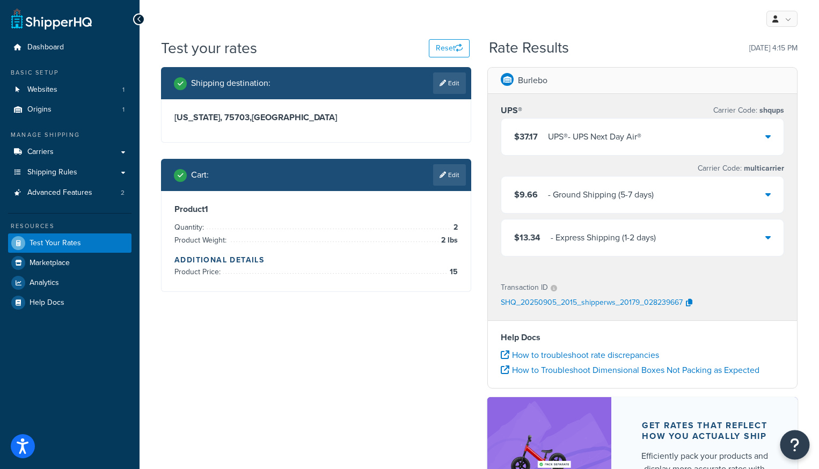
click at [803, 455] on button "Open Resource Center" at bounding box center [796, 446] width 30 height 30
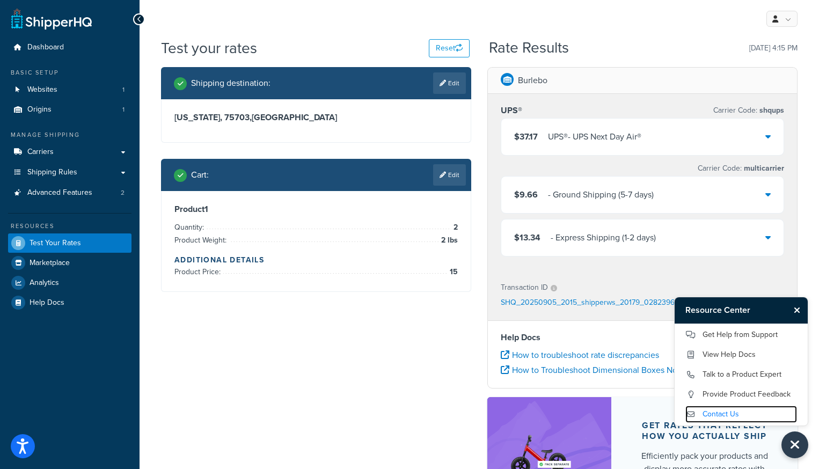
click at [713, 411] on link "Contact Us" at bounding box center [742, 414] width 112 height 17
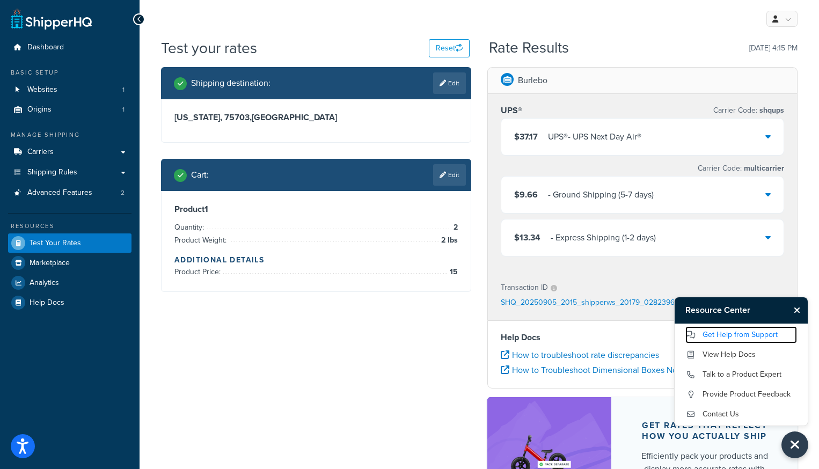
click at [732, 332] on link "Get Help from Support" at bounding box center [742, 334] width 112 height 17
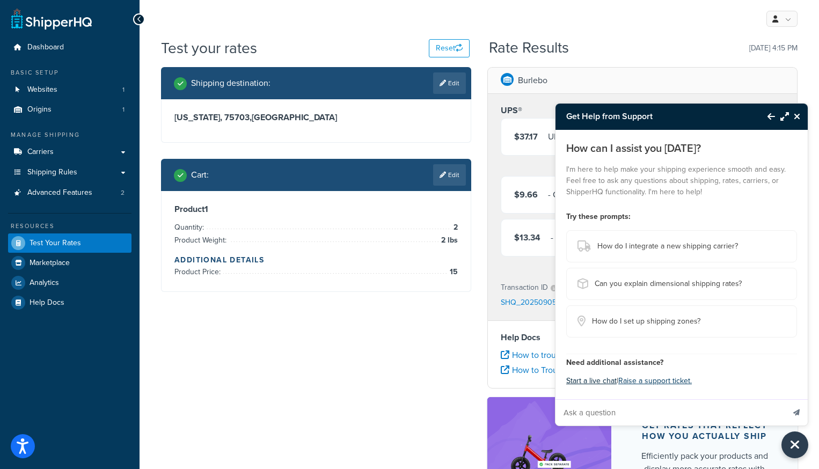
click at [590, 381] on button "Start a live chat" at bounding box center [592, 381] width 50 height 15
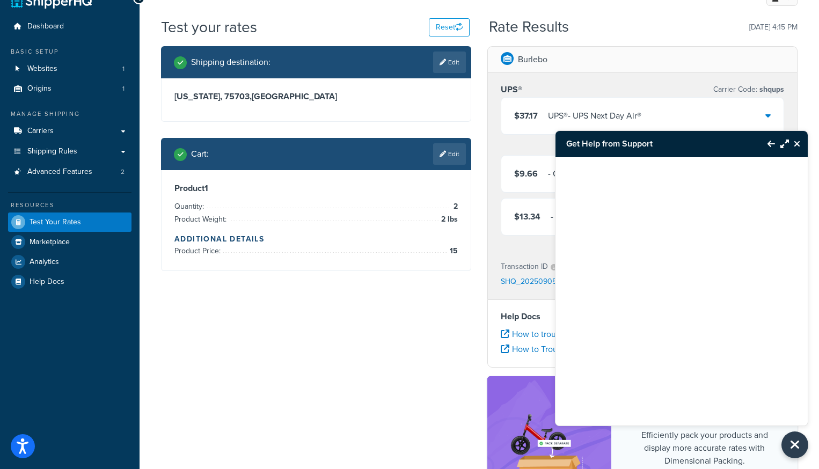
scroll to position [20, 0]
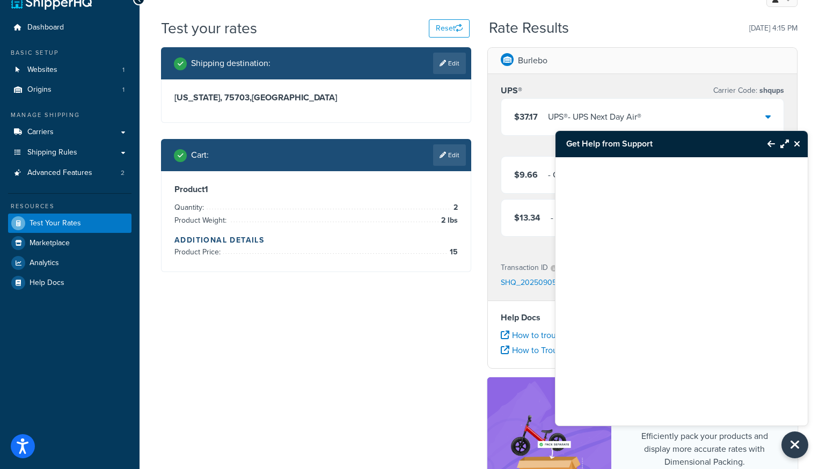
click at [802, 143] on button "Close Resource Center" at bounding box center [798, 143] width 19 height 13
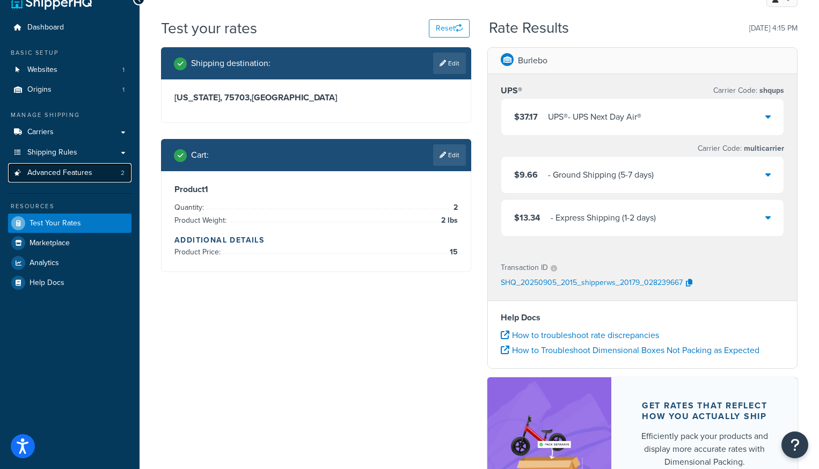
click at [112, 176] on link "Advanced Features 2" at bounding box center [70, 173] width 124 height 20
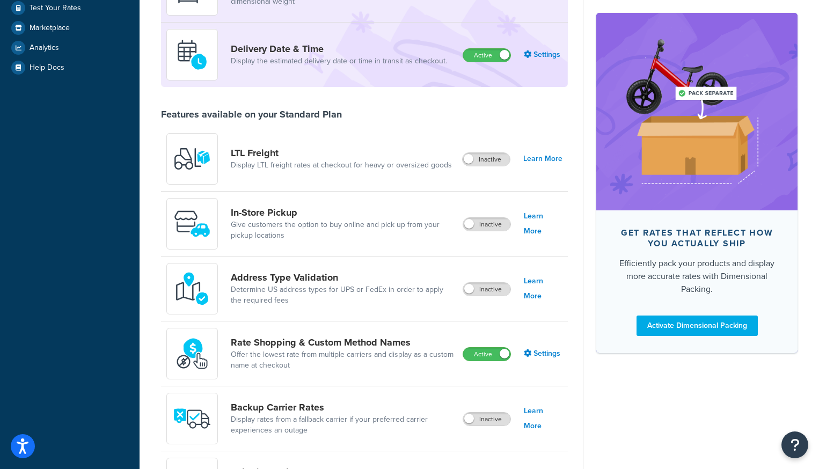
scroll to position [362, 0]
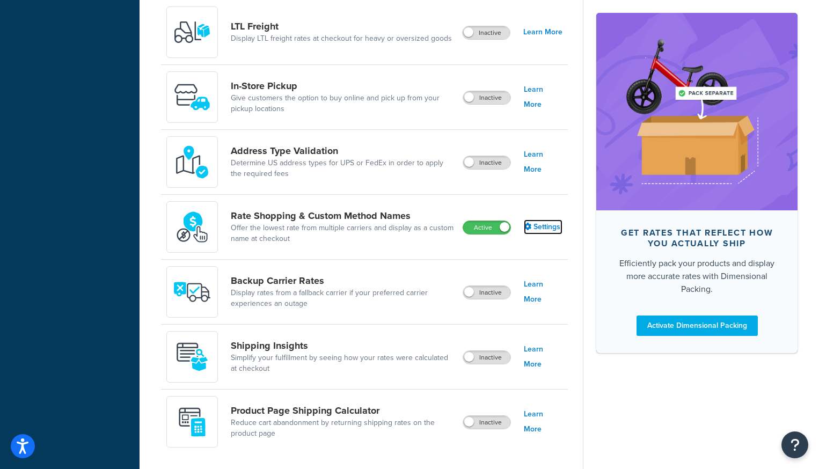
click at [540, 229] on link "Settings" at bounding box center [543, 227] width 39 height 15
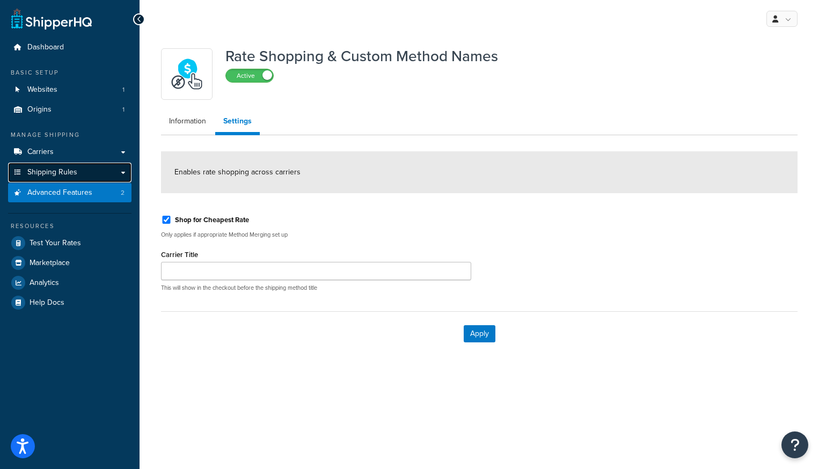
click at [120, 171] on link "Shipping Rules" at bounding box center [70, 173] width 124 height 20
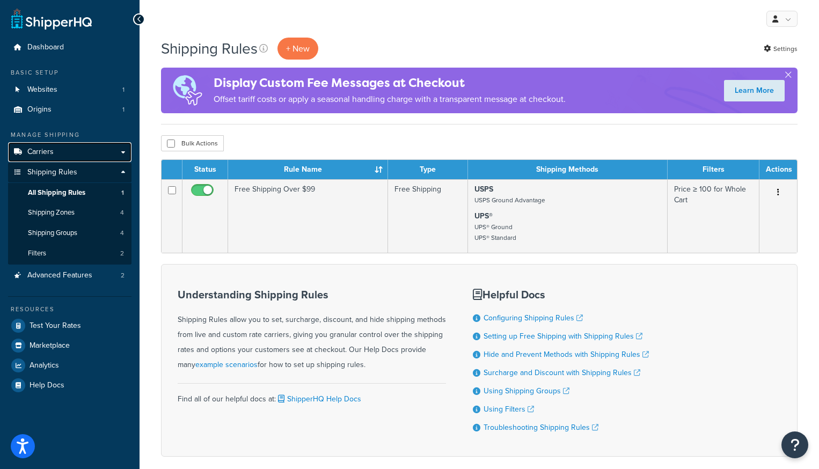
click at [125, 153] on link "Carriers" at bounding box center [70, 152] width 124 height 20
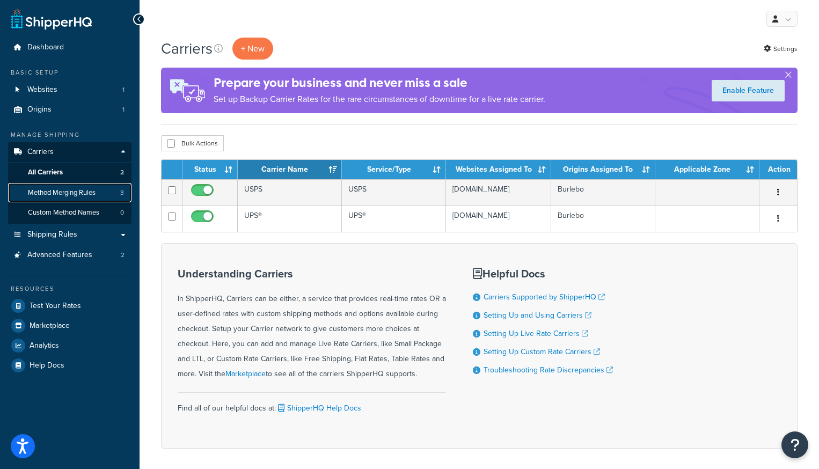
click at [45, 195] on span "Method Merging Rules" at bounding box center [62, 192] width 68 height 9
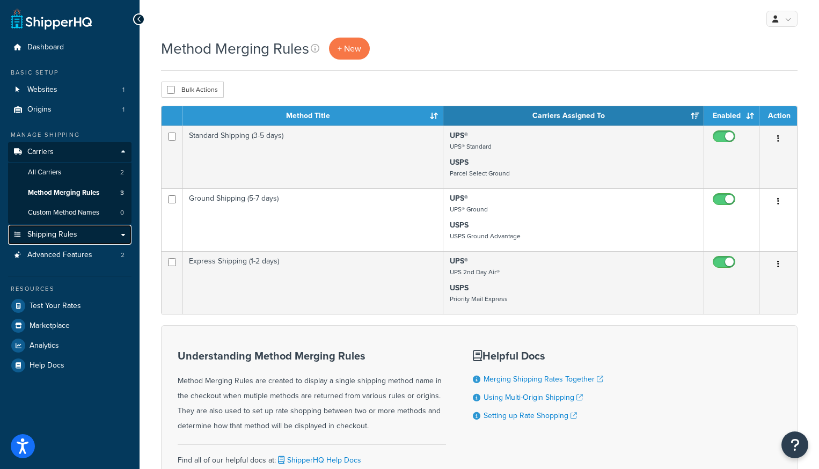
click at [125, 236] on link "Shipping Rules" at bounding box center [70, 235] width 124 height 20
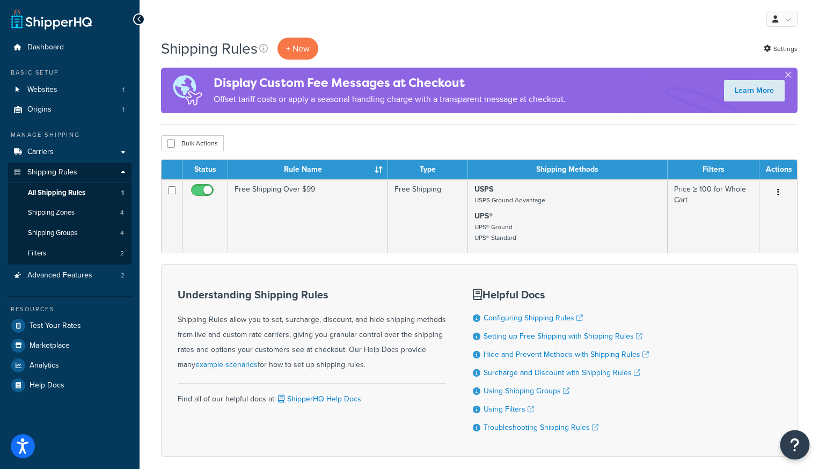
click at [801, 441] on button "Open Resource Center" at bounding box center [796, 446] width 30 height 30
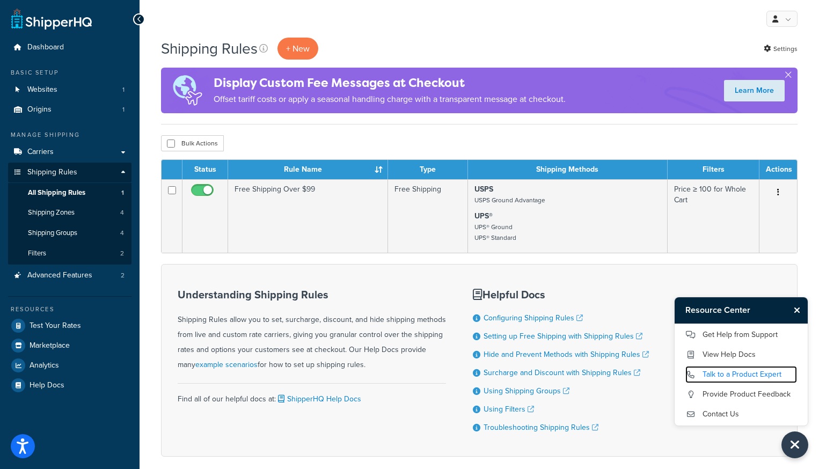
click at [730, 368] on link "Talk to a Product Expert" at bounding box center [742, 374] width 112 height 17
